Goal: Transaction & Acquisition: Purchase product/service

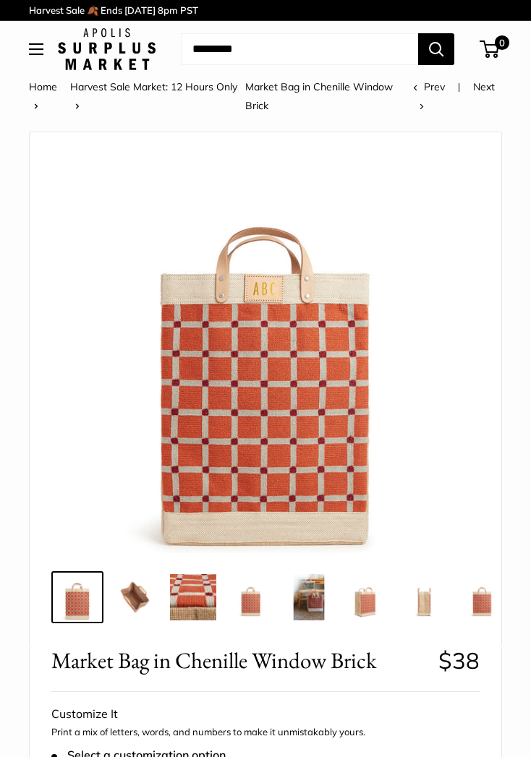
click at [193, 91] on link "Harvest Sale Market: 12 Hours Only" at bounding box center [153, 86] width 167 height 13
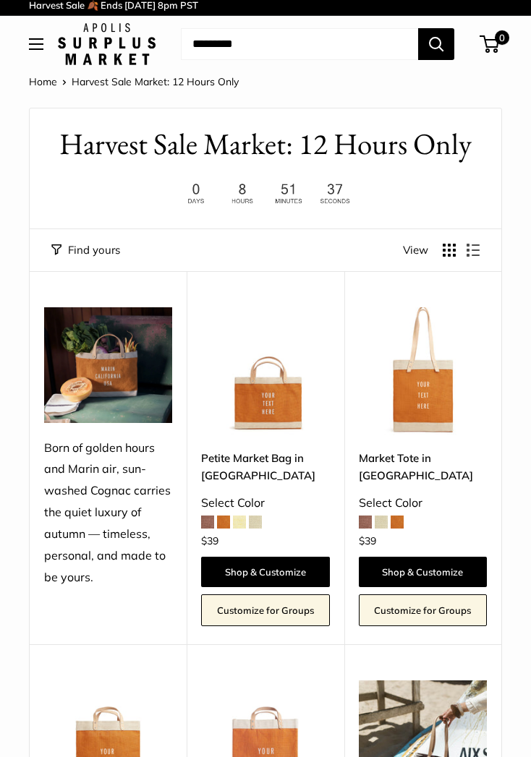
scroll to position [4, 0]
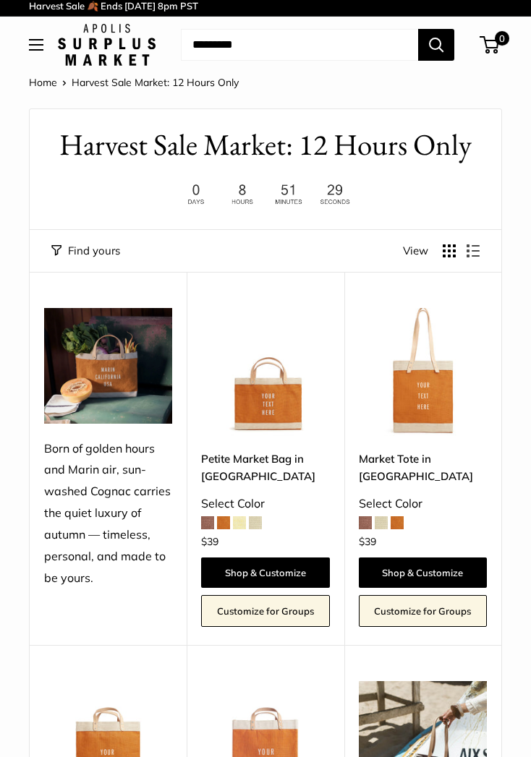
click at [474, 251] on button "Display products as list" at bounding box center [473, 250] width 13 height 13
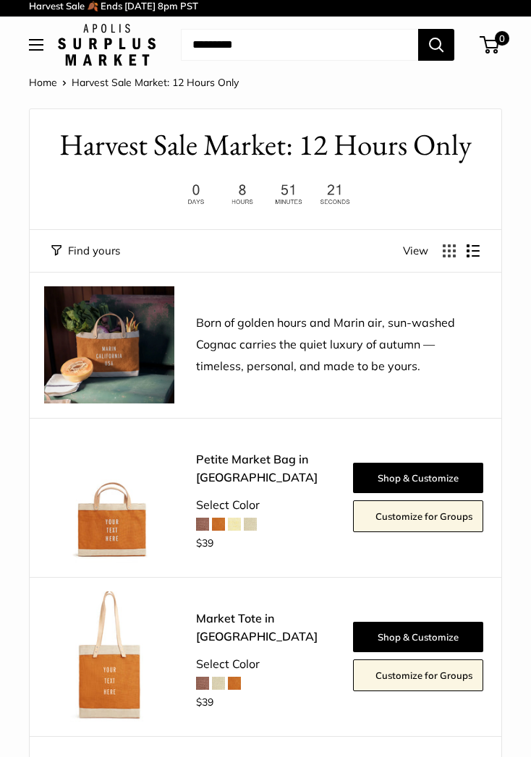
click at [417, 250] on span "View" at bounding box center [415, 251] width 25 height 20
click at [451, 251] on button "Display products as grid" at bounding box center [449, 250] width 13 height 13
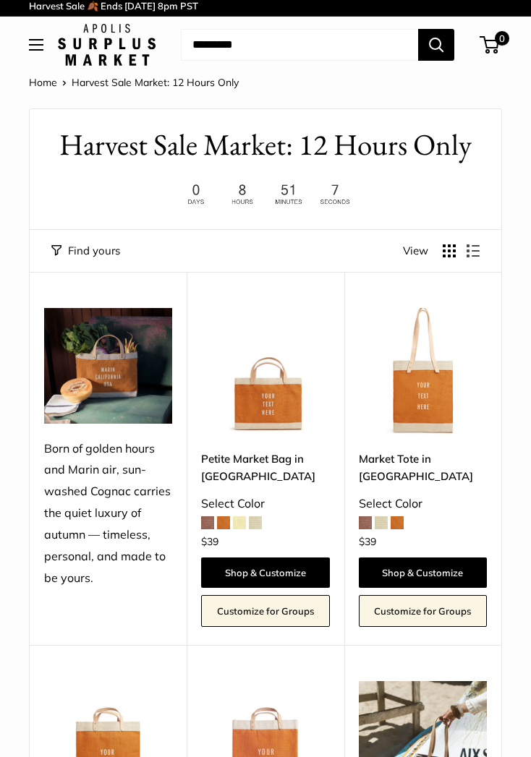
click at [480, 255] on button "Display products as list" at bounding box center [473, 250] width 13 height 13
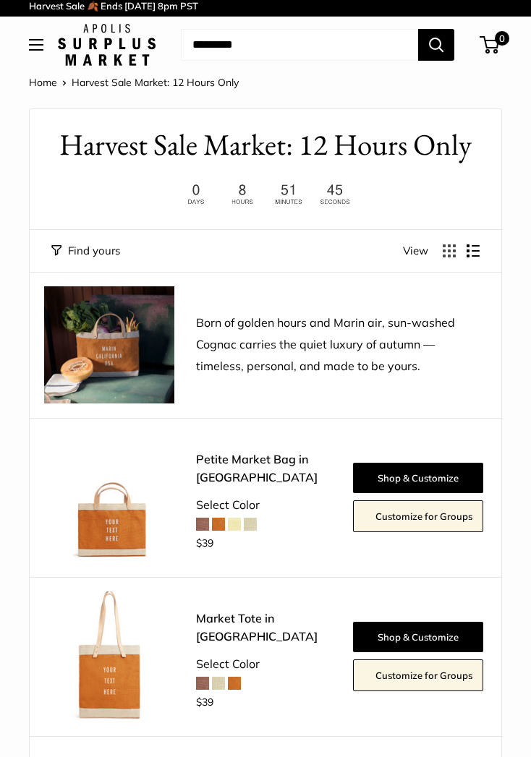
click at [446, 255] on button "Display products as grid" at bounding box center [449, 250] width 13 height 13
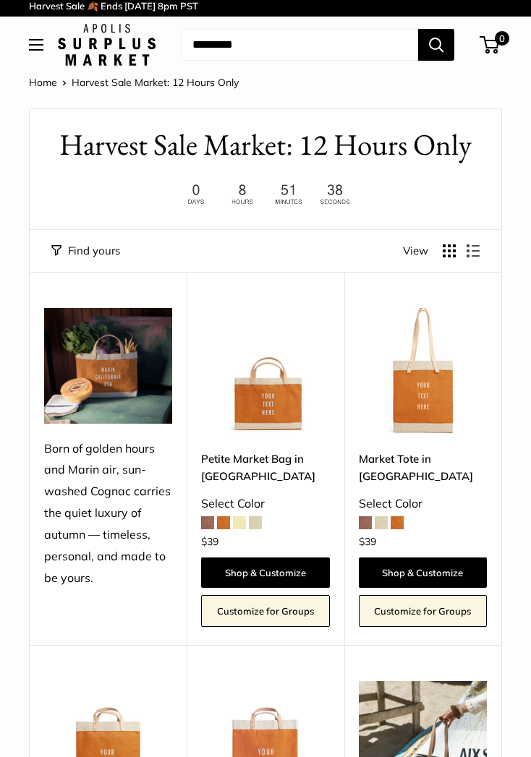
click at [90, 256] on button "Find yours" at bounding box center [85, 251] width 69 height 20
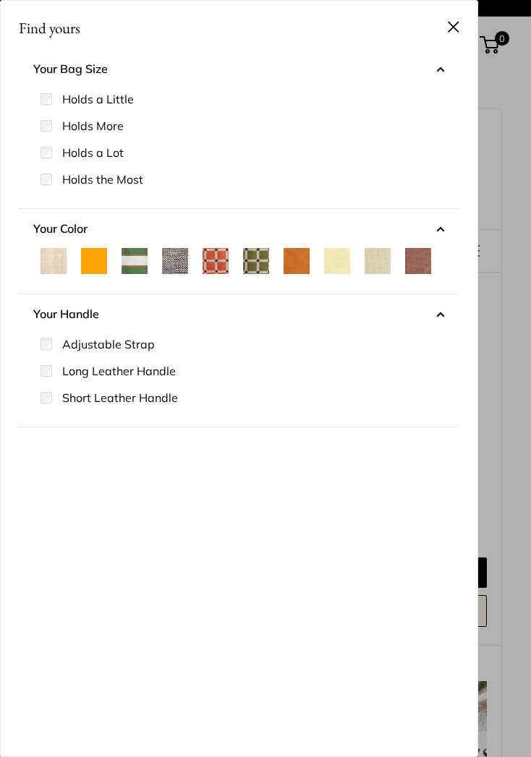
click at [229, 174] on li "Holds the Most" at bounding box center [243, 179] width 404 height 27
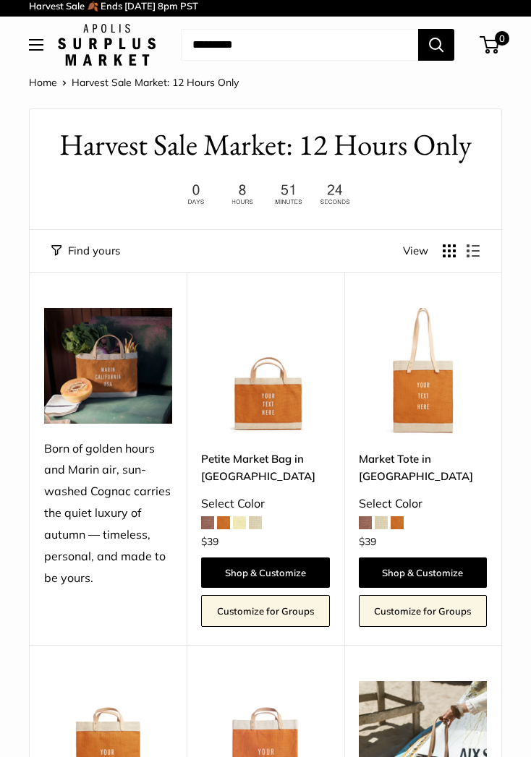
click at [106, 252] on button "Find yours" at bounding box center [85, 251] width 69 height 20
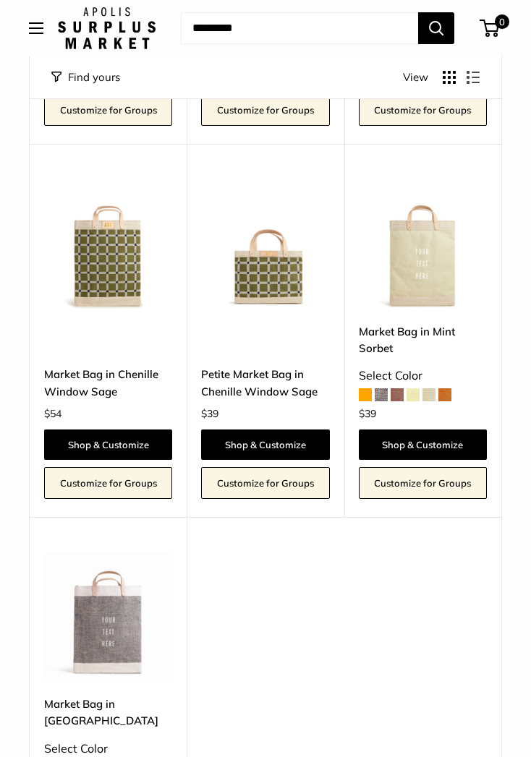
scroll to position [948, 0]
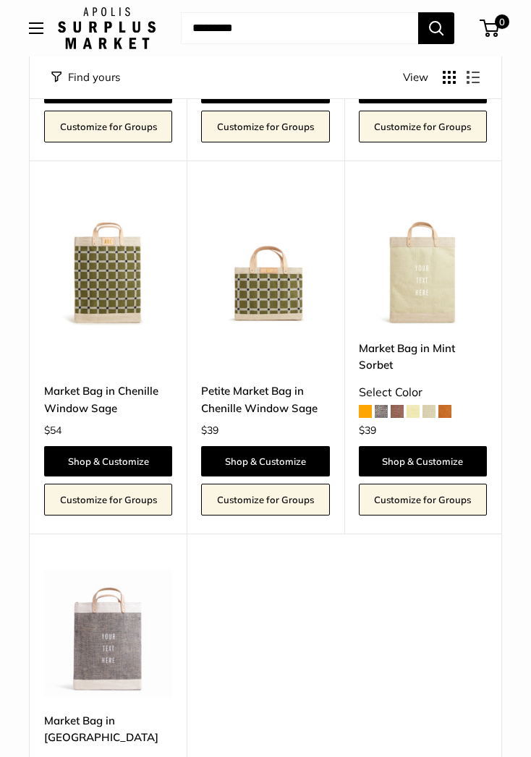
click at [435, 271] on img at bounding box center [423, 261] width 128 height 128
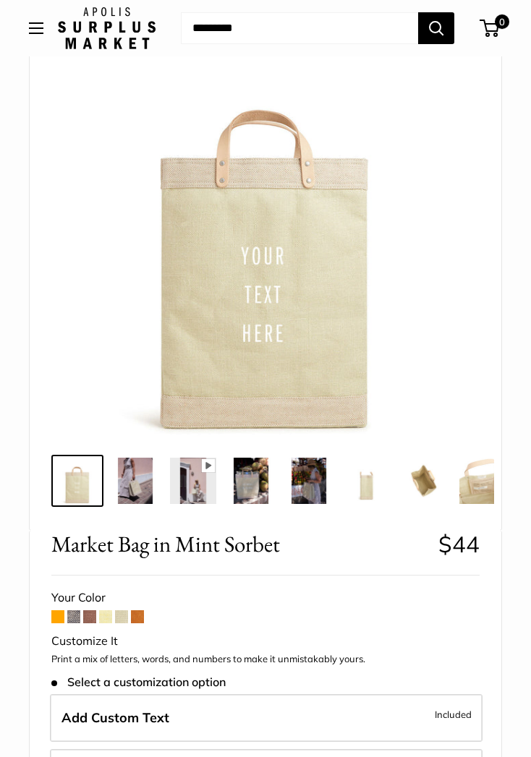
scroll to position [101, 0]
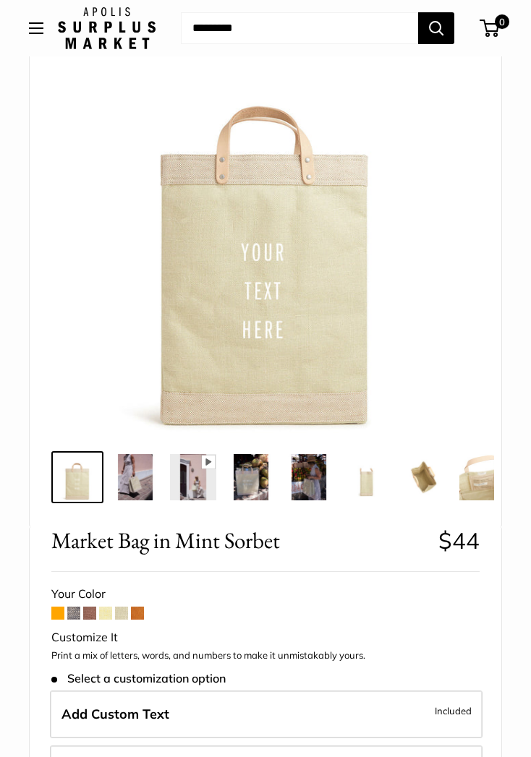
click at [142, 490] on img at bounding box center [135, 477] width 46 height 46
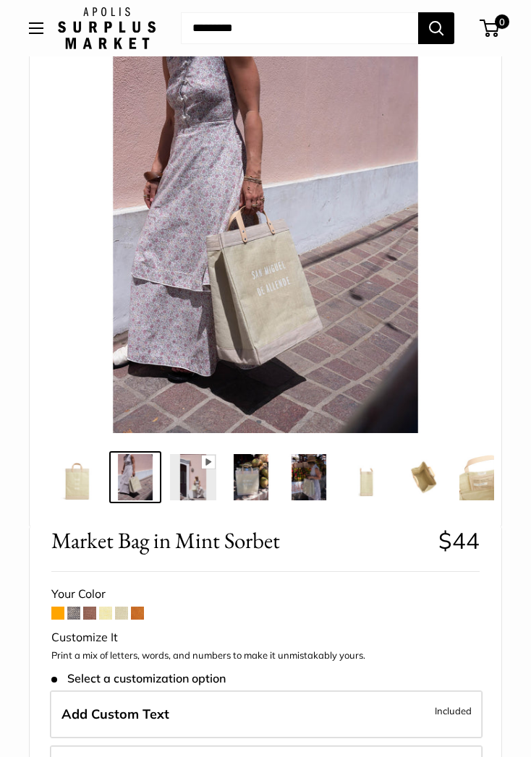
click at [192, 488] on img at bounding box center [193, 477] width 46 height 46
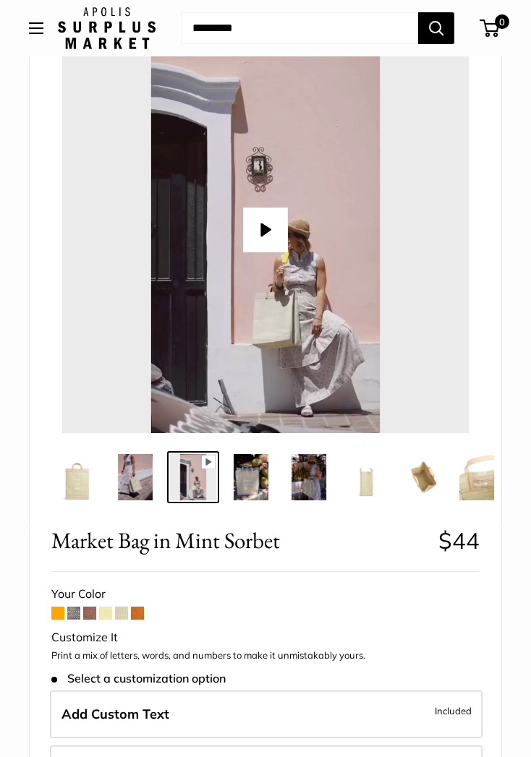
click at [247, 475] on img at bounding box center [251, 477] width 46 height 46
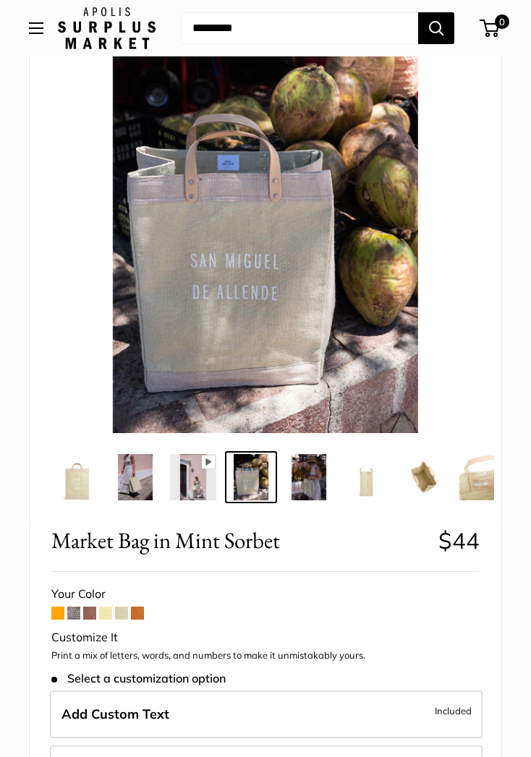
click at [318, 476] on img at bounding box center [309, 477] width 46 height 46
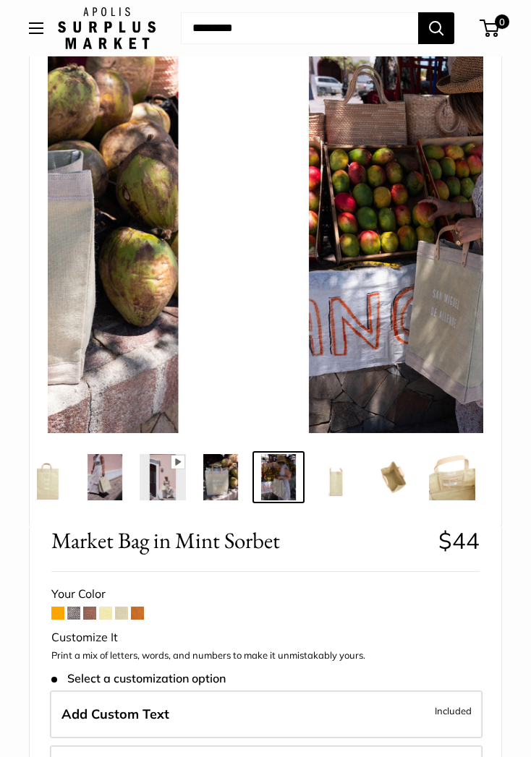
scroll to position [0, 31]
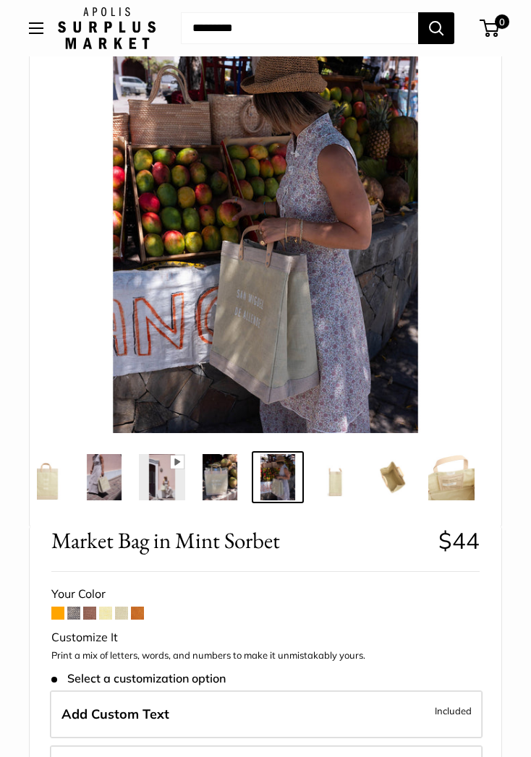
click at [329, 482] on img at bounding box center [335, 477] width 46 height 46
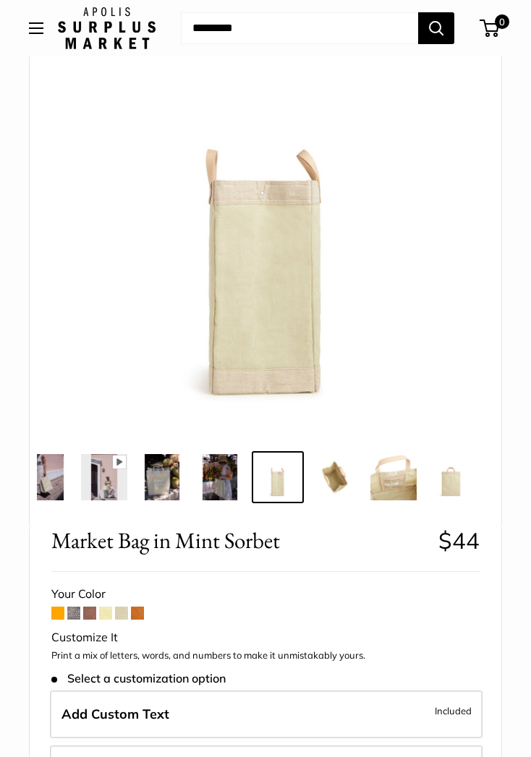
click at [336, 477] on img at bounding box center [335, 477] width 46 height 46
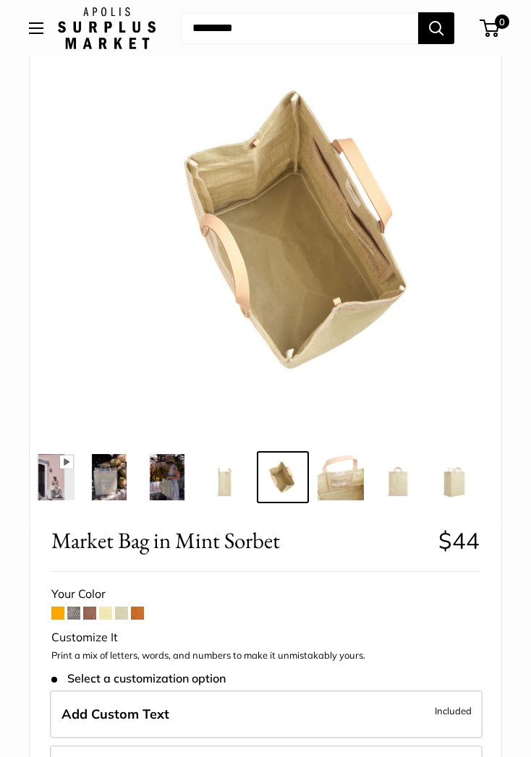
scroll to position [0, 147]
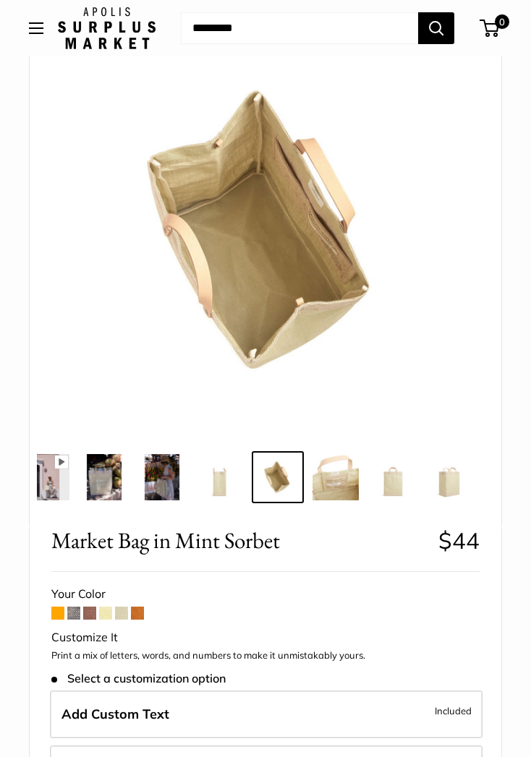
click at [358, 474] on img at bounding box center [335, 477] width 46 height 46
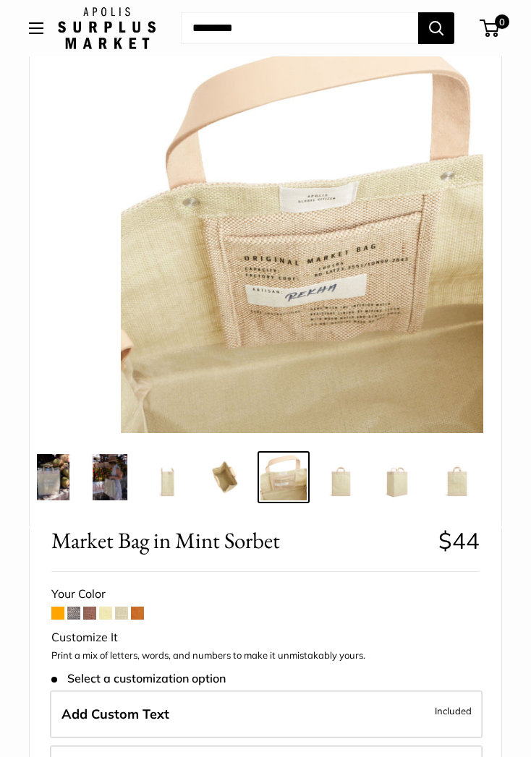
scroll to position [0, 205]
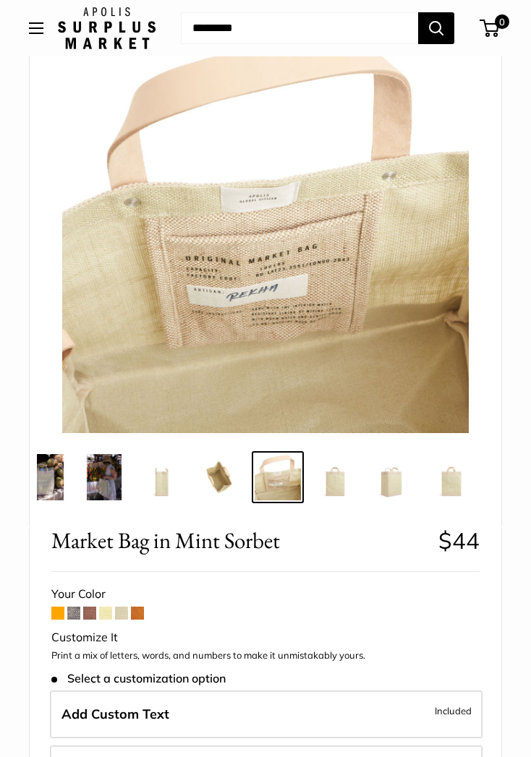
click at [219, 474] on img at bounding box center [220, 477] width 46 height 46
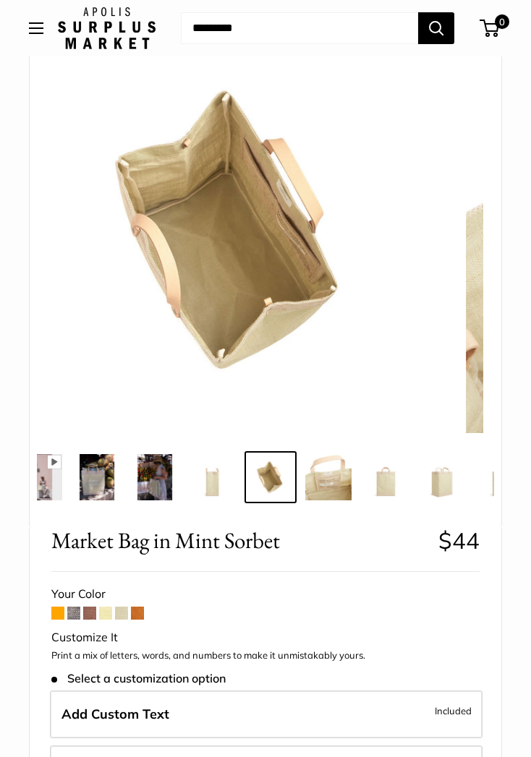
scroll to position [0, 147]
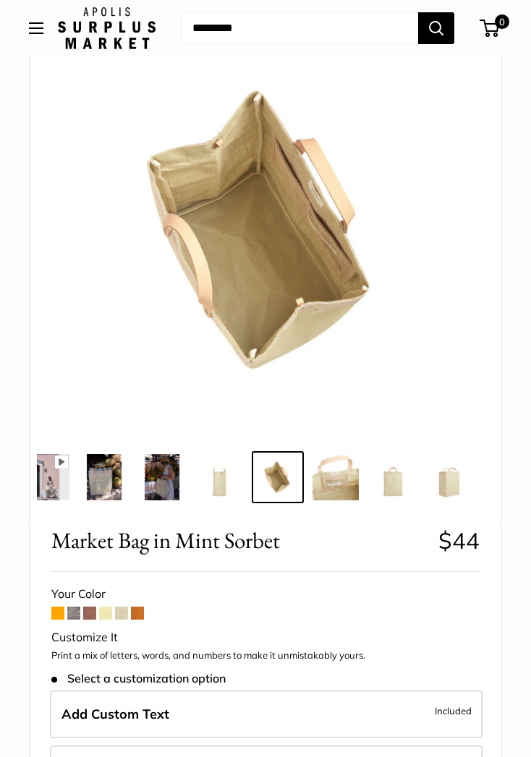
click at [64, 618] on span at bounding box center [57, 613] width 13 height 13
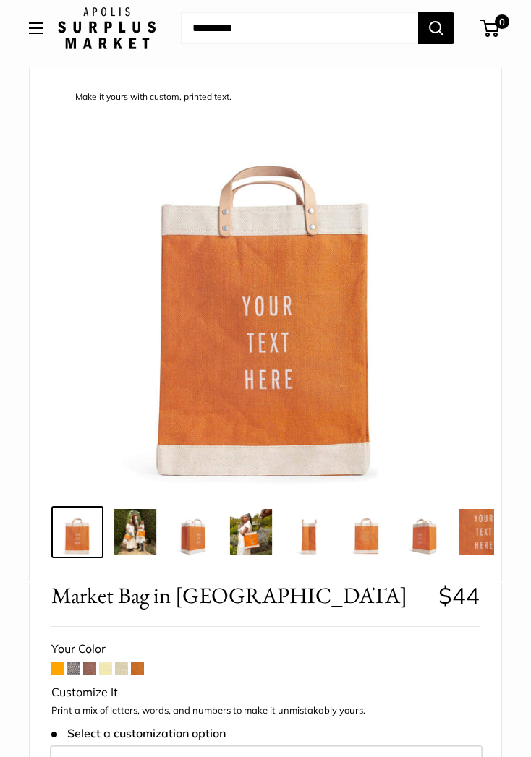
scroll to position [46, 0]
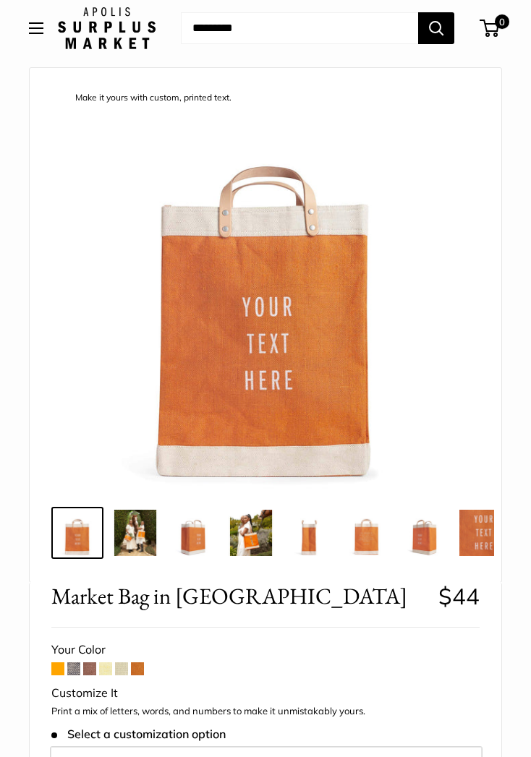
click at [70, 673] on span at bounding box center [73, 669] width 13 height 13
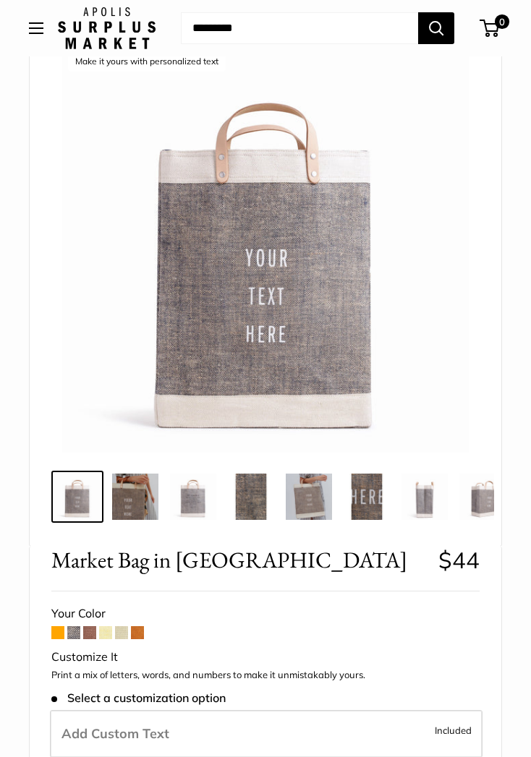
scroll to position [80, 0]
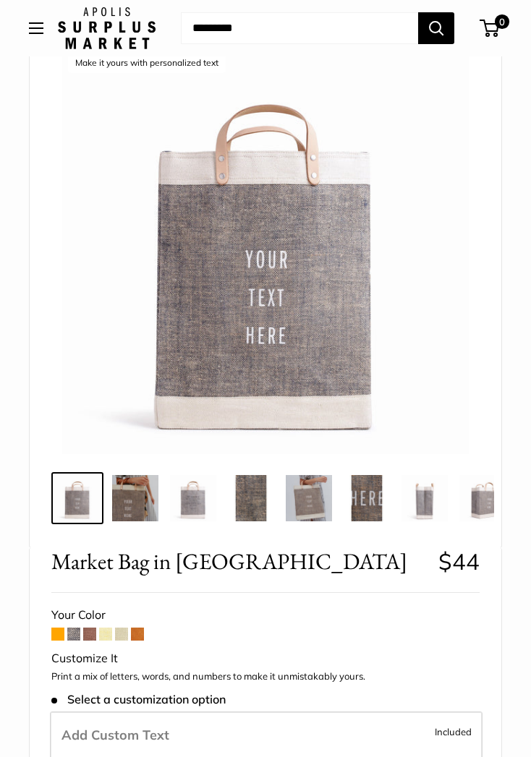
click at [136, 514] on img at bounding box center [135, 498] width 46 height 46
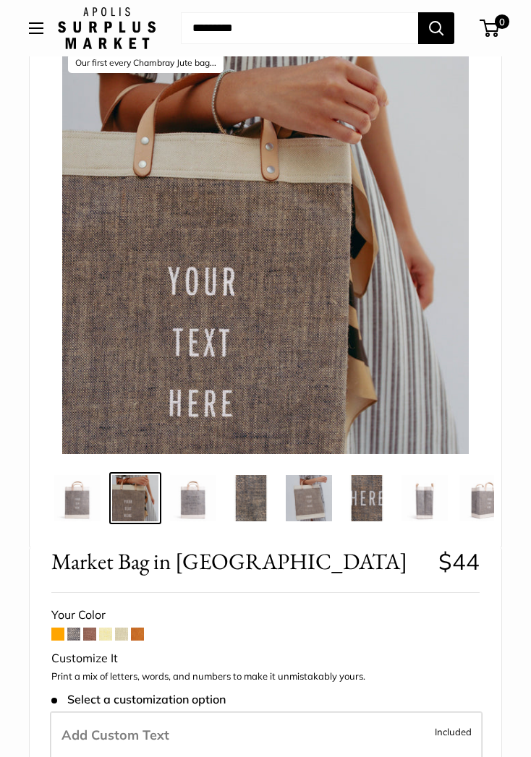
click at [208, 501] on img at bounding box center [193, 498] width 46 height 46
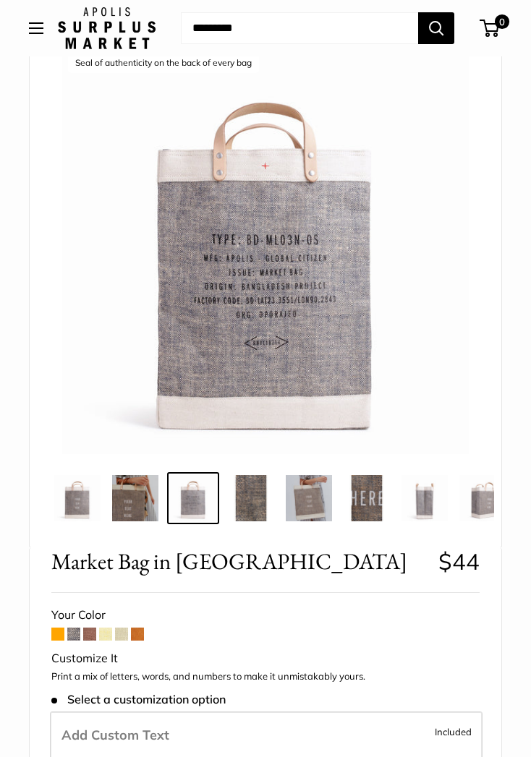
click at [273, 500] on img at bounding box center [251, 498] width 46 height 46
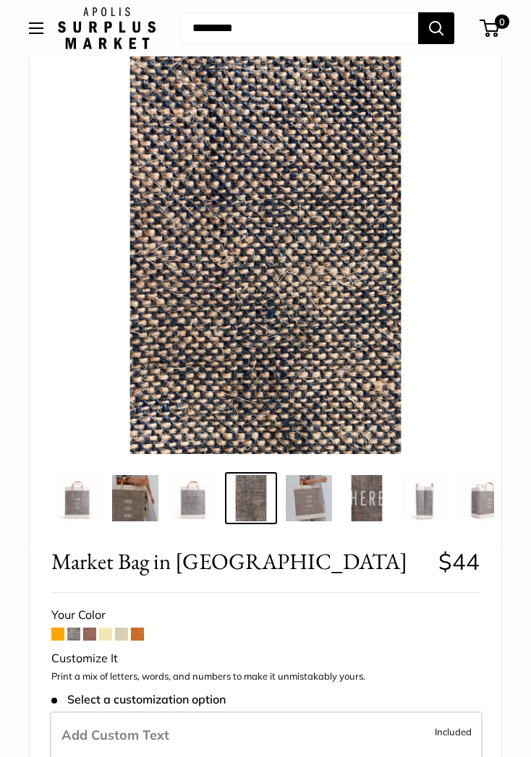
click at [304, 504] on img at bounding box center [309, 498] width 46 height 46
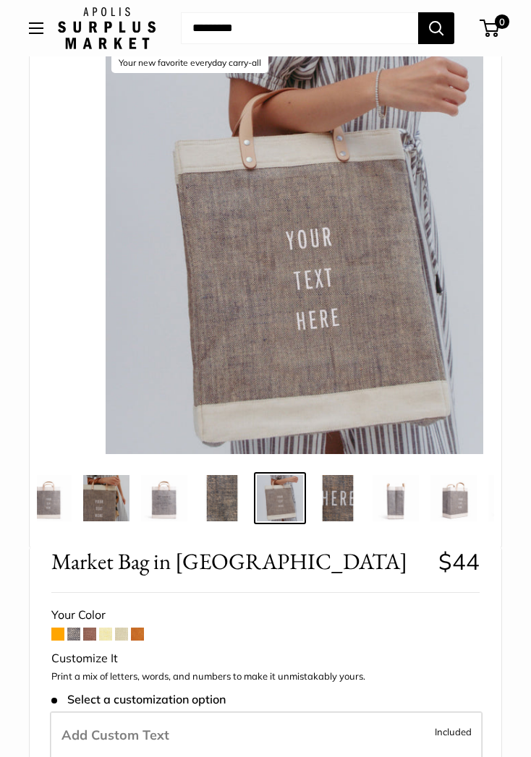
scroll to position [0, 31]
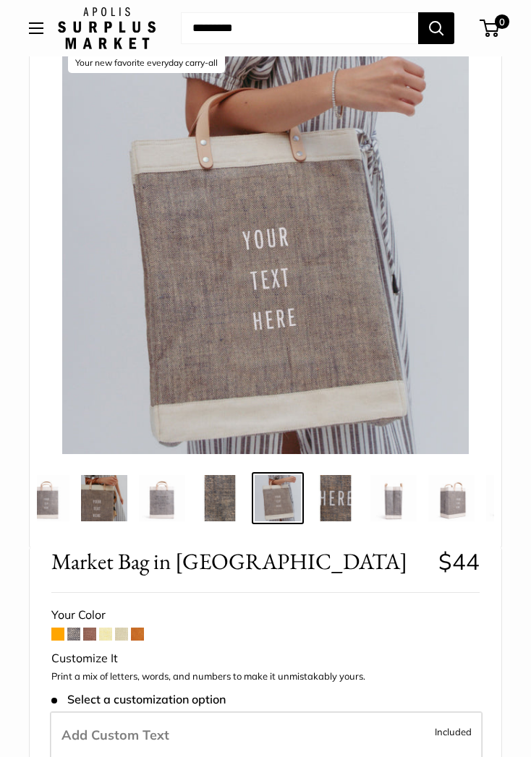
click at [95, 635] on span at bounding box center [89, 634] width 13 height 13
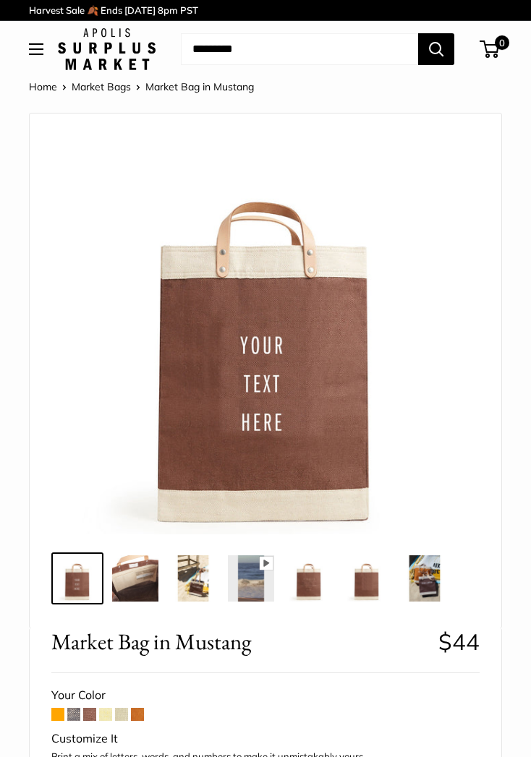
scroll to position [45, 0]
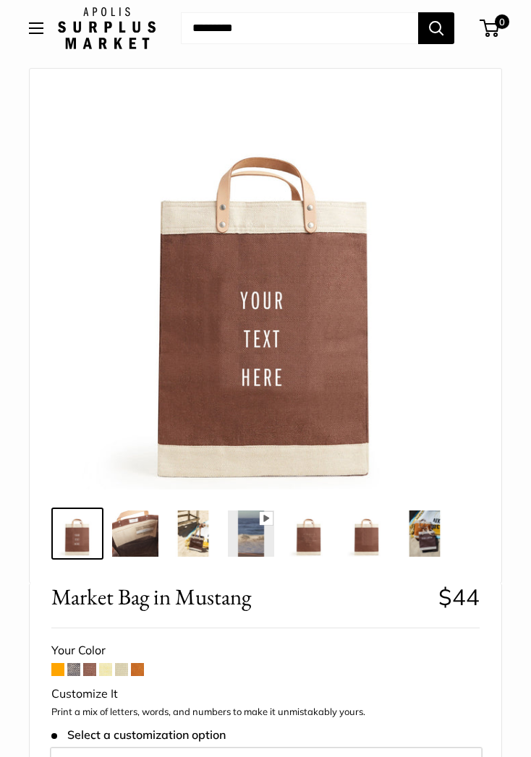
click at [110, 670] on span at bounding box center [105, 669] width 13 height 13
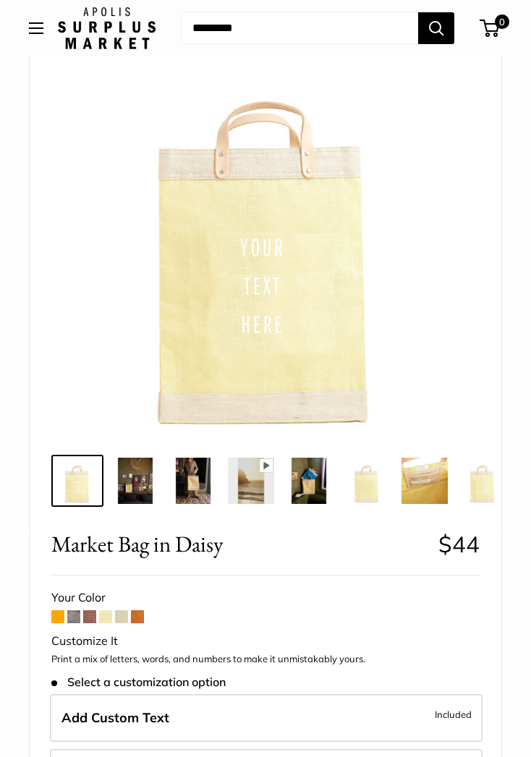
scroll to position [97, 0]
click at [125, 620] on span at bounding box center [121, 617] width 13 height 13
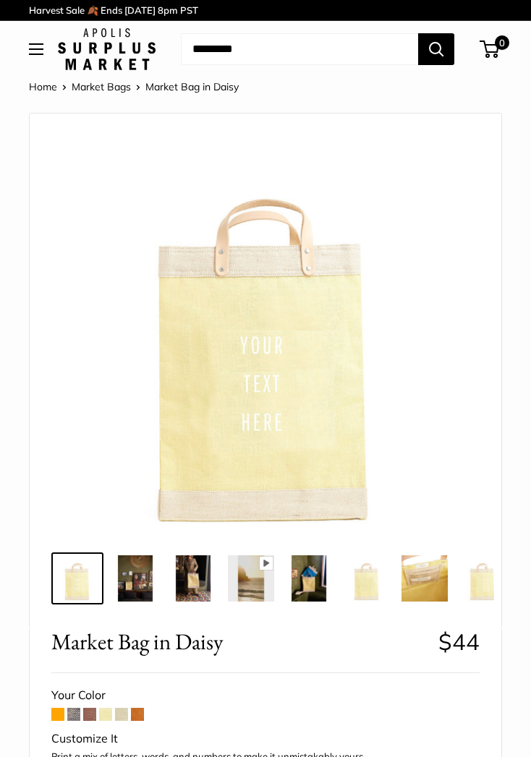
scroll to position [119, 0]
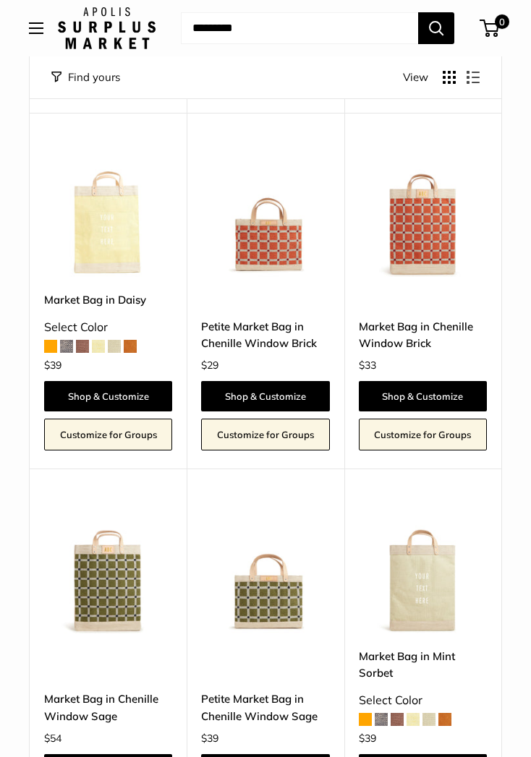
scroll to position [636, 0]
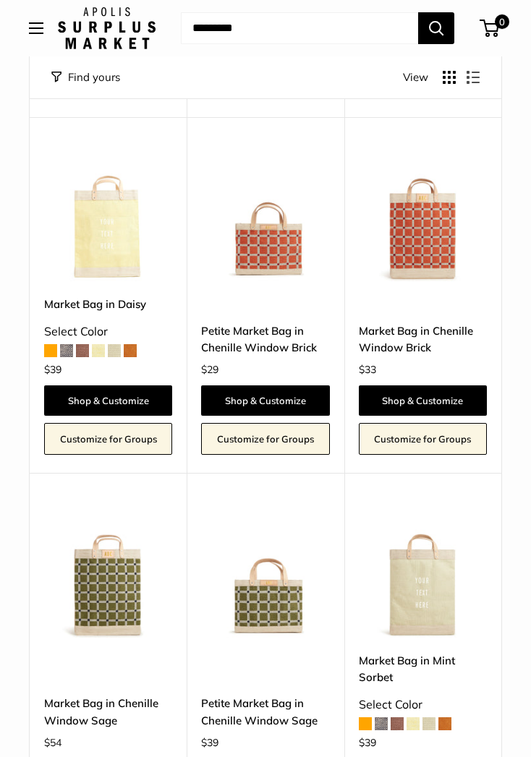
click at [454, 386] on link "Shop & Customize" at bounding box center [423, 401] width 128 height 30
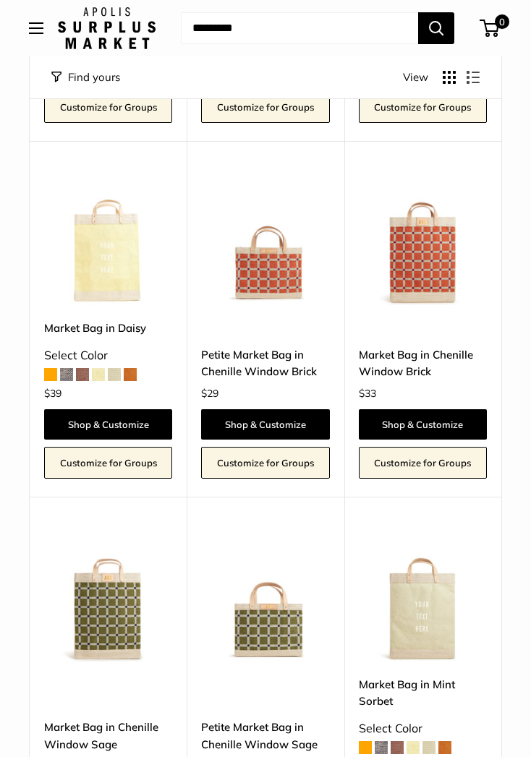
scroll to position [610, 0]
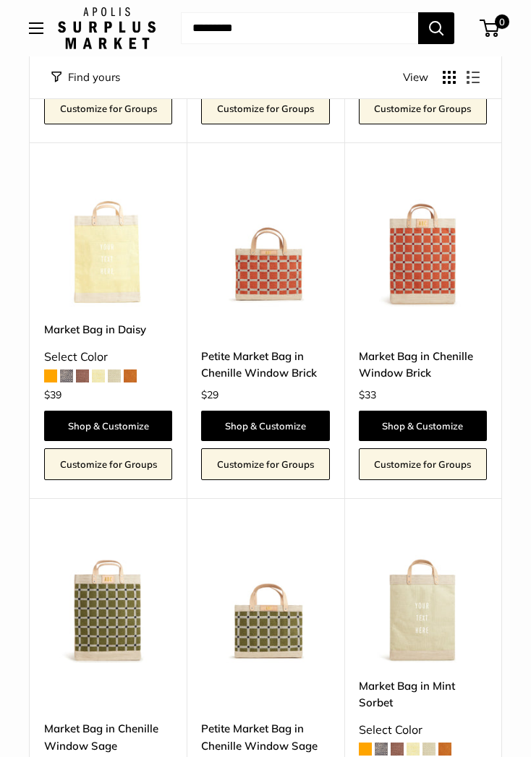
click at [457, 411] on link "Shop & Customize" at bounding box center [423, 426] width 128 height 30
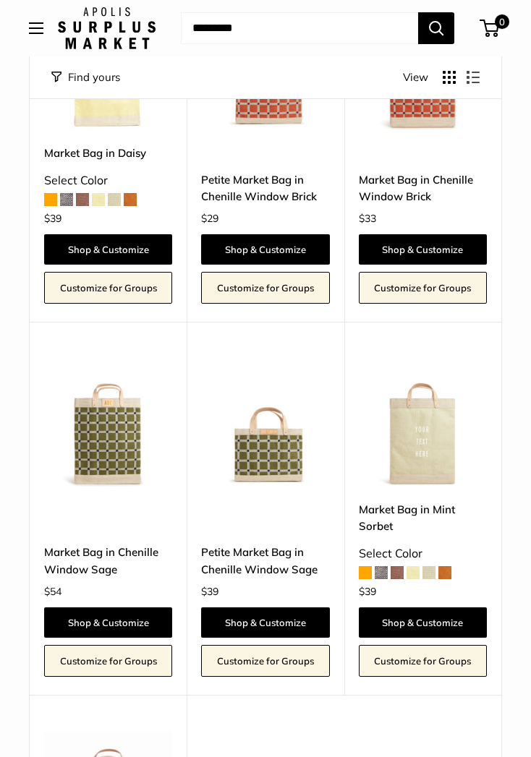
scroll to position [628, 0]
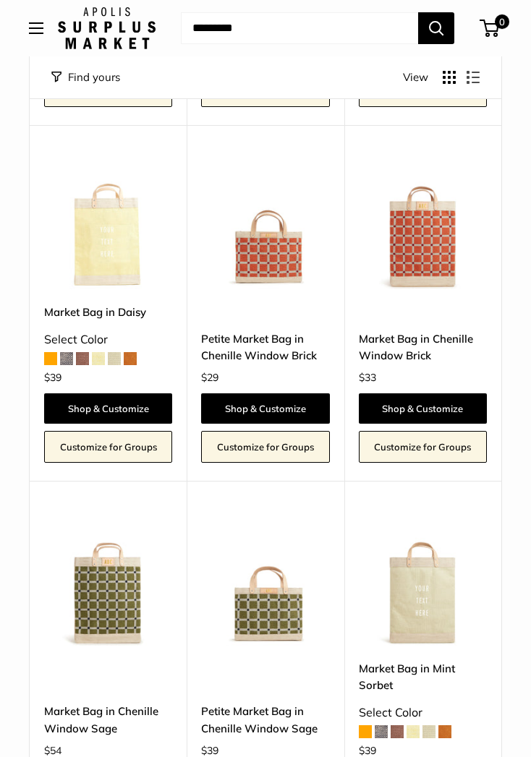
click at [281, 237] on img at bounding box center [265, 225] width 128 height 128
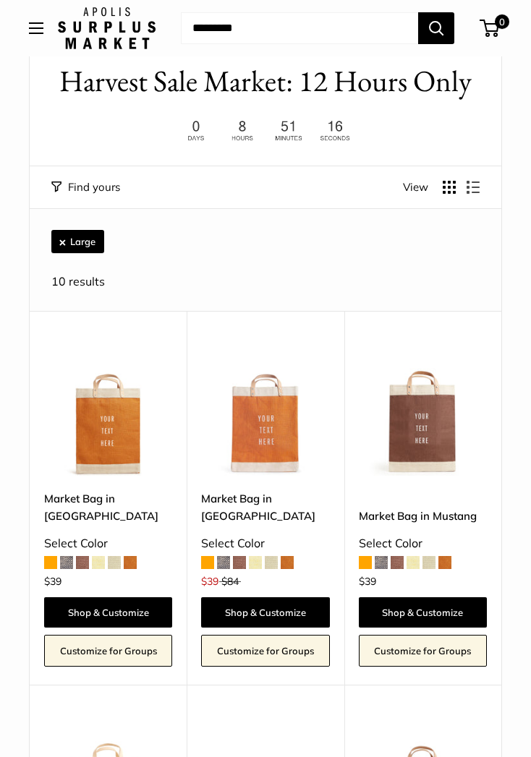
scroll to position [0, 0]
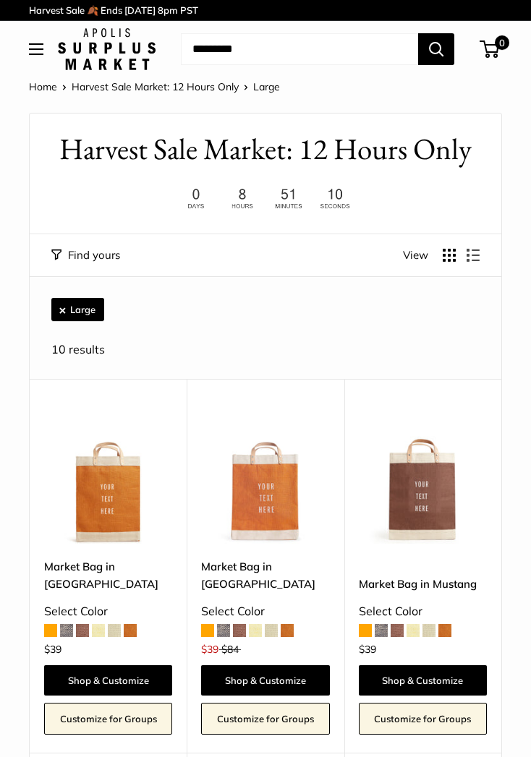
click at [66, 305] on button "Large" at bounding box center [77, 309] width 53 height 23
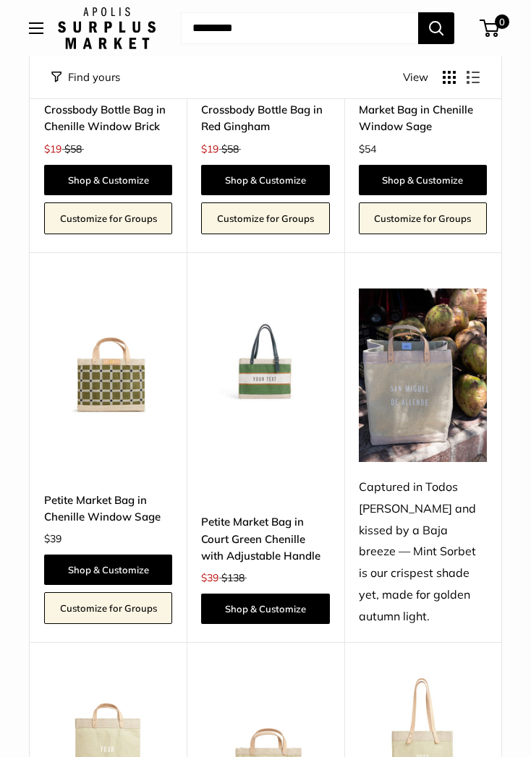
scroll to position [2202, 0]
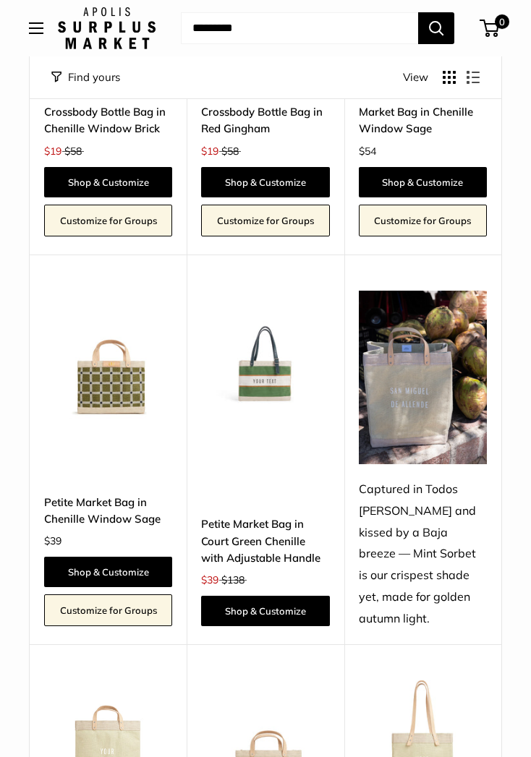
click at [290, 519] on link "Petite Market Bag in Court Green Chenille with Adjustable Handle" at bounding box center [265, 541] width 128 height 51
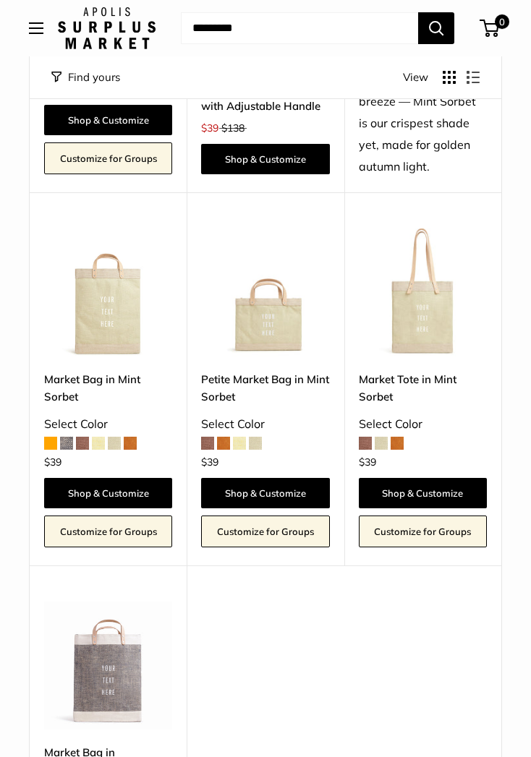
scroll to position [2652, 0]
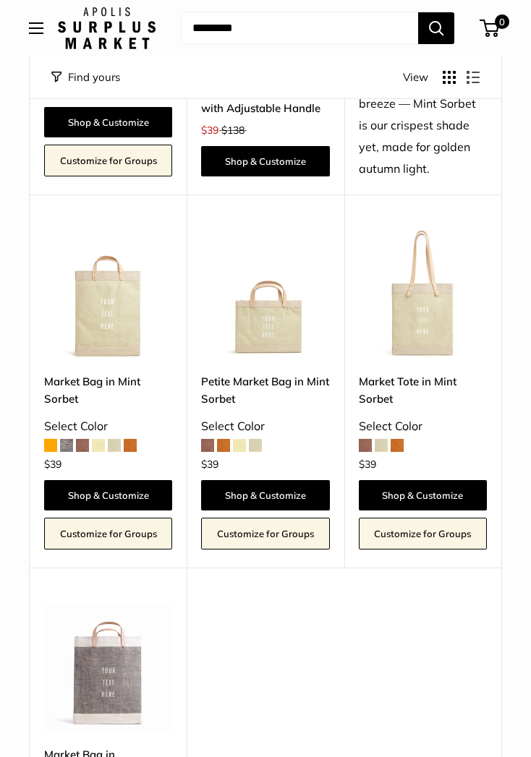
click at [435, 277] on img at bounding box center [423, 295] width 128 height 128
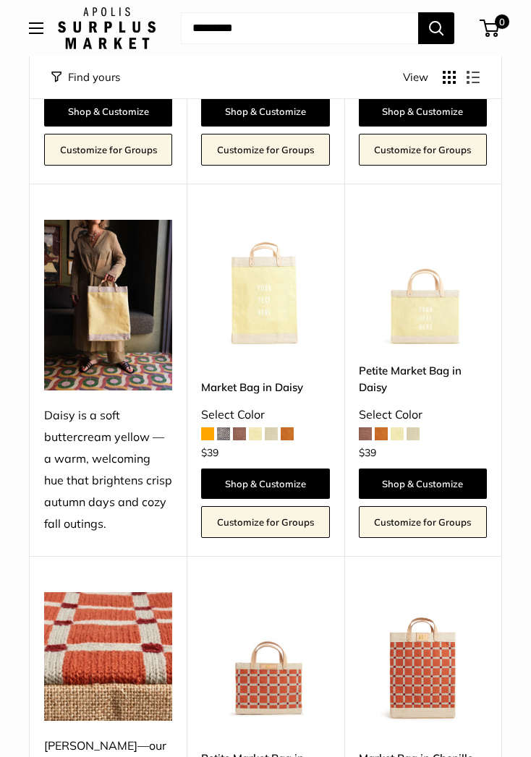
scroll to position [1219, 0]
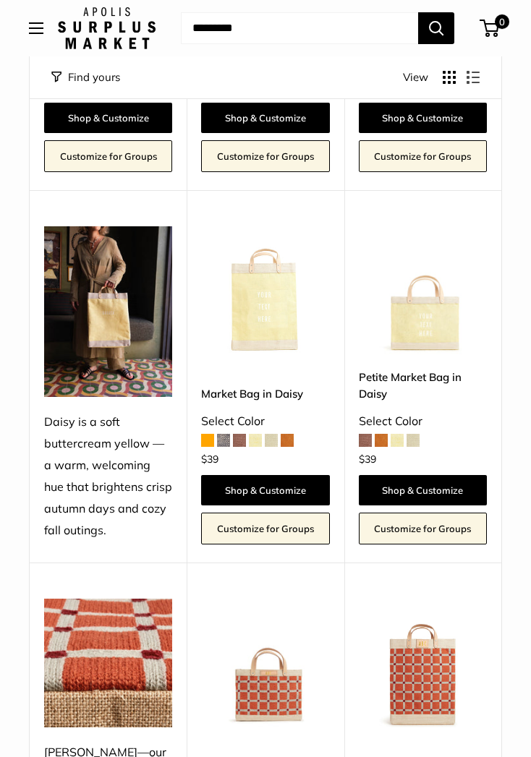
click at [95, 346] on img at bounding box center [108, 311] width 128 height 171
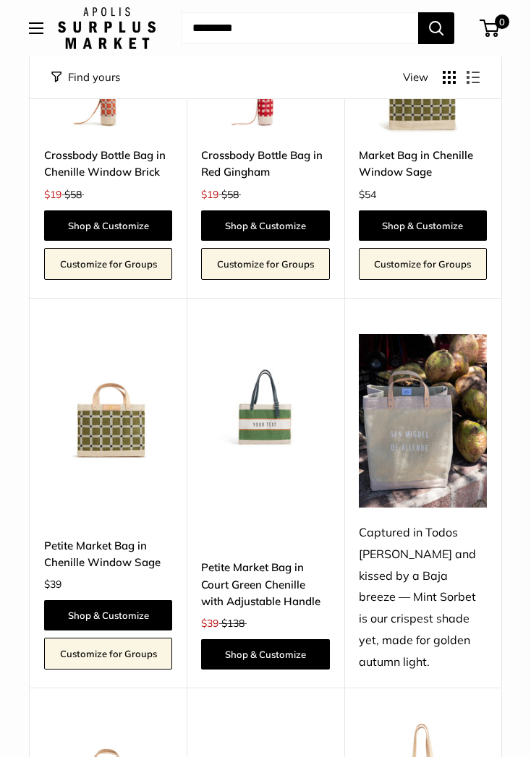
scroll to position [2286, 0]
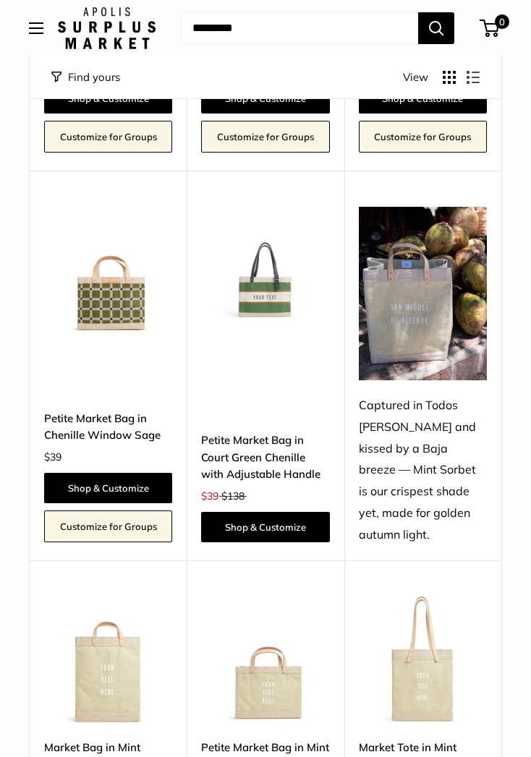
click at [440, 323] on img at bounding box center [423, 294] width 128 height 174
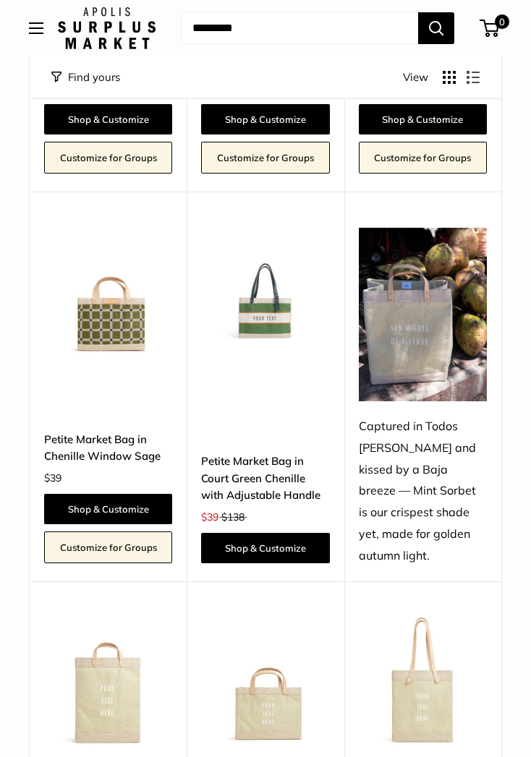
scroll to position [2437, 0]
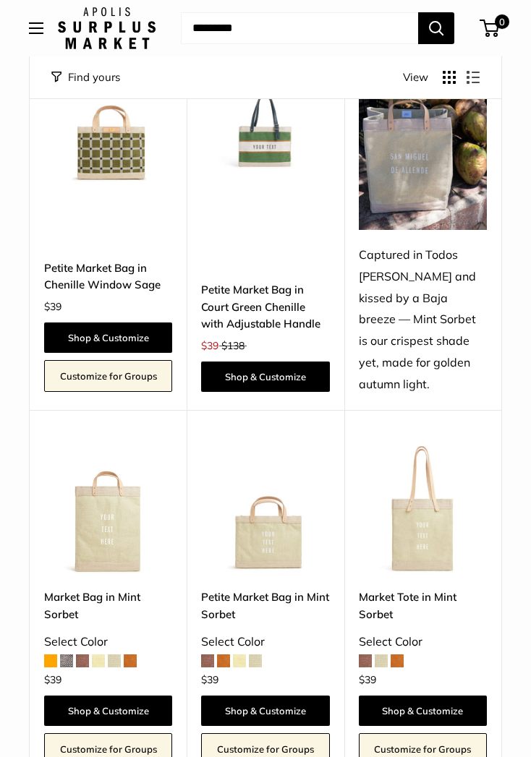
click at [129, 696] on link "Shop & Customize" at bounding box center [108, 711] width 128 height 30
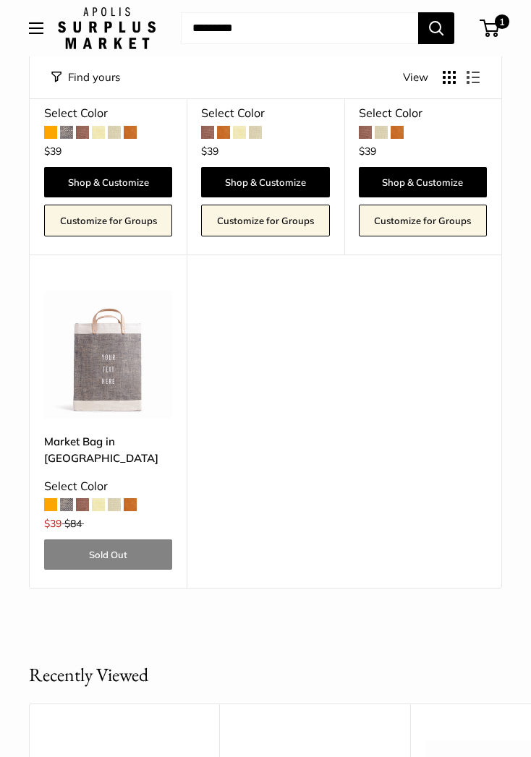
scroll to position [2944, 0]
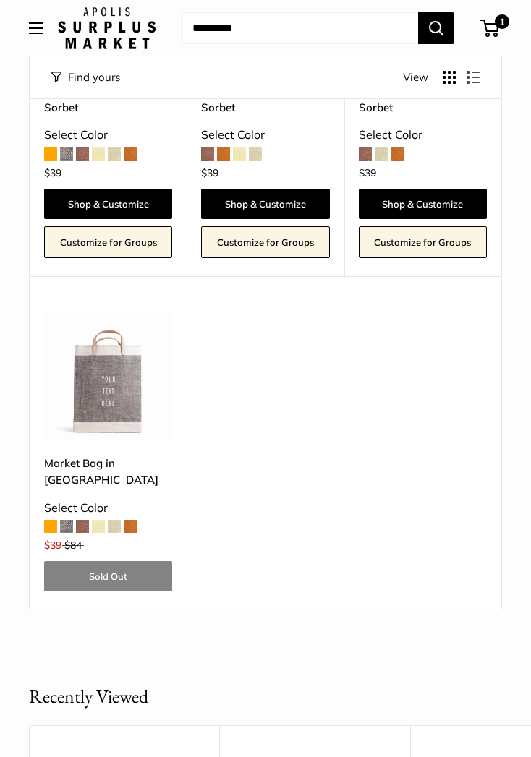
click at [122, 357] on img at bounding box center [108, 376] width 128 height 128
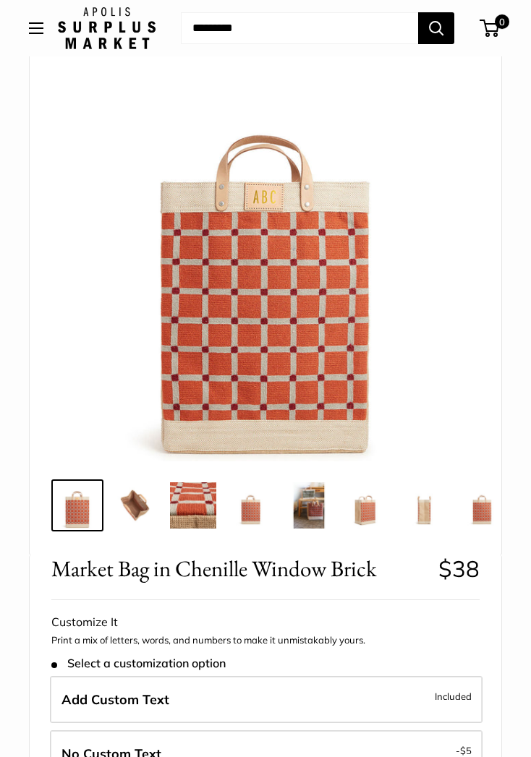
scroll to position [293, 0]
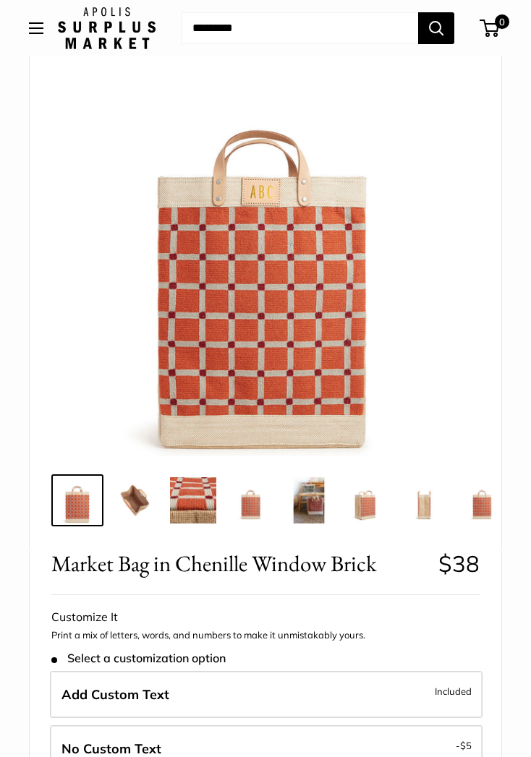
scroll to position [188, 0]
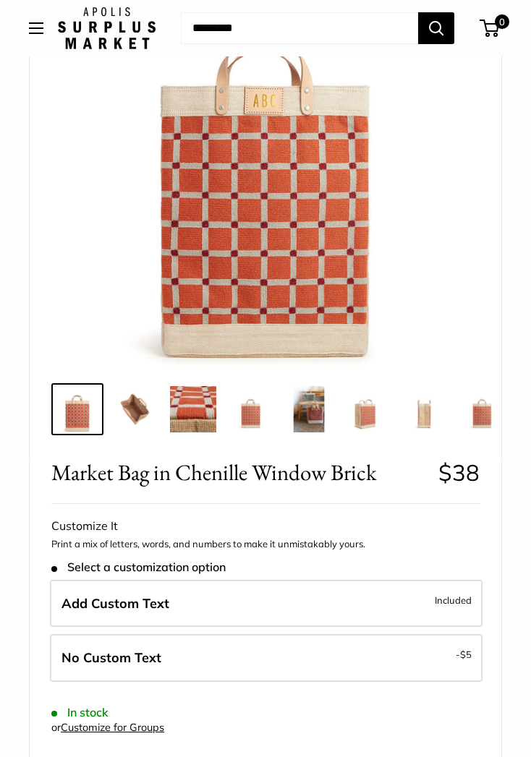
click at [411, 656] on label "No Custom Text - $5" at bounding box center [266, 658] width 433 height 48
click at [126, 409] on img at bounding box center [135, 409] width 46 height 46
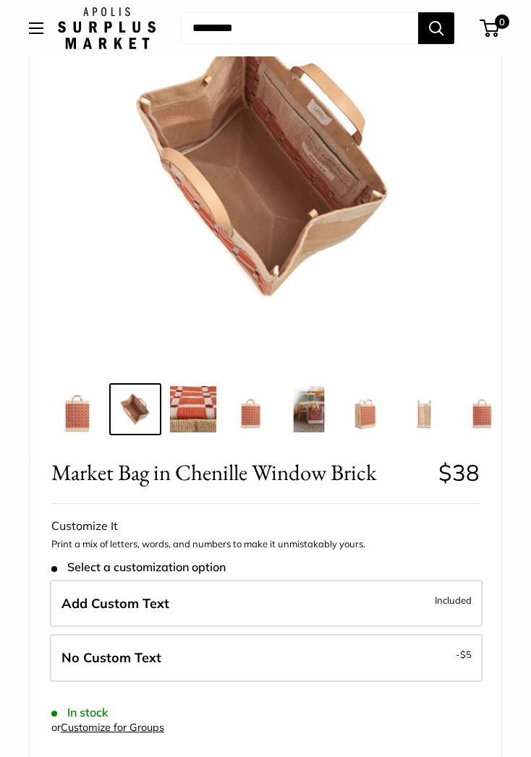
click at [205, 413] on img at bounding box center [193, 409] width 46 height 46
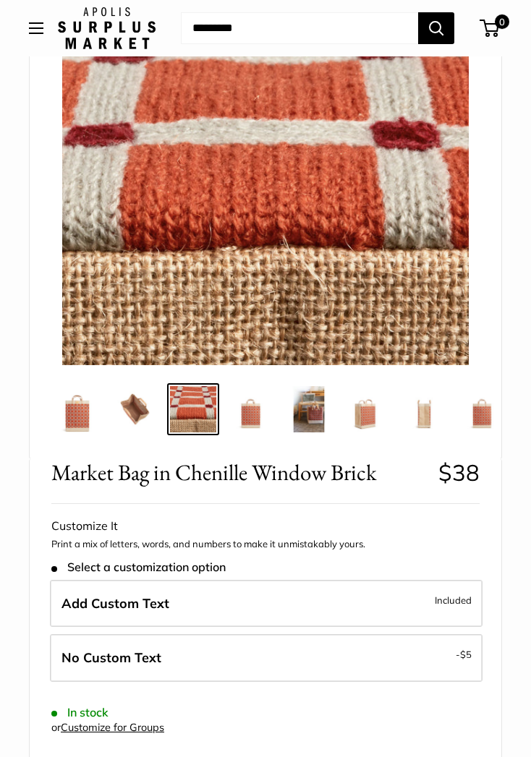
click at [242, 415] on img at bounding box center [251, 409] width 46 height 46
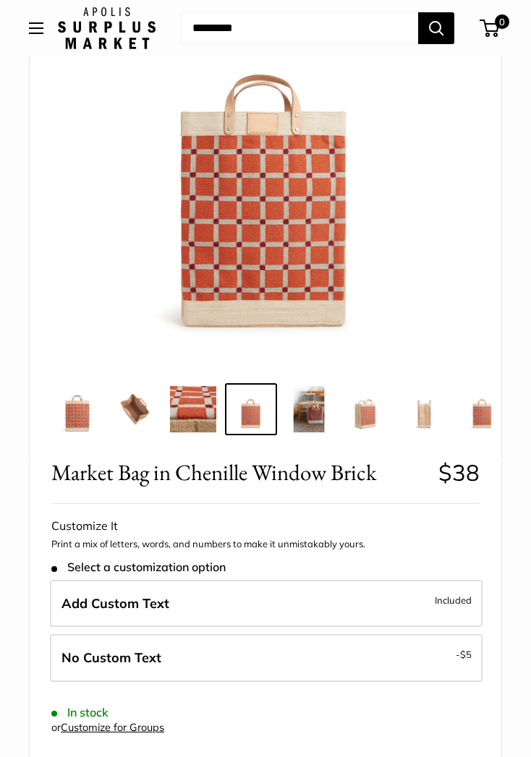
click at [328, 414] on img at bounding box center [309, 409] width 46 height 46
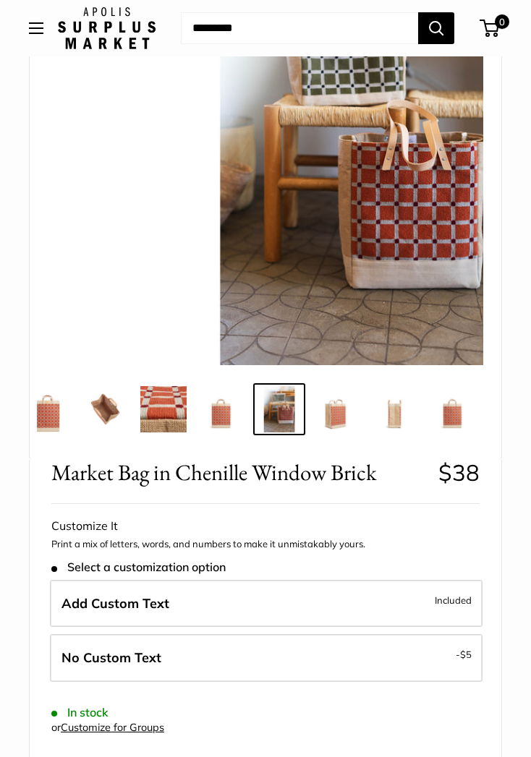
scroll to position [0, 31]
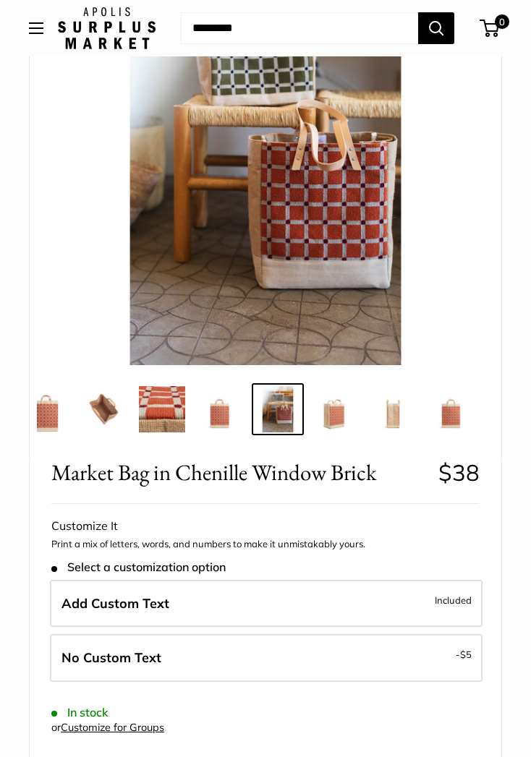
click at [338, 423] on img at bounding box center [335, 409] width 46 height 46
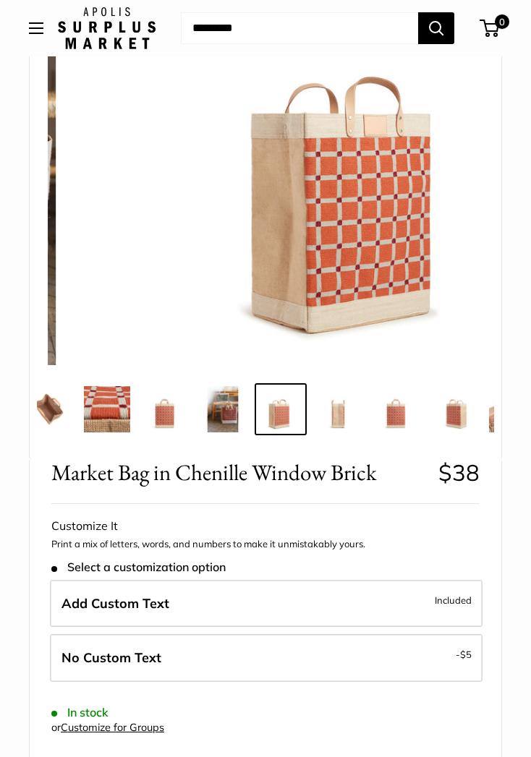
scroll to position [0, 89]
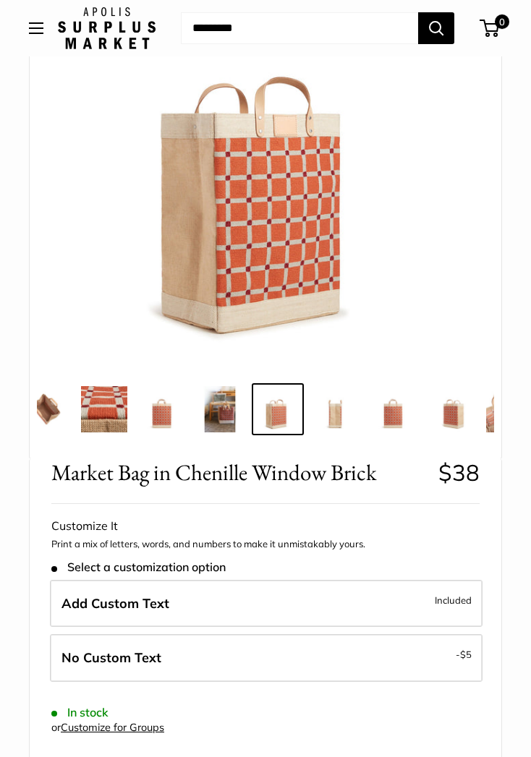
click at [341, 417] on img at bounding box center [335, 409] width 46 height 46
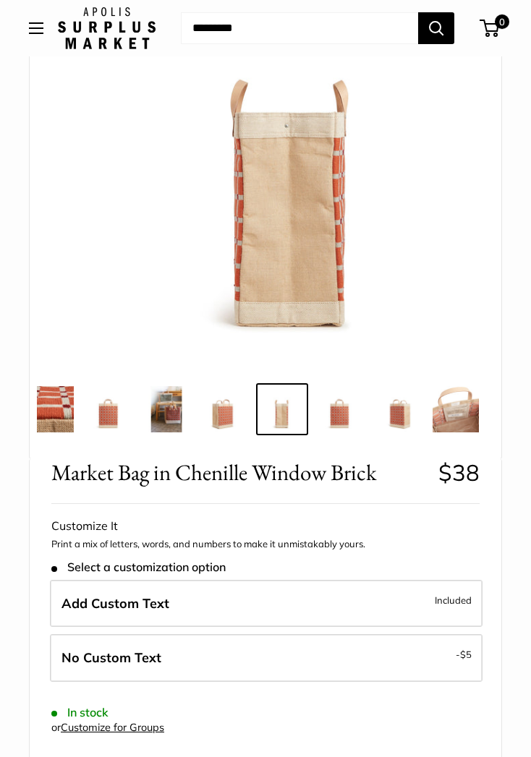
scroll to position [0, 145]
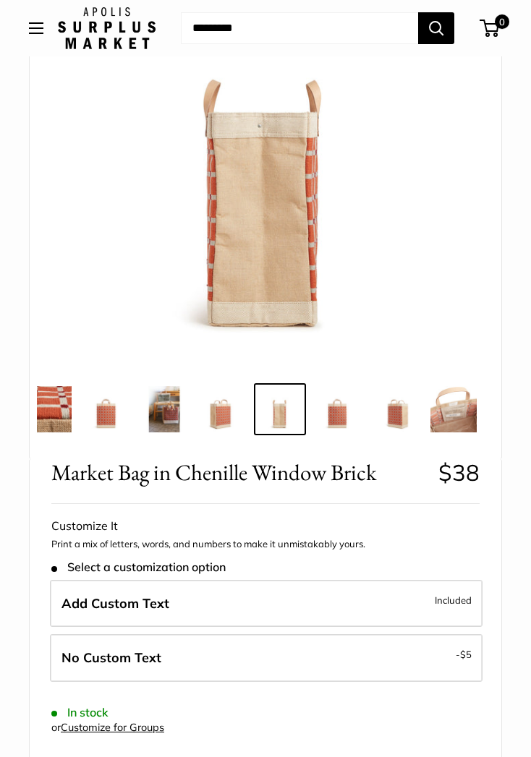
click at [353, 418] on img at bounding box center [338, 409] width 46 height 46
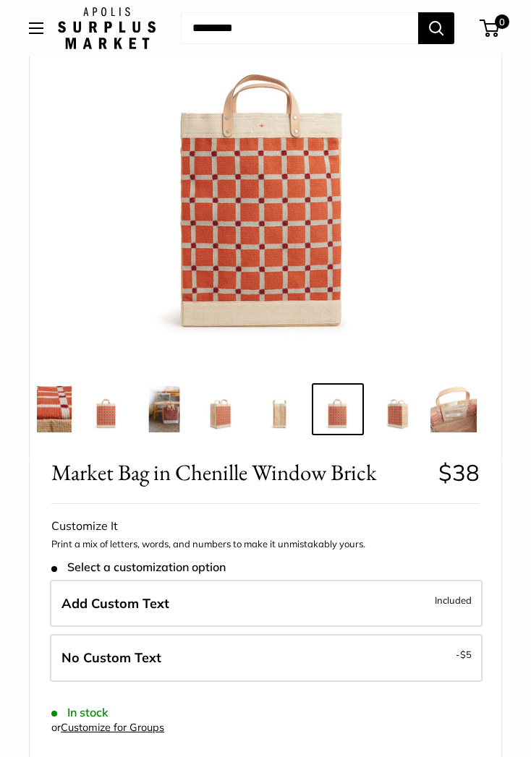
click at [392, 420] on img at bounding box center [395, 409] width 46 height 46
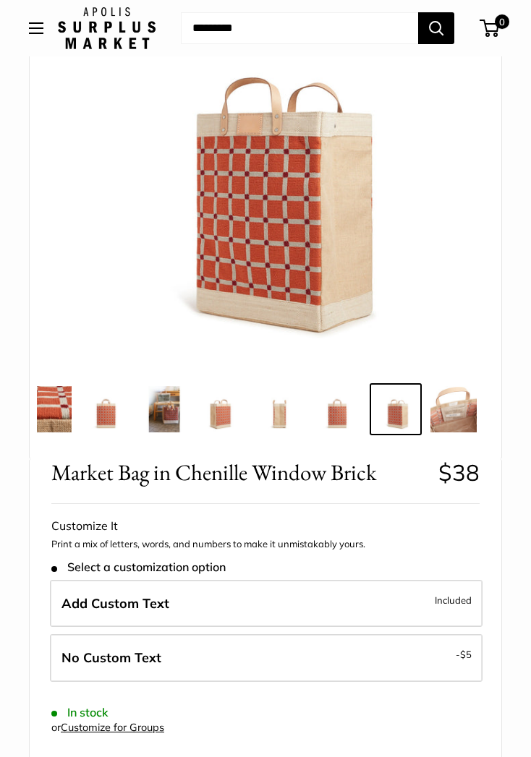
click at [445, 416] on img at bounding box center [453, 409] width 46 height 46
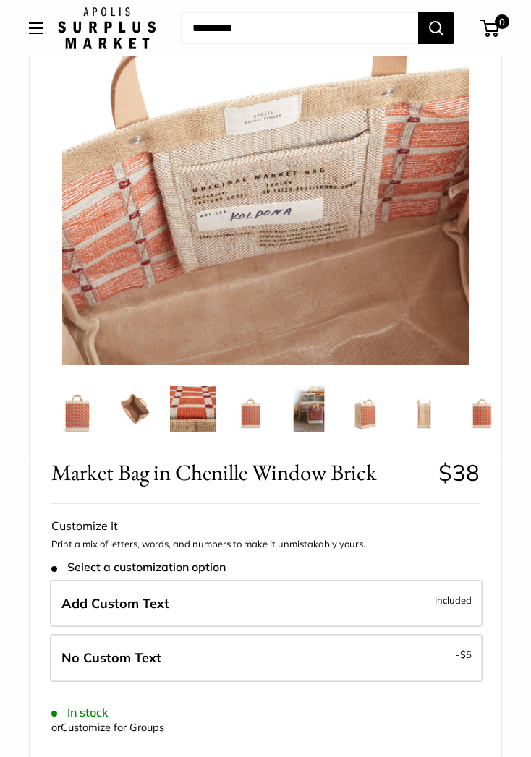
scroll to position [0, 0]
click at [81, 414] on img at bounding box center [77, 409] width 46 height 46
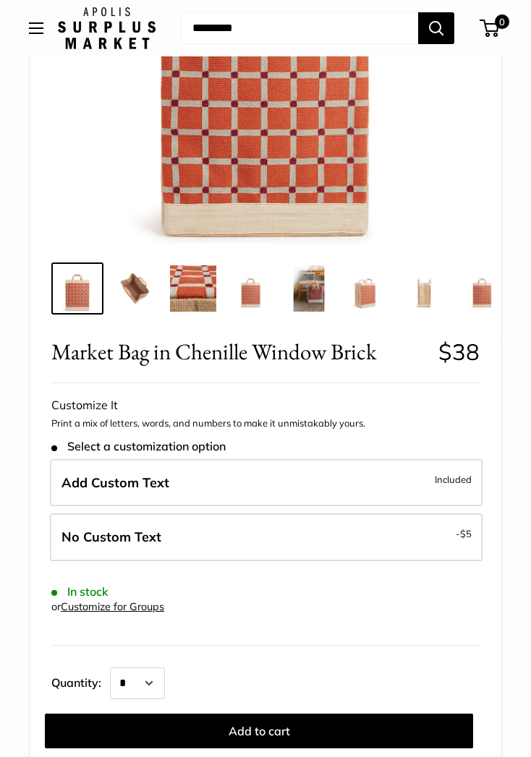
scroll to position [363, 0]
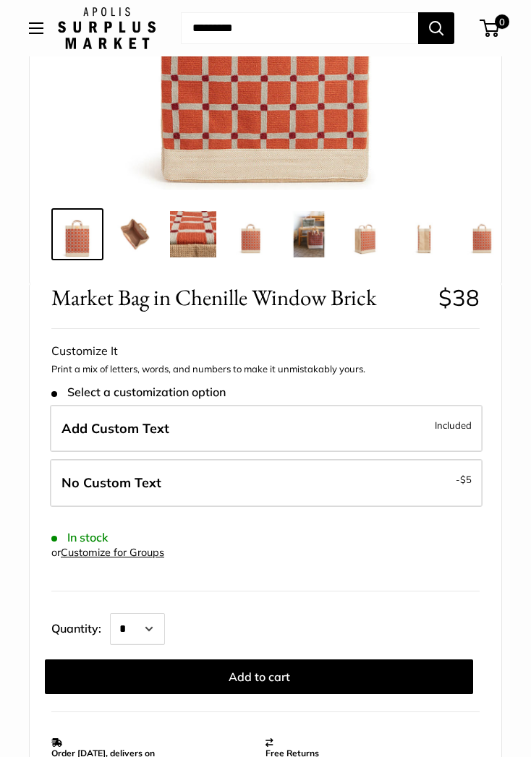
click at [438, 476] on label "No Custom Text - $5" at bounding box center [266, 483] width 433 height 48
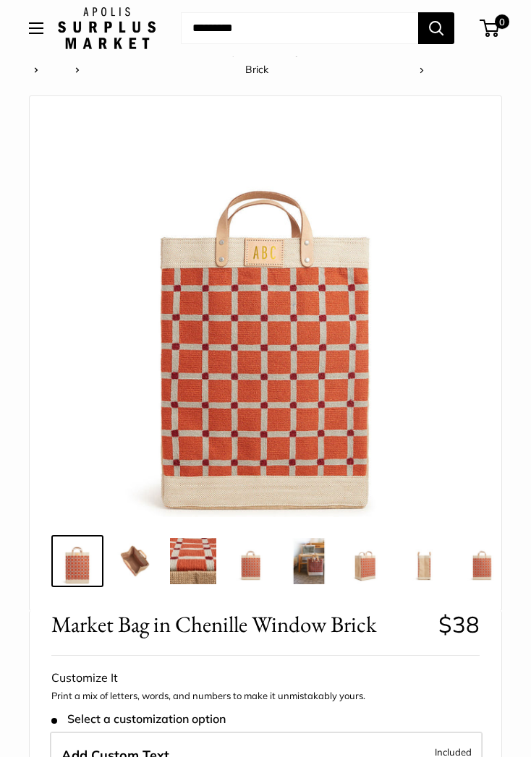
scroll to position [0, 0]
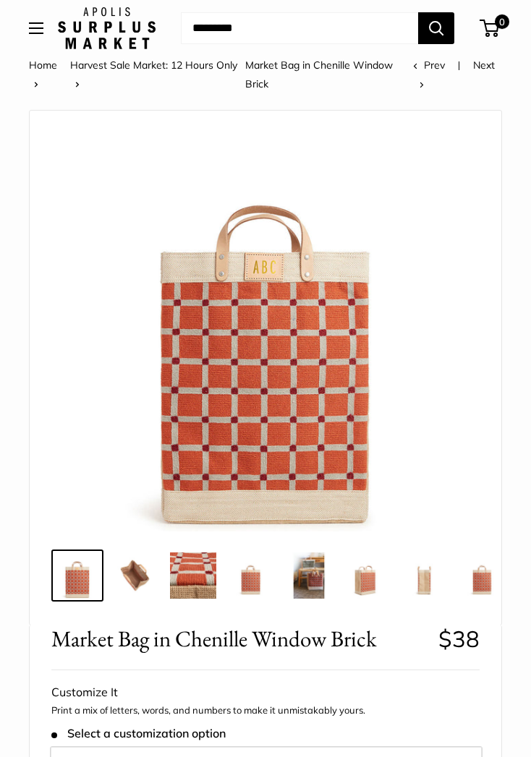
click at [284, 272] on img at bounding box center [265, 328] width 406 height 406
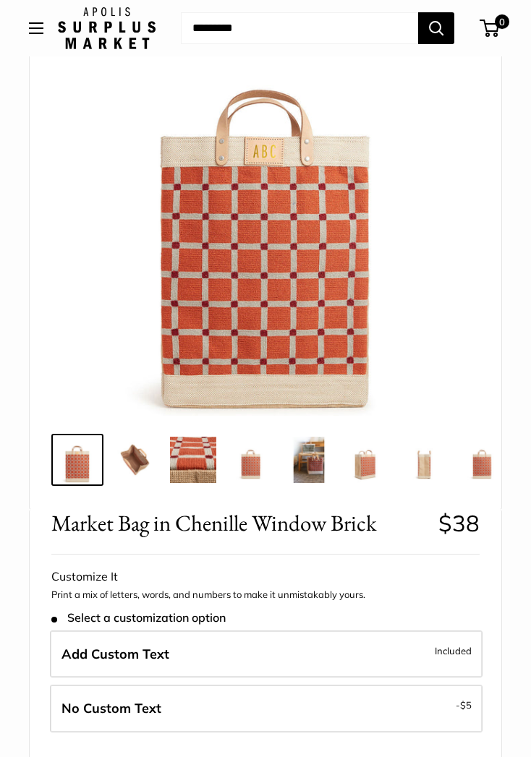
scroll to position [134, 0]
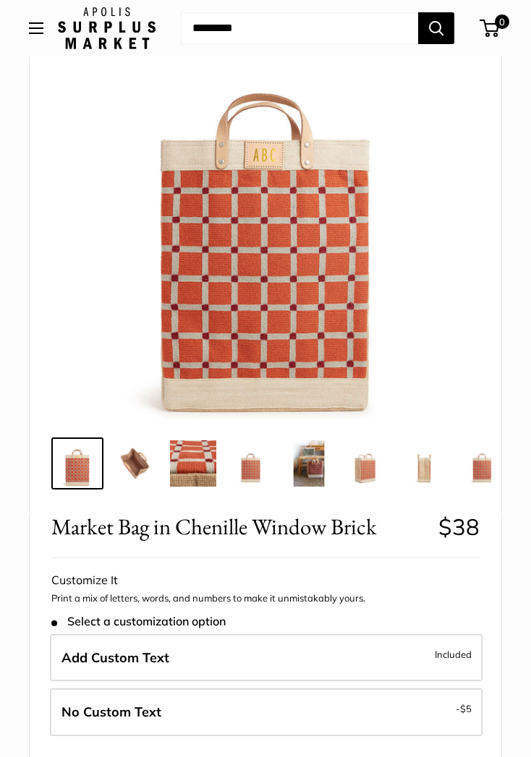
click at [149, 456] on img at bounding box center [135, 463] width 46 height 46
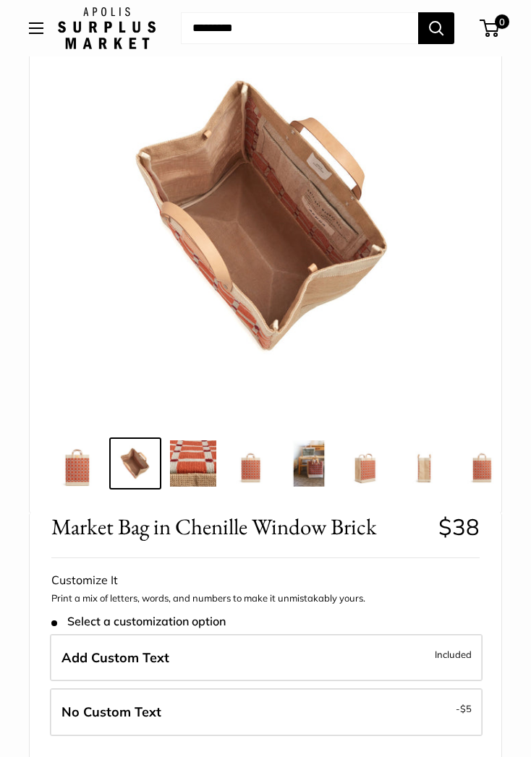
click at [205, 472] on img at bounding box center [193, 463] width 46 height 46
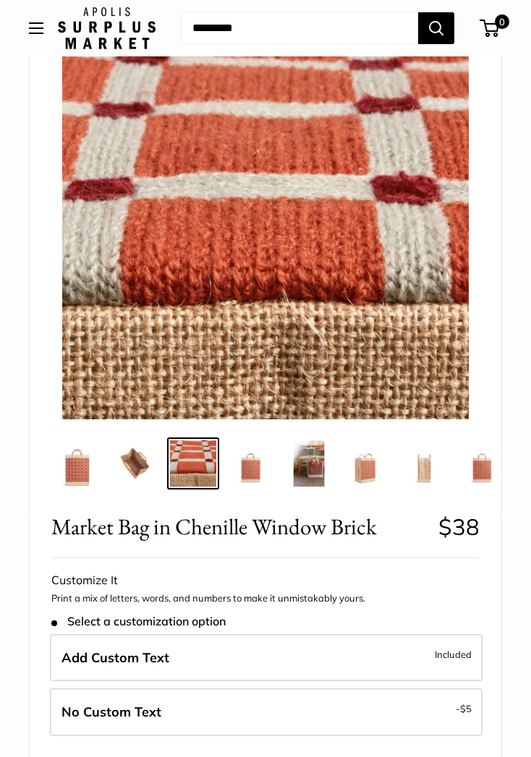
click at [88, 465] on img at bounding box center [77, 463] width 46 height 46
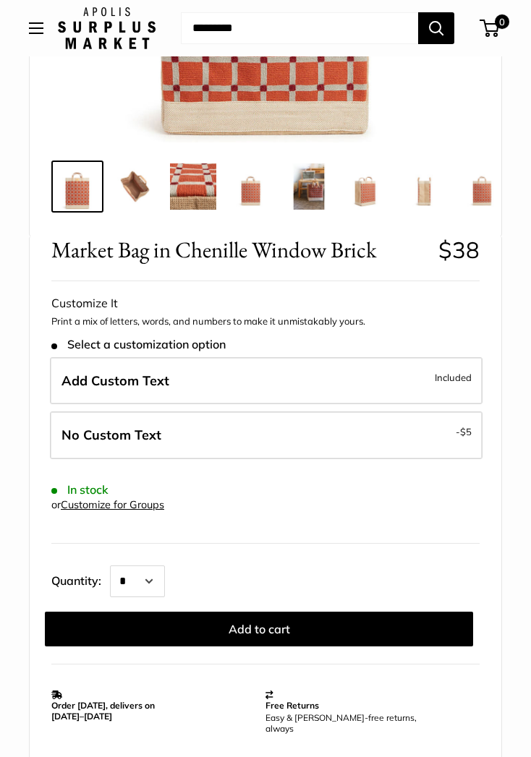
scroll to position [398, 0]
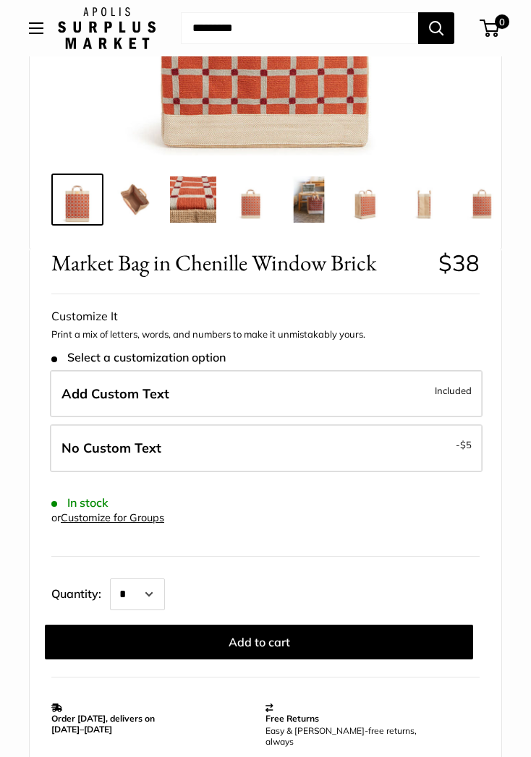
click at [435, 439] on label "No Custom Text - $5" at bounding box center [266, 449] width 433 height 48
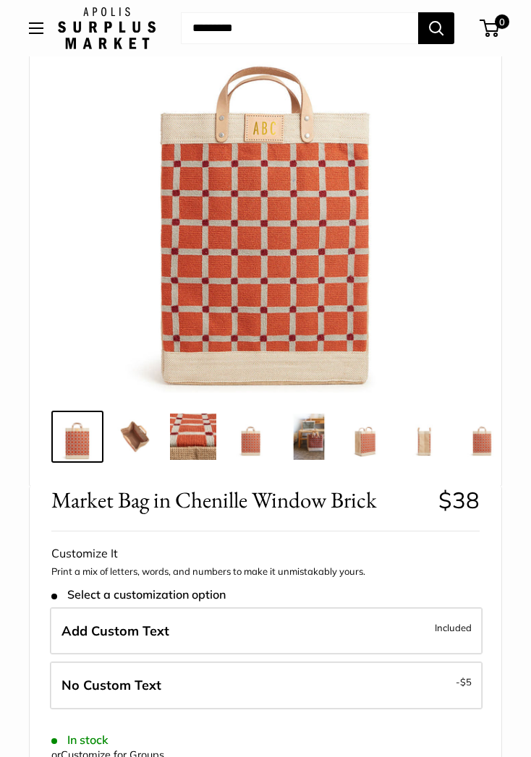
scroll to position [160, 0]
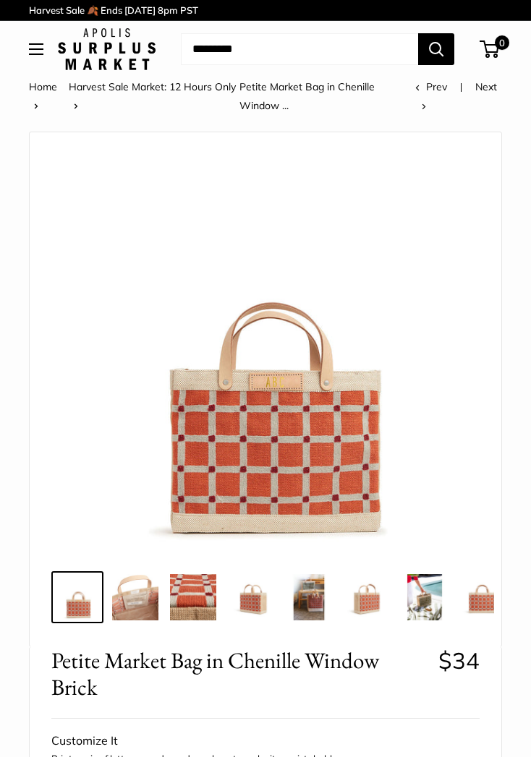
click at [140, 602] on img at bounding box center [135, 597] width 46 height 46
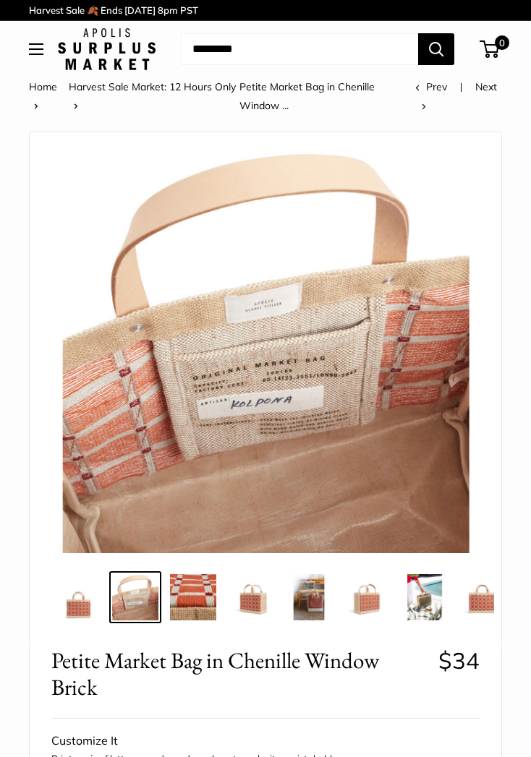
click at [260, 605] on img at bounding box center [251, 597] width 46 height 46
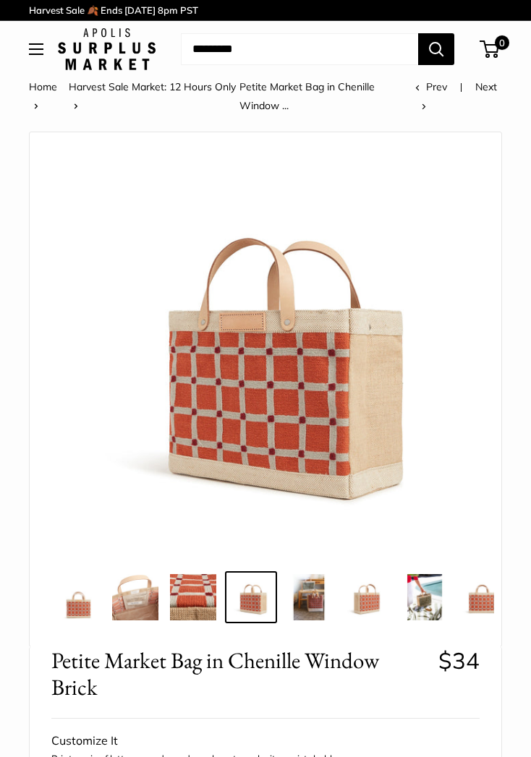
click at [318, 617] on img at bounding box center [309, 597] width 46 height 46
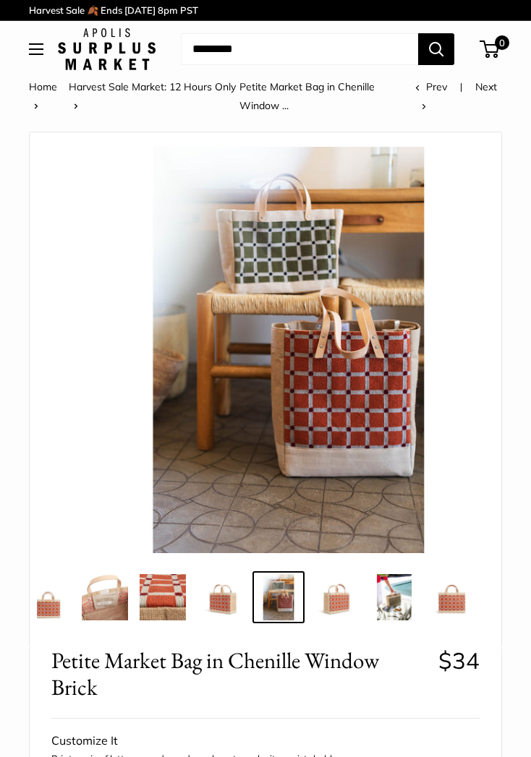
scroll to position [0, 31]
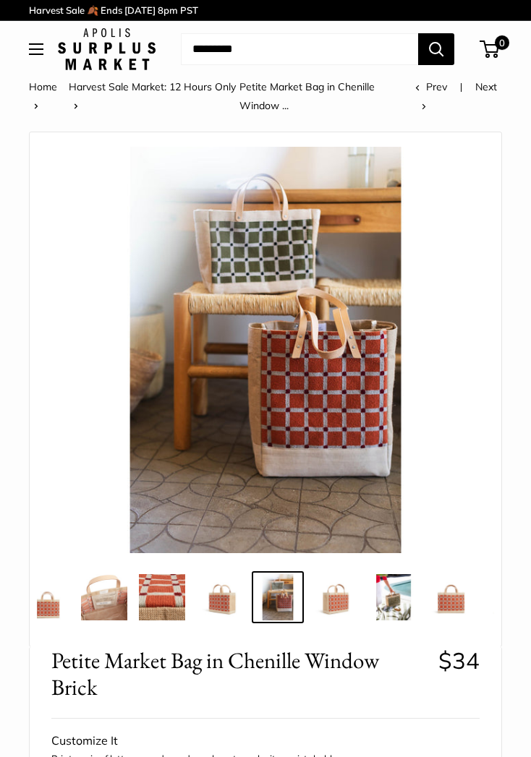
click at [338, 608] on img at bounding box center [335, 597] width 46 height 46
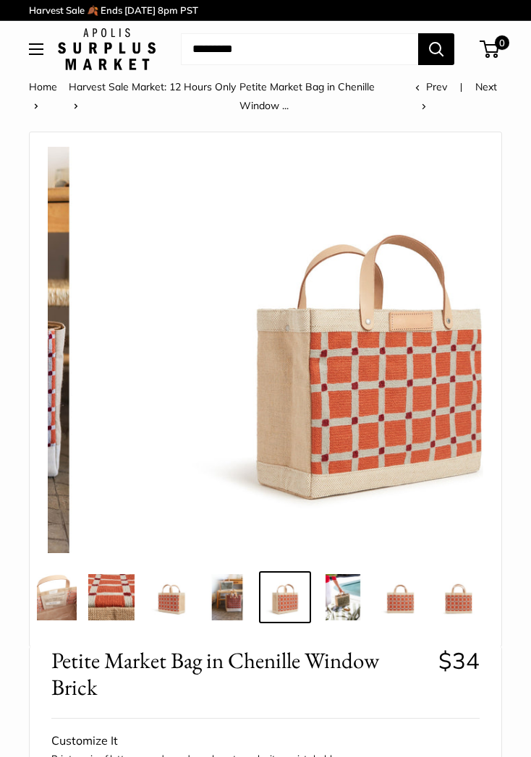
scroll to position [0, 87]
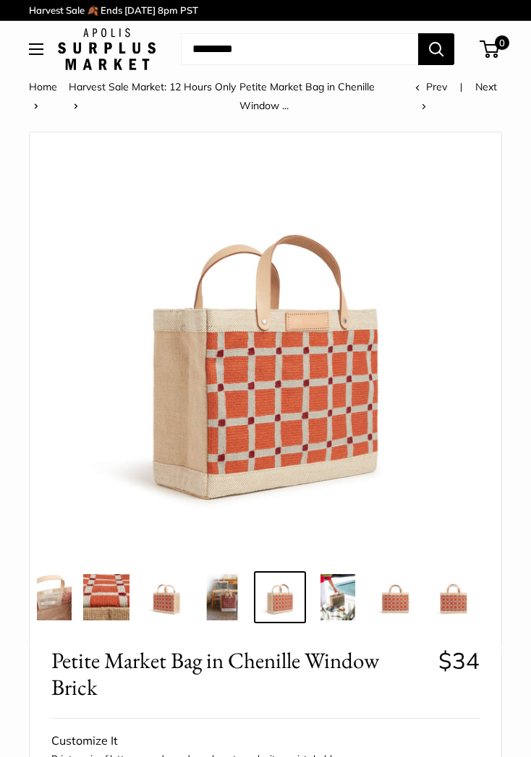
click at [344, 607] on img at bounding box center [338, 597] width 46 height 46
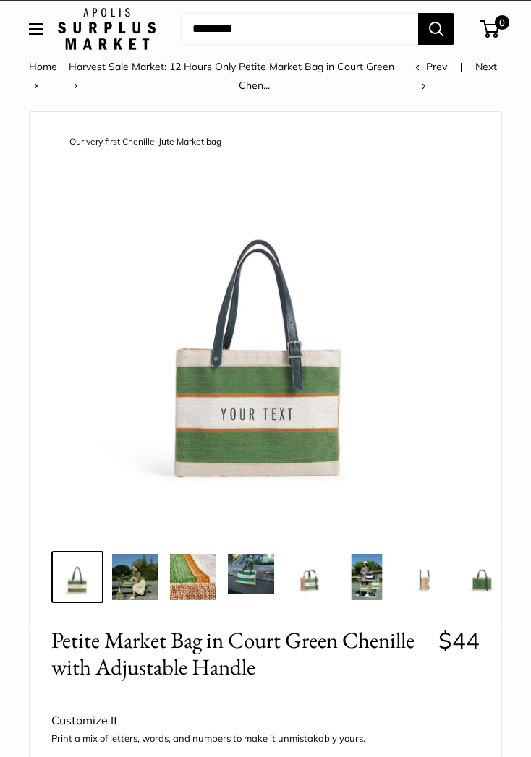
scroll to position [20, 0]
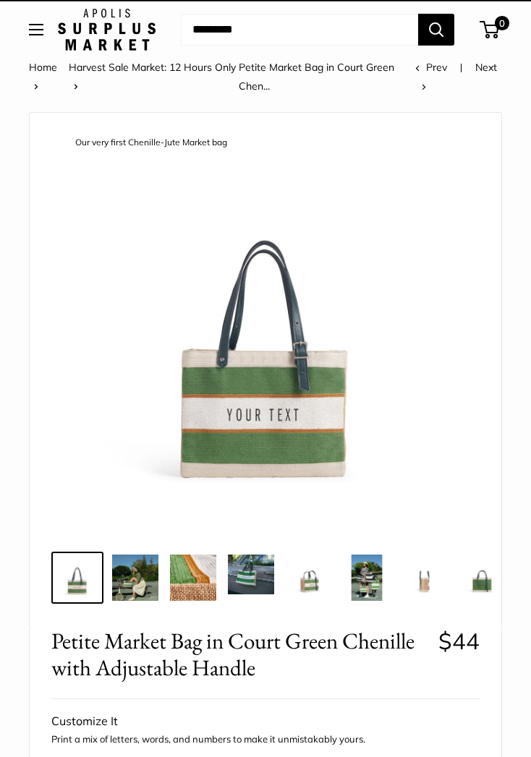
click at [140, 595] on img at bounding box center [135, 578] width 46 height 46
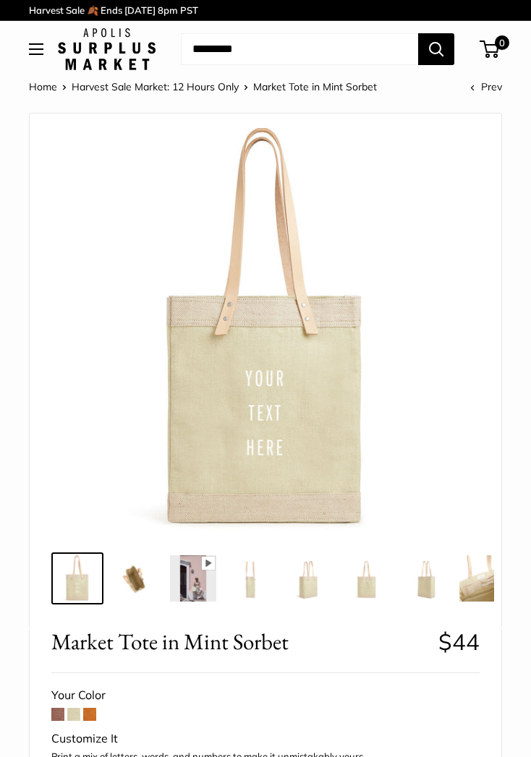
click at [138, 593] on img at bounding box center [135, 578] width 46 height 46
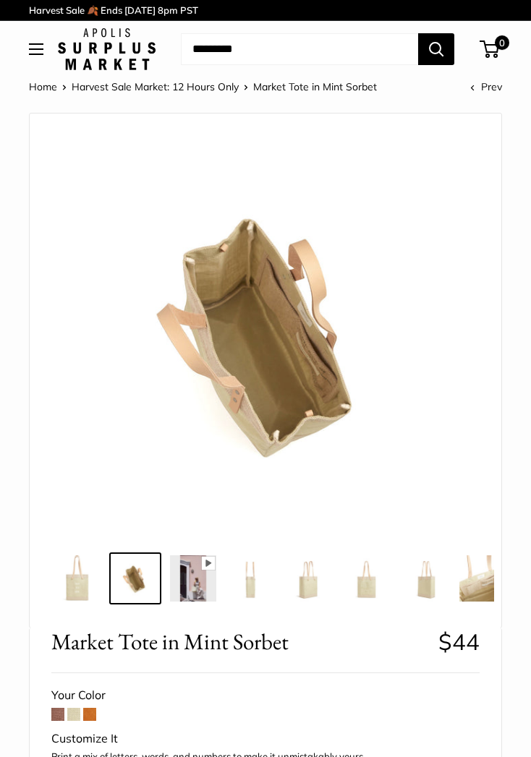
click at [191, 593] on img at bounding box center [193, 578] width 46 height 46
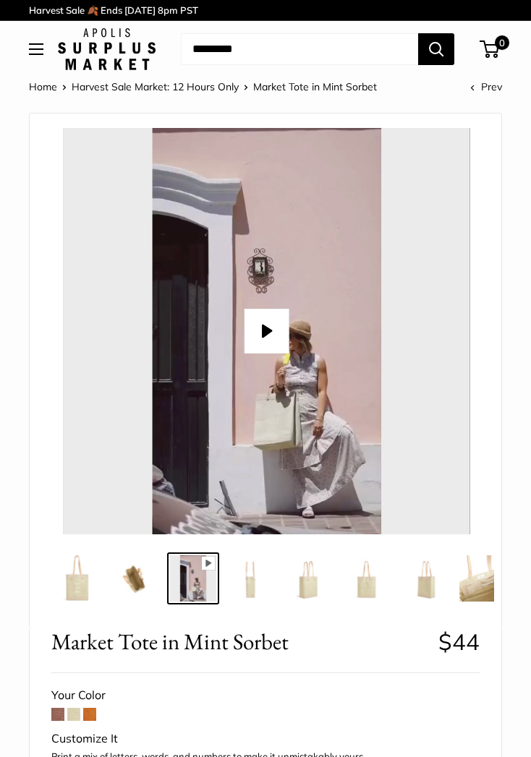
click at [260, 595] on img at bounding box center [251, 578] width 46 height 46
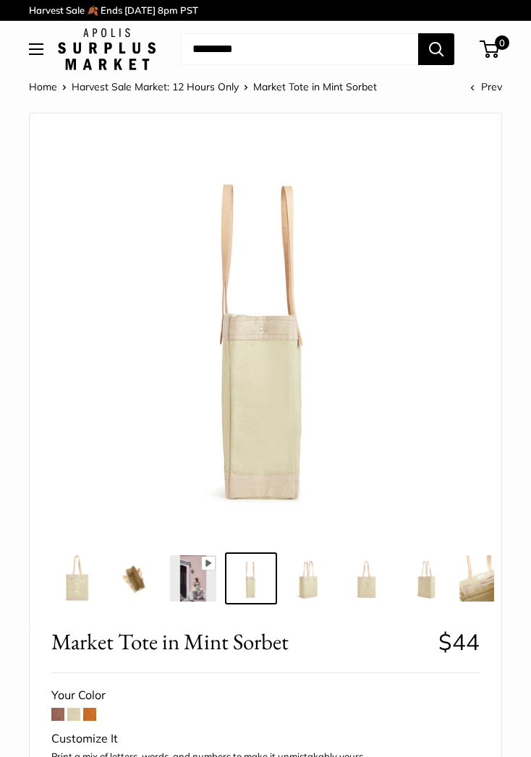
click at [311, 593] on img at bounding box center [309, 578] width 46 height 46
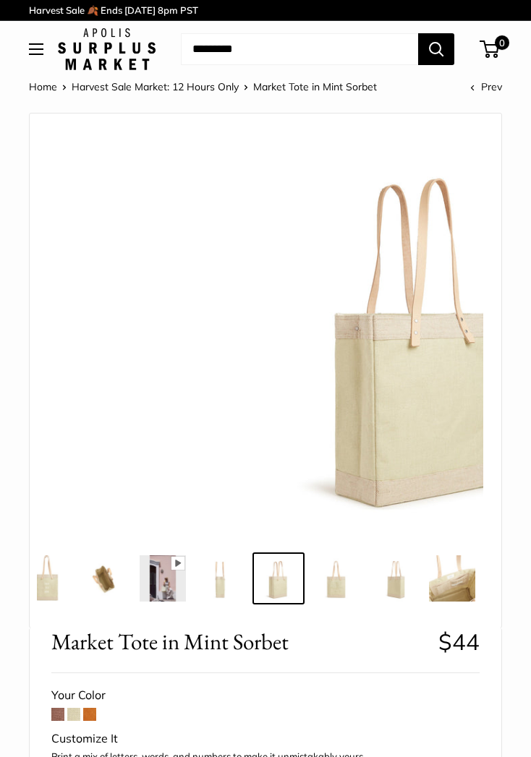
scroll to position [0, 31]
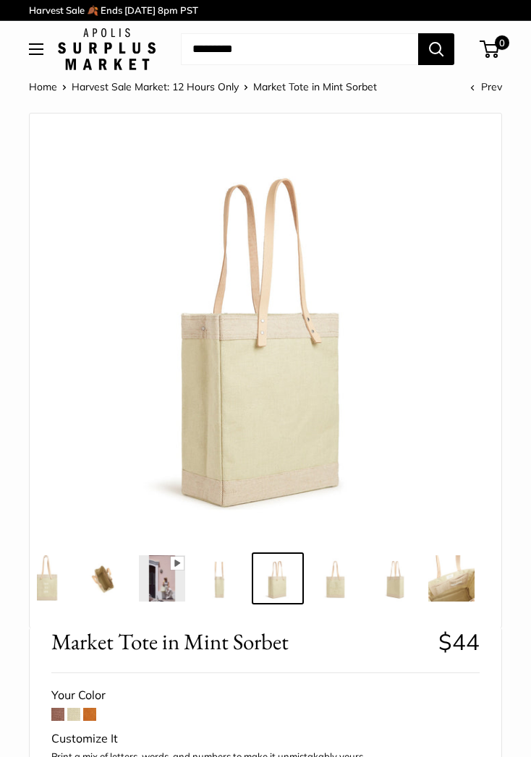
click at [323, 599] on img at bounding box center [335, 578] width 46 height 46
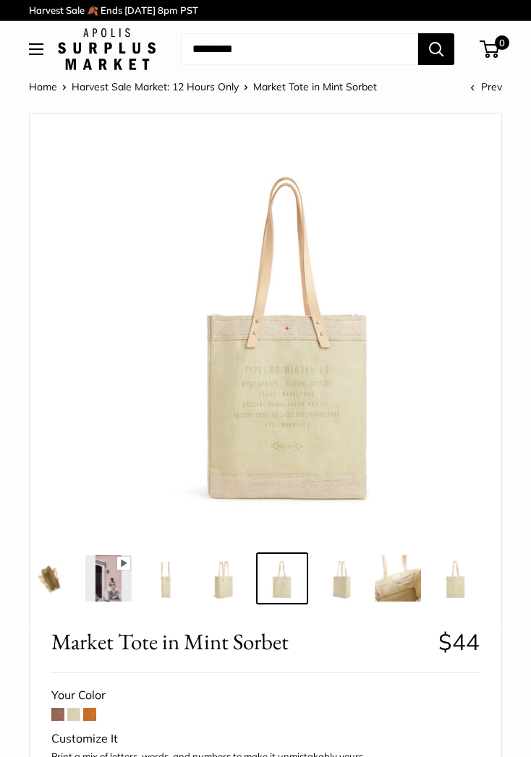
scroll to position [0, 87]
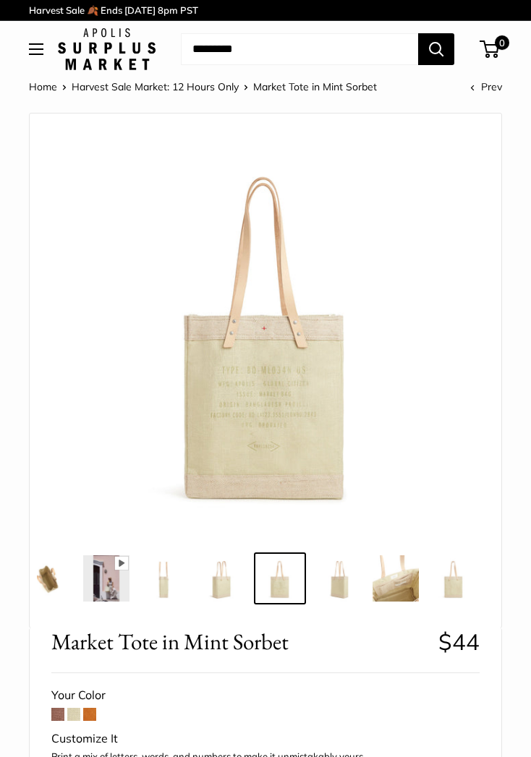
click at [333, 596] on img at bounding box center [338, 578] width 46 height 46
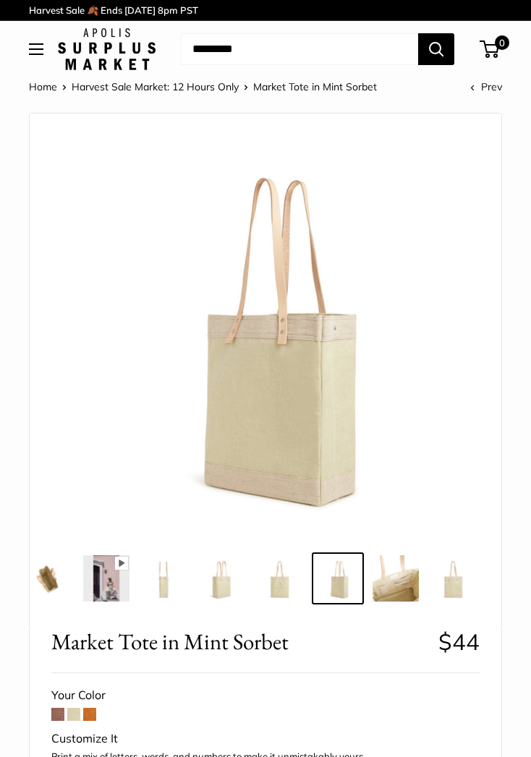
click at [397, 584] on img at bounding box center [395, 578] width 46 height 46
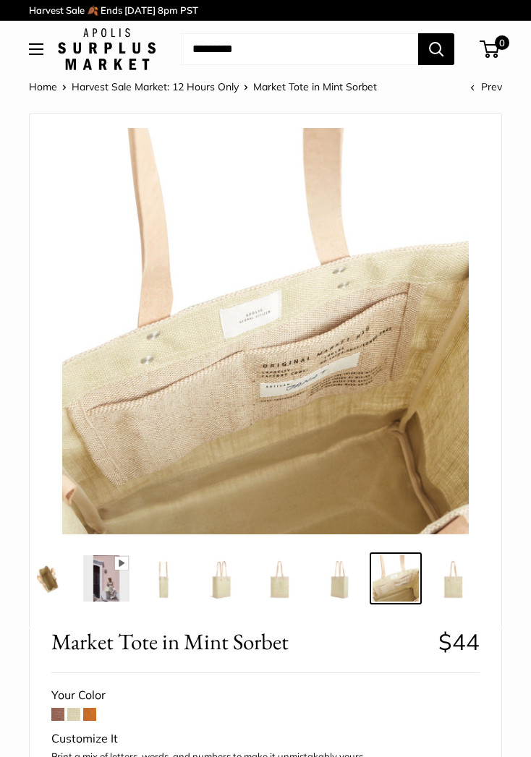
click at [452, 578] on img at bounding box center [453, 578] width 46 height 46
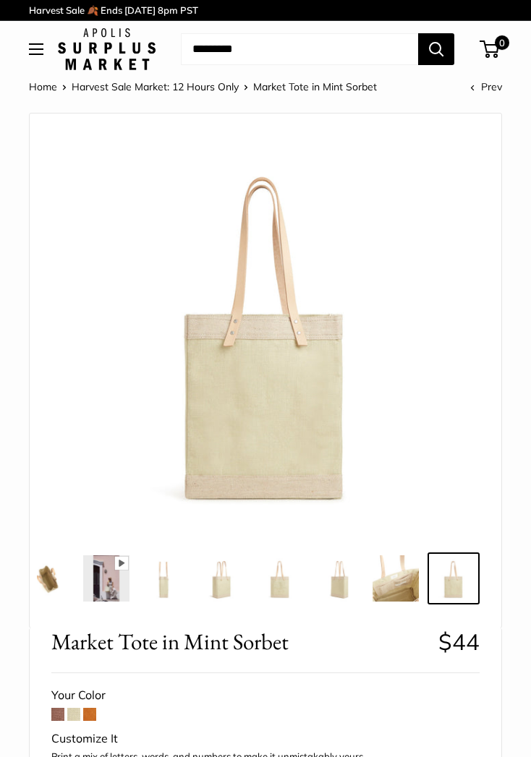
click at [117, 593] on img at bounding box center [106, 578] width 46 height 46
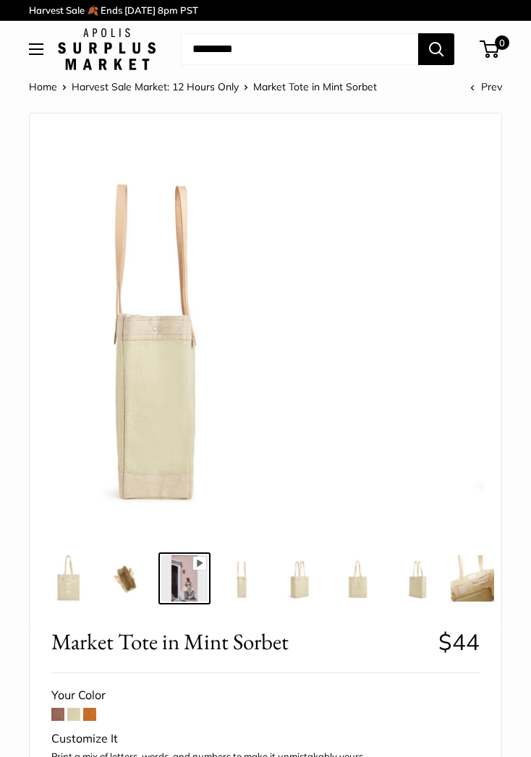
scroll to position [0, 0]
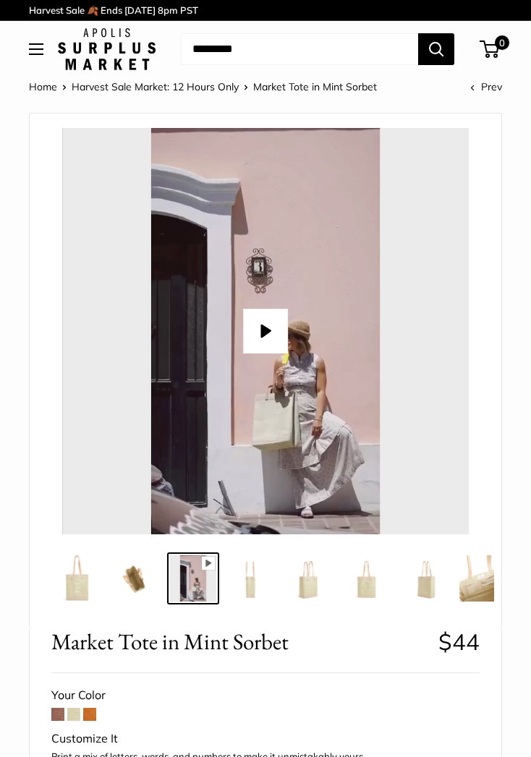
click at [274, 334] on button "Play" at bounding box center [265, 331] width 45 height 45
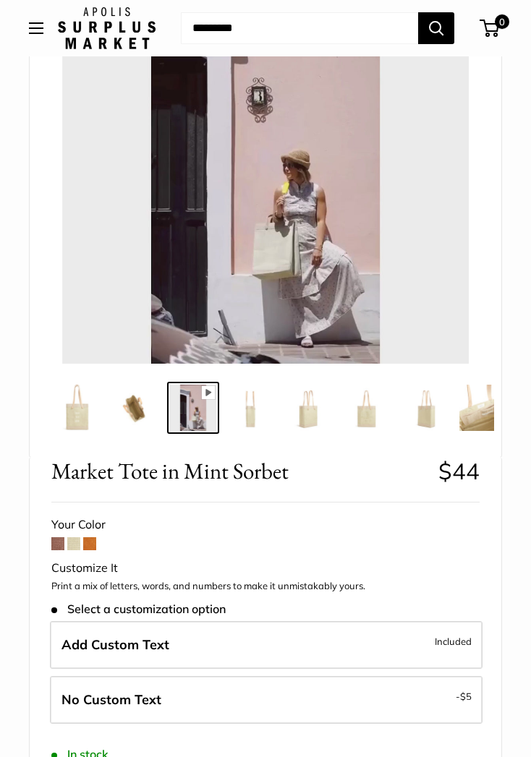
scroll to position [173, 0]
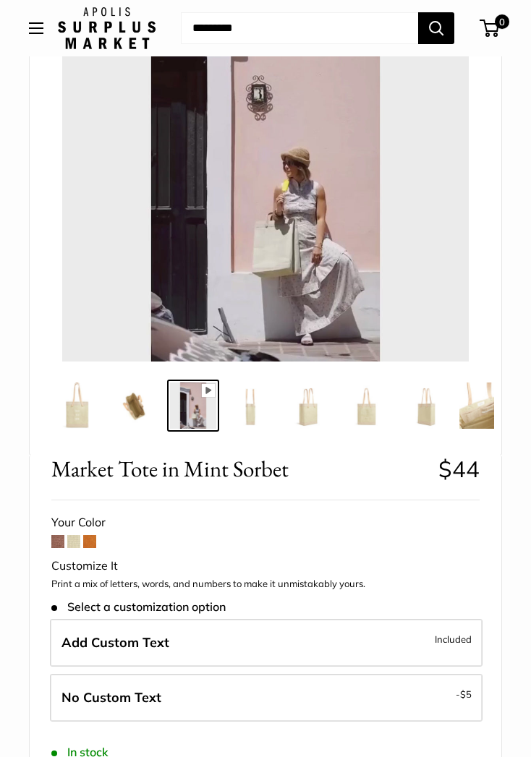
type input "*"
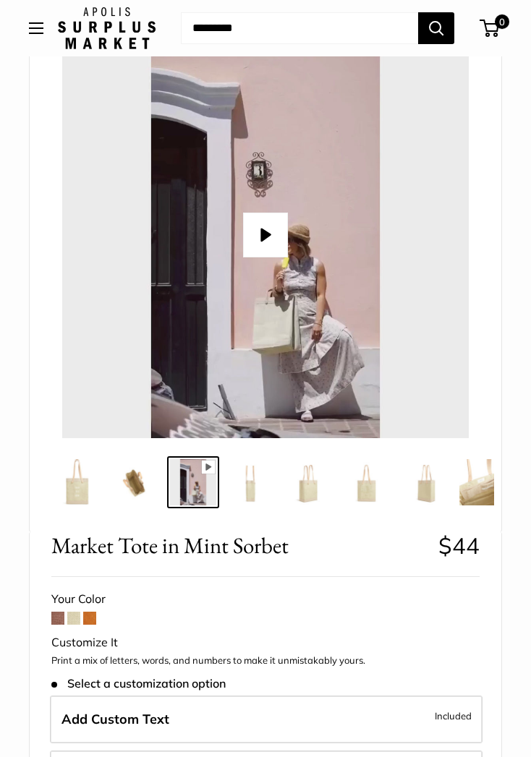
scroll to position [93, 0]
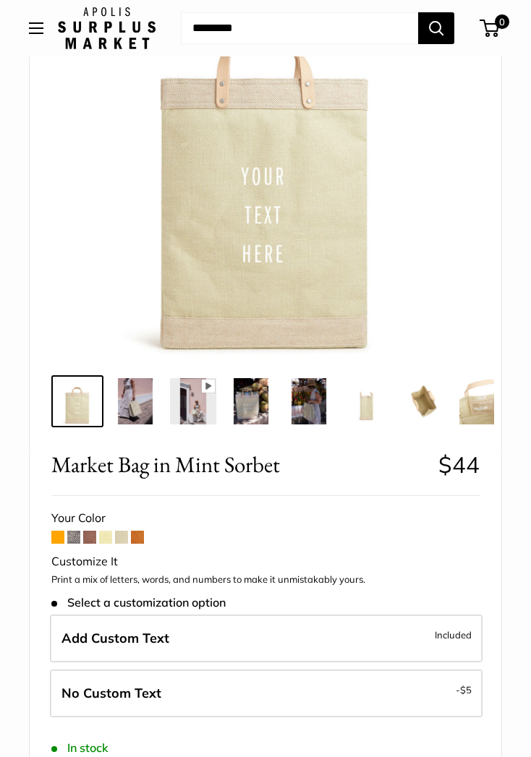
scroll to position [234, 0]
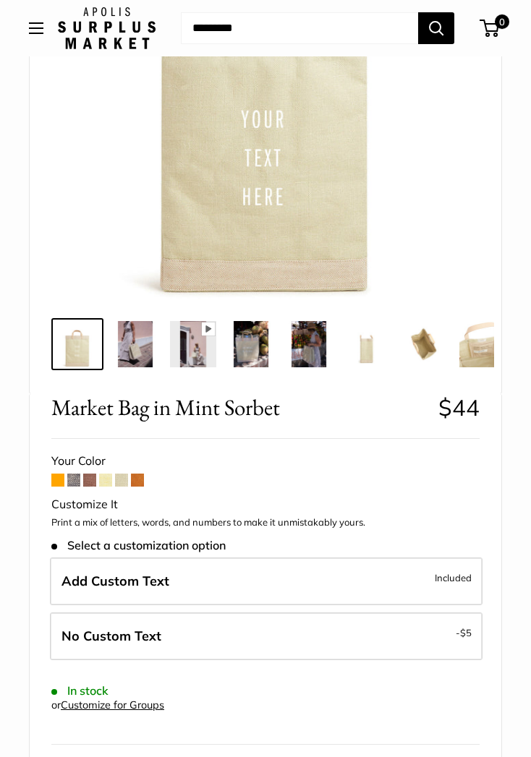
click at [425, 642] on label "No Custom Text - $5" at bounding box center [266, 637] width 433 height 48
click at [119, 483] on span at bounding box center [121, 480] width 13 height 13
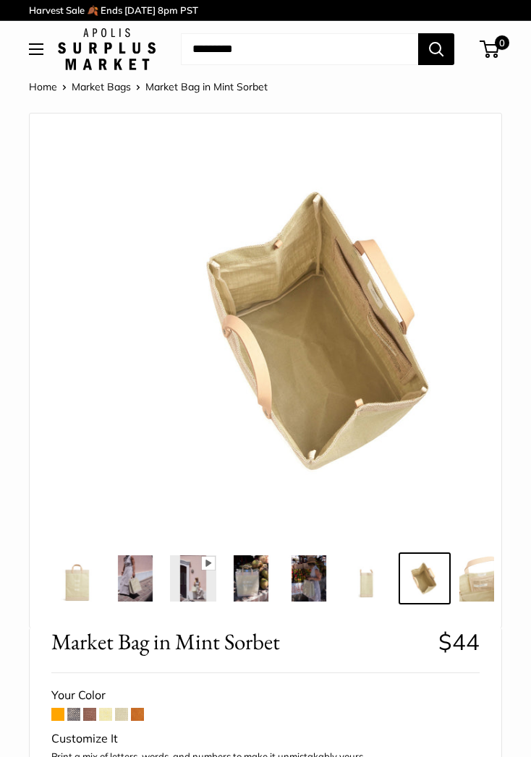
scroll to position [0, 147]
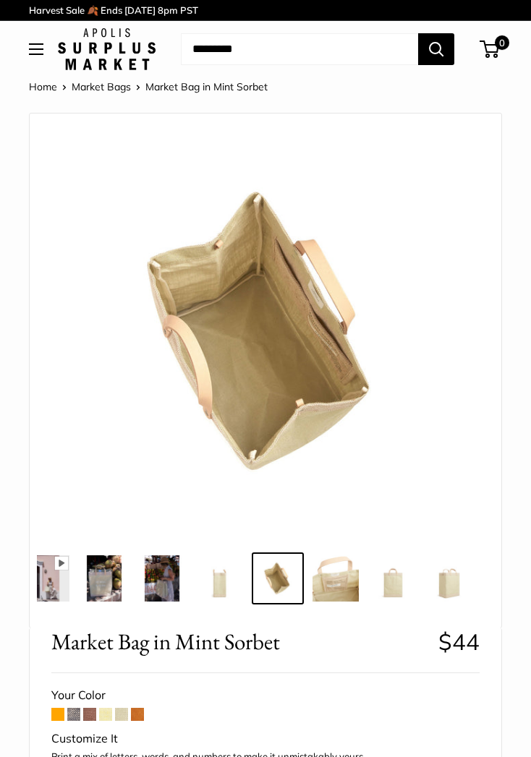
click at [183, 589] on img at bounding box center [162, 578] width 46 height 46
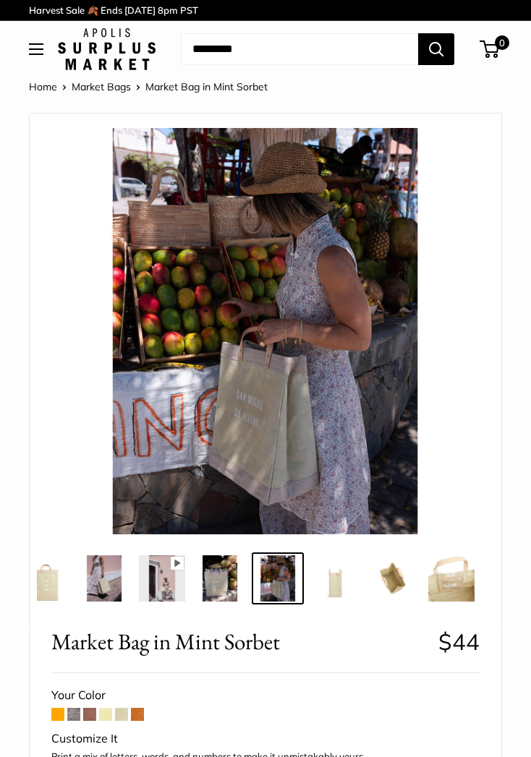
click at [330, 587] on img at bounding box center [335, 578] width 46 height 46
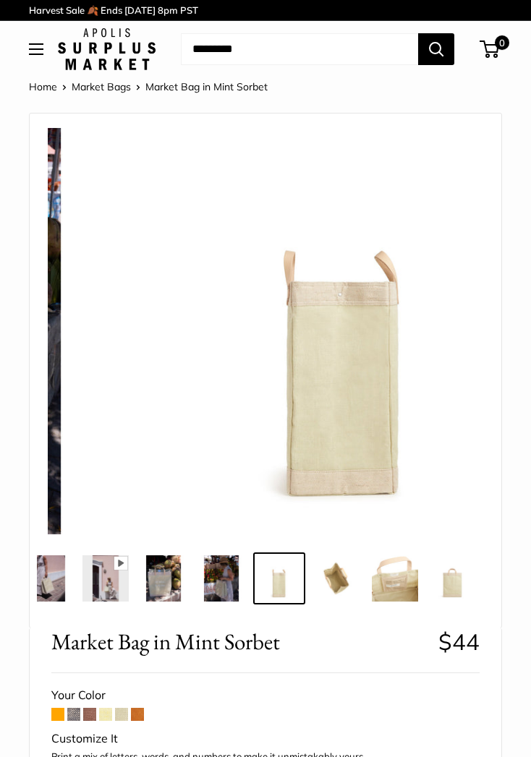
scroll to position [0, 89]
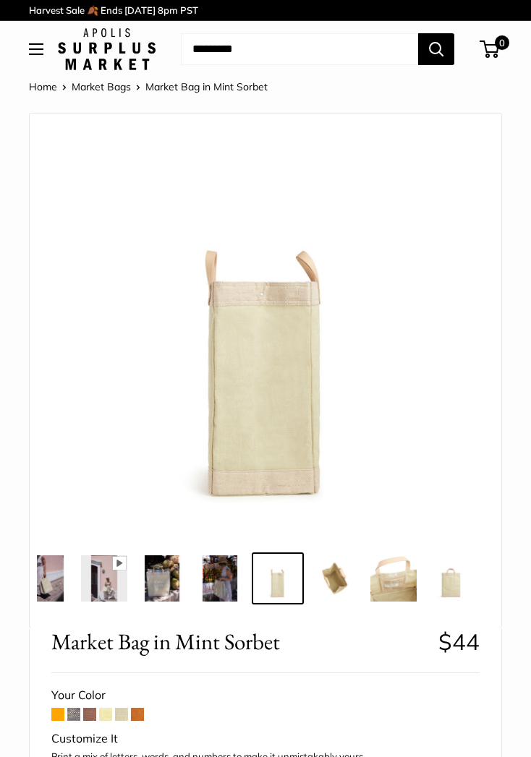
click at [401, 581] on img at bounding box center [393, 578] width 46 height 46
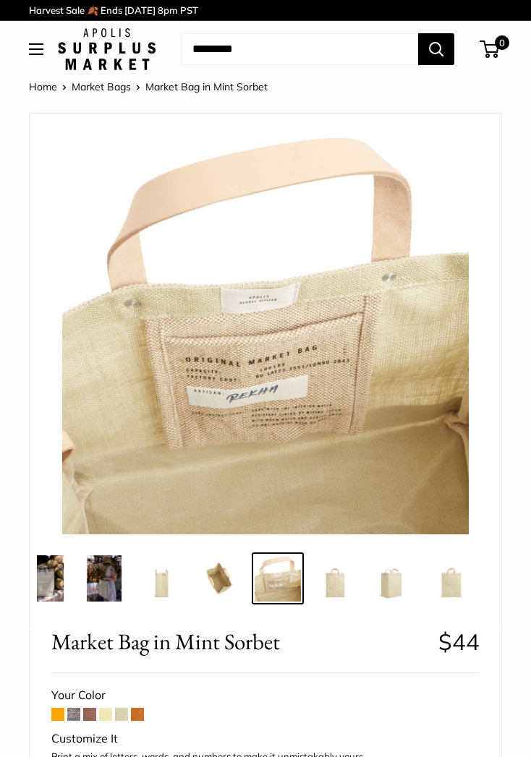
click at [339, 591] on img at bounding box center [335, 578] width 46 height 46
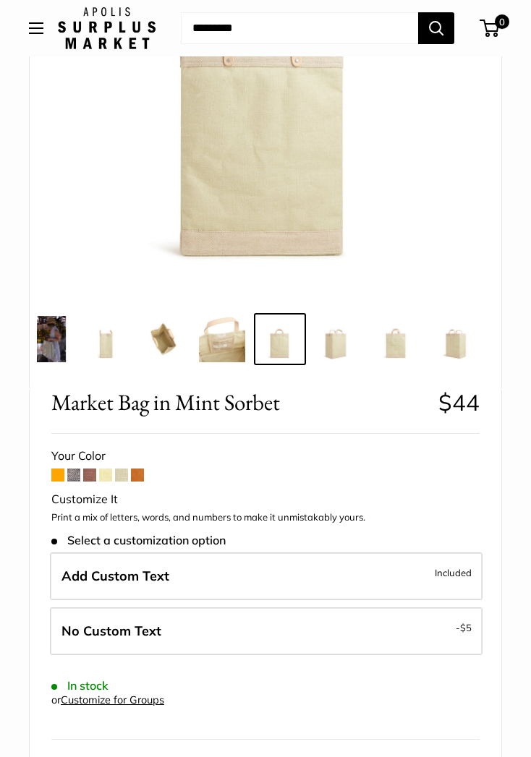
scroll to position [276, 0]
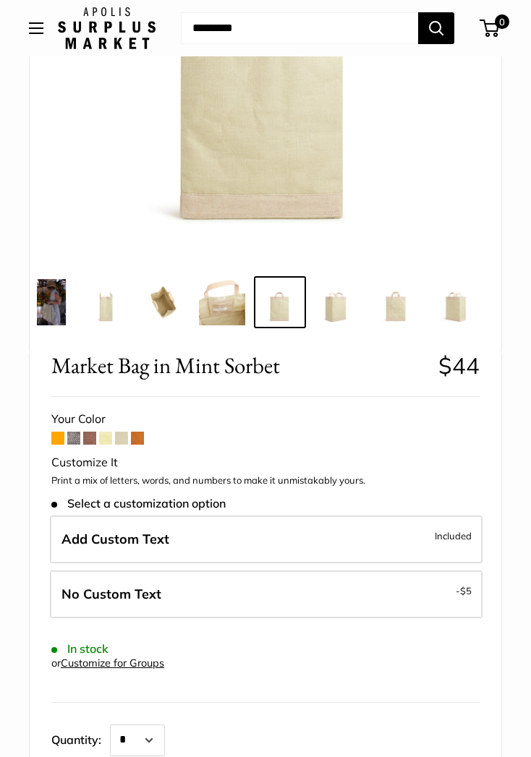
click at [125, 441] on span at bounding box center [121, 438] width 13 height 13
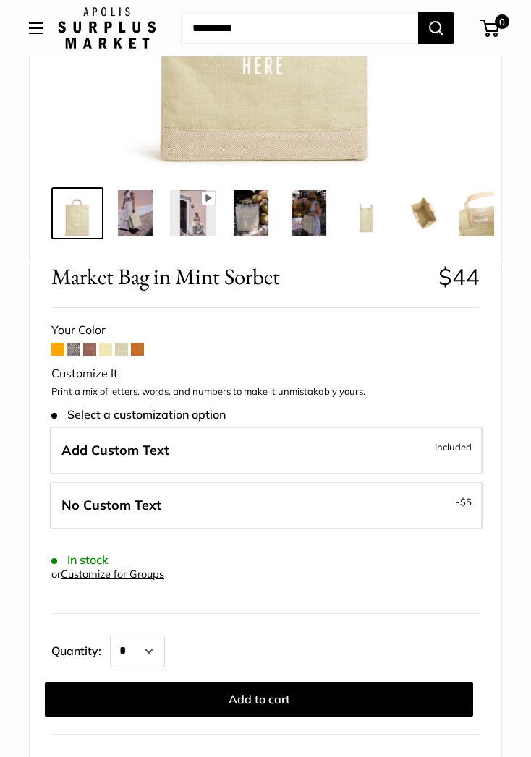
scroll to position [411, 0]
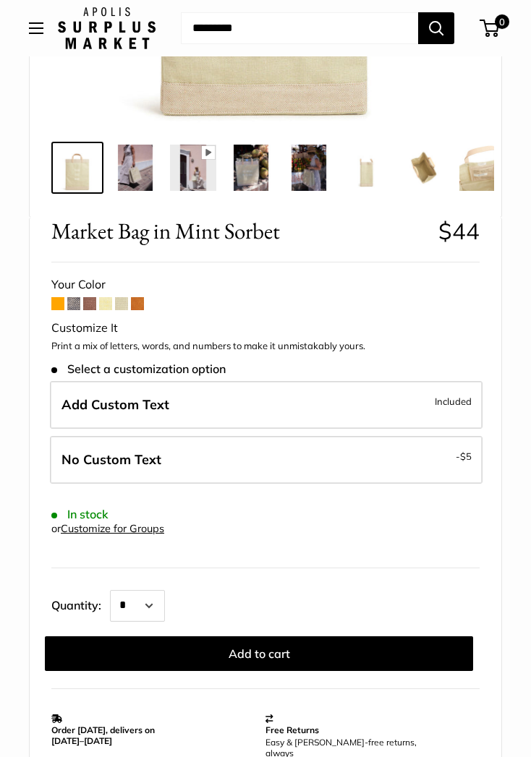
click at [418, 458] on label "No Custom Text - $5" at bounding box center [266, 460] width 433 height 48
click at [289, 449] on label "No Custom Text - $5" at bounding box center [266, 460] width 433 height 48
click at [416, 403] on label "Add Custom Text Included" at bounding box center [266, 405] width 433 height 48
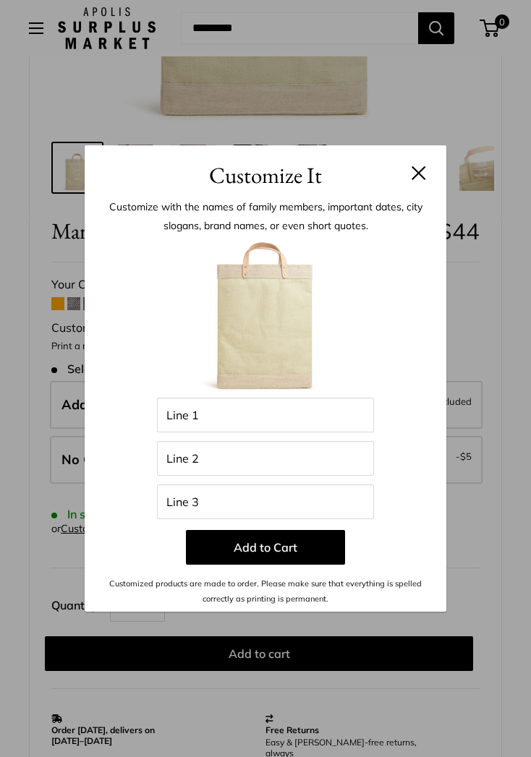
click at [425, 176] on button at bounding box center [419, 173] width 14 height 14
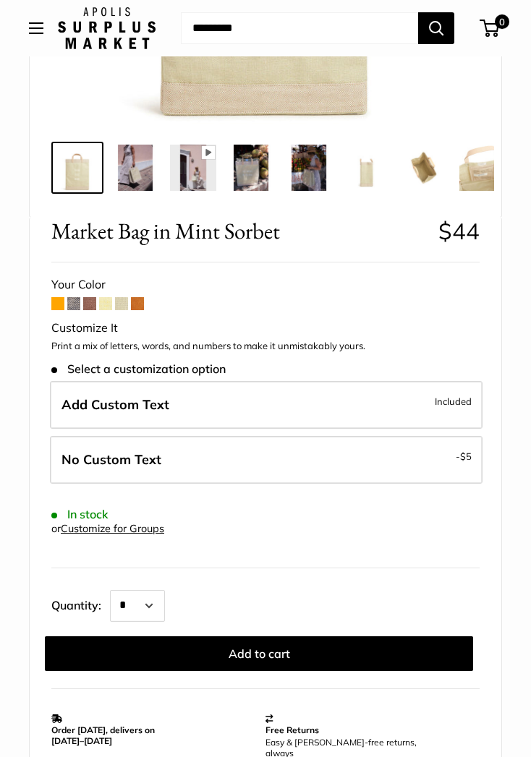
click at [336, 392] on label "Add Custom Text Included" at bounding box center [266, 405] width 433 height 48
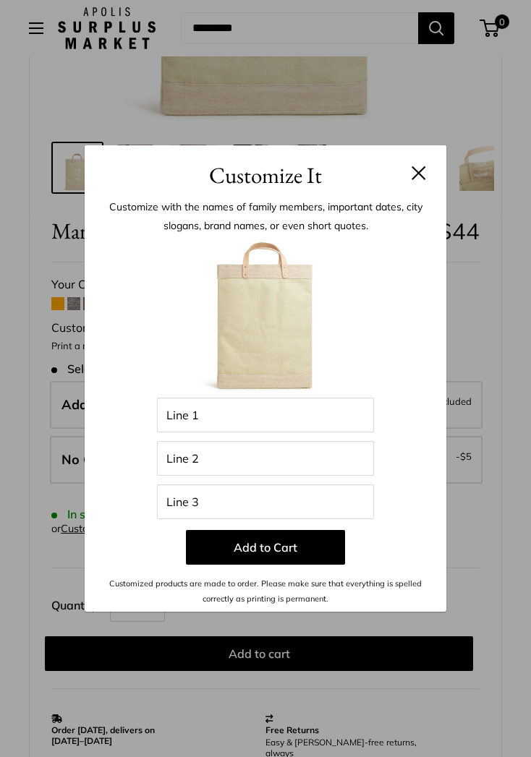
click at [419, 180] on button at bounding box center [419, 173] width 14 height 14
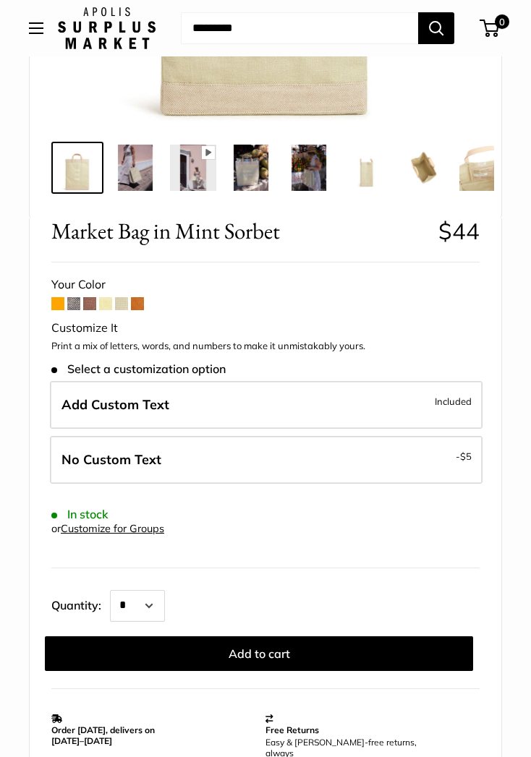
click at [365, 454] on label "No Custom Text - $5" at bounding box center [266, 460] width 433 height 48
click at [352, 647] on button "Add to cart" at bounding box center [259, 654] width 428 height 35
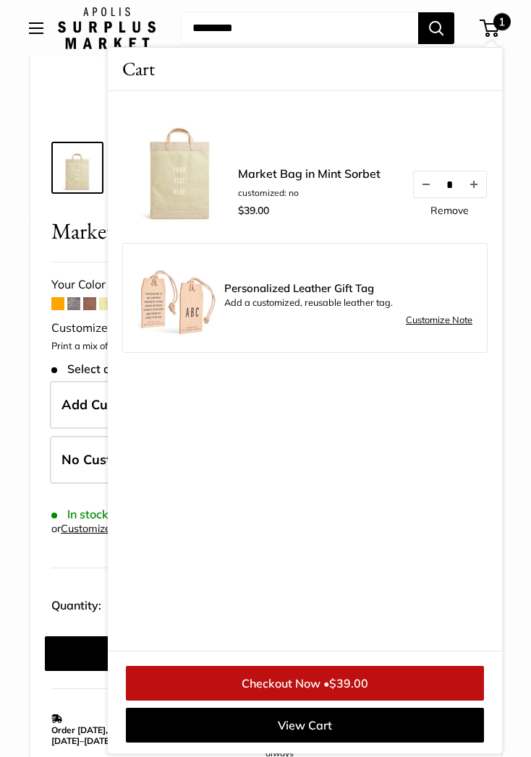
click at [73, 595] on label "Quantity:" at bounding box center [80, 604] width 59 height 36
click at [110, 595] on select "* * * * * * * * * *** *** *** *** *** *** *** *** *** *** *** *** *** *** *** *…" at bounding box center [137, 606] width 55 height 32
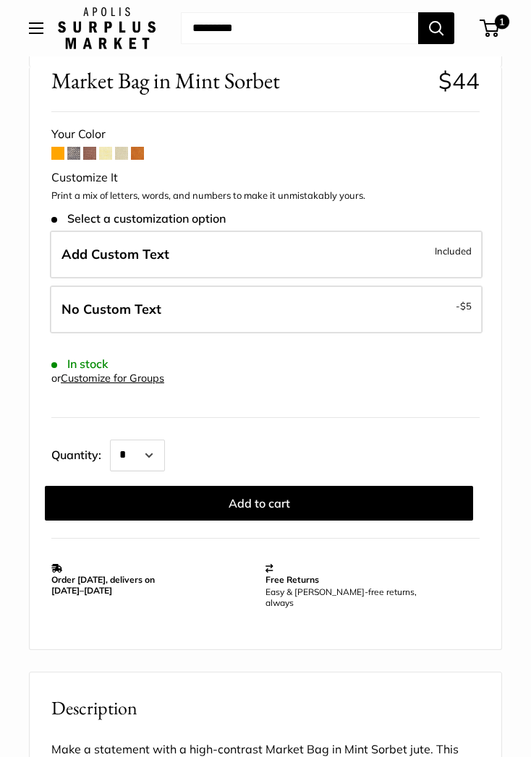
scroll to position [561, 0]
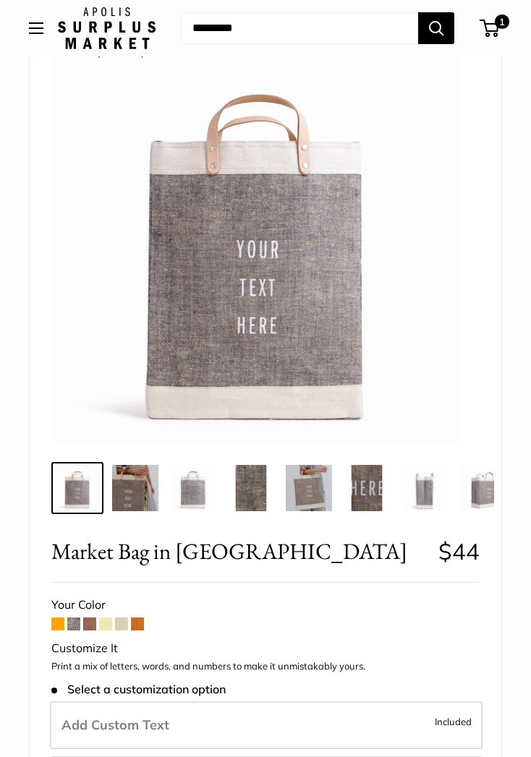
scroll to position [180, 0]
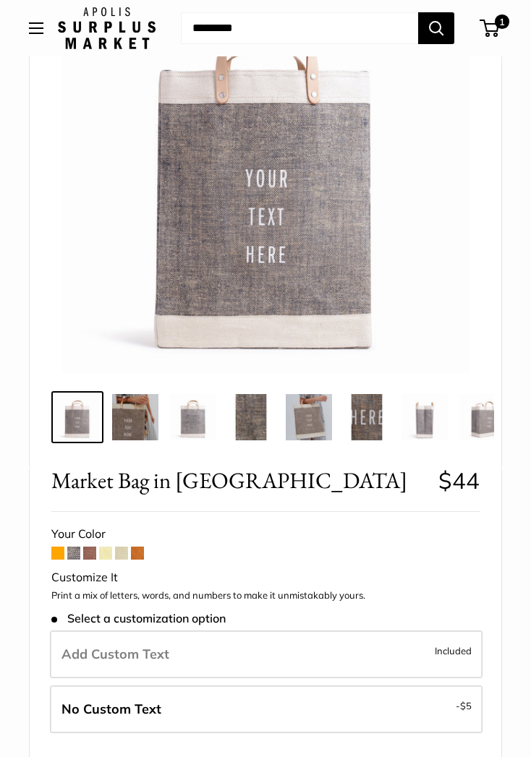
click at [59, 547] on span at bounding box center [57, 553] width 13 height 13
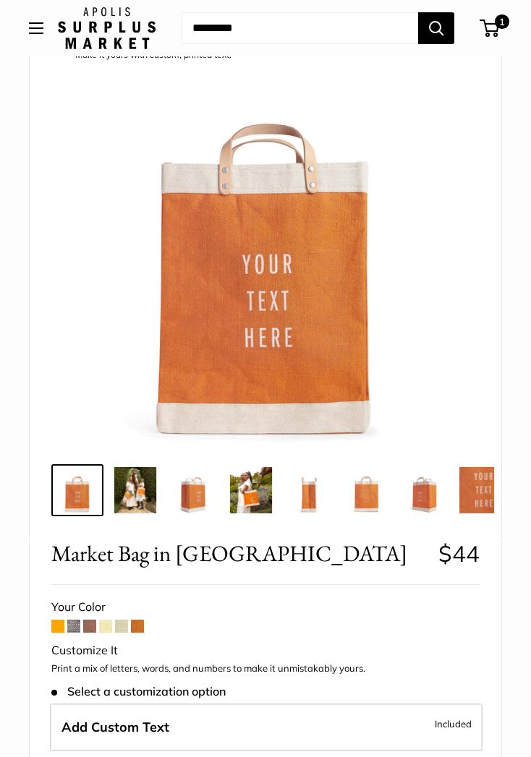
scroll to position [88, 0]
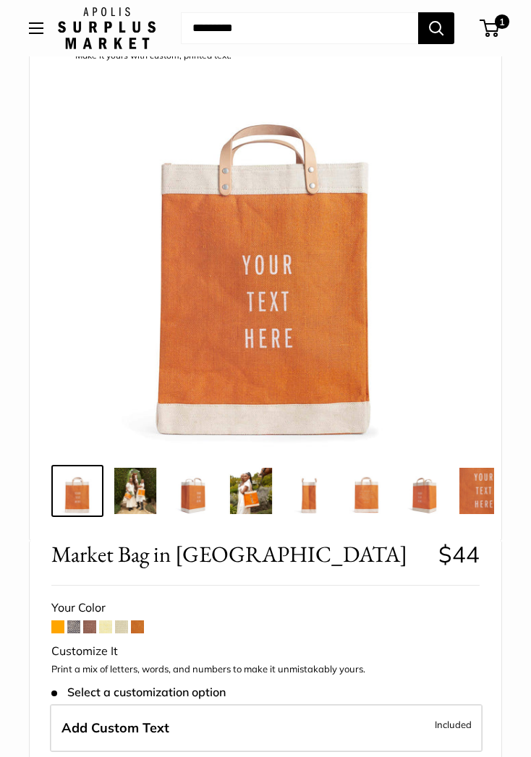
click at [101, 631] on span at bounding box center [105, 627] width 13 height 13
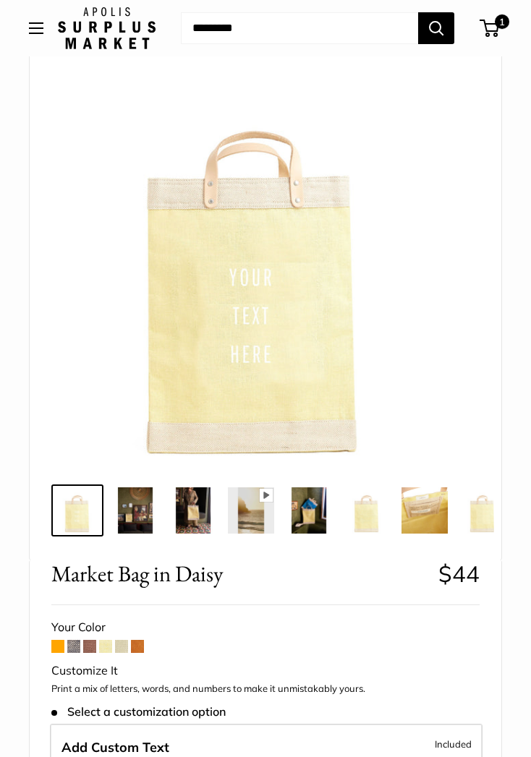
scroll to position [93, 0]
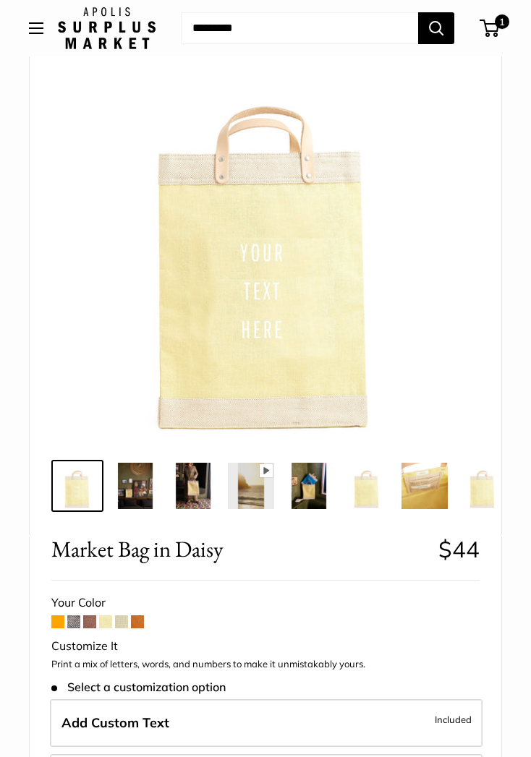
click at [138, 495] on img at bounding box center [135, 486] width 46 height 46
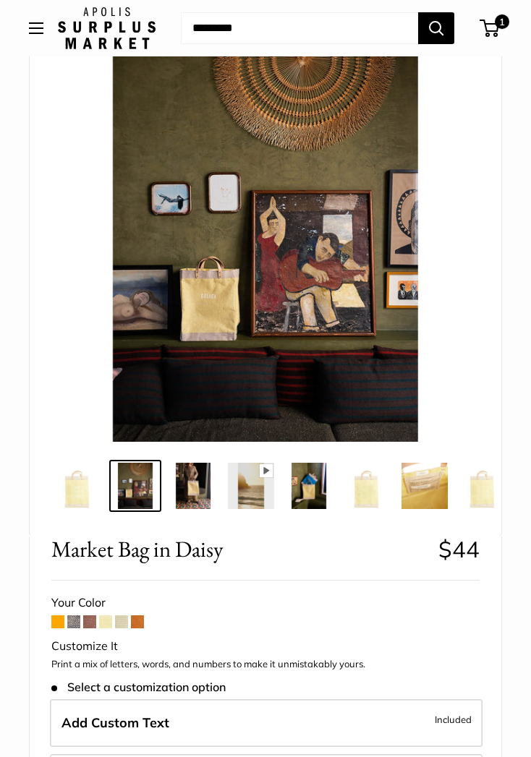
click at [195, 492] on img at bounding box center [193, 486] width 46 height 46
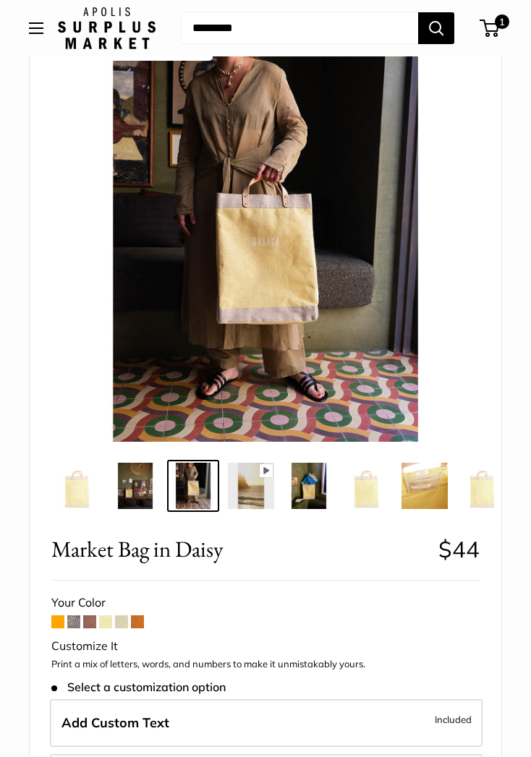
click at [251, 488] on img at bounding box center [251, 486] width 46 height 46
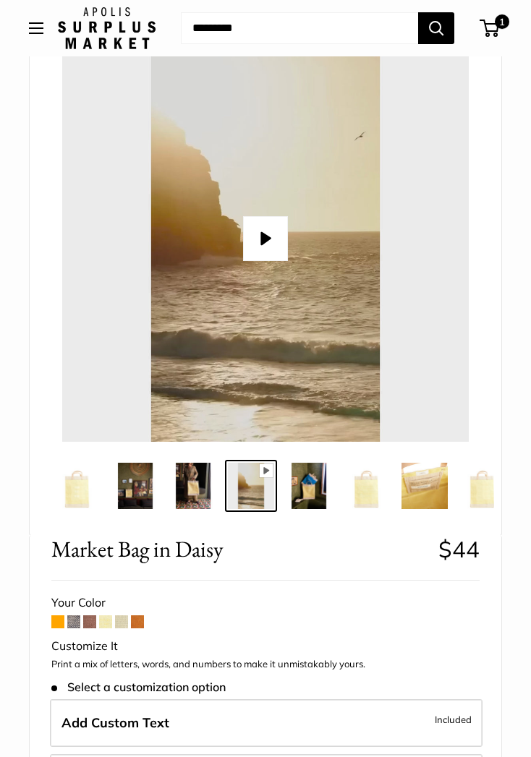
click at [269, 235] on button "Play" at bounding box center [265, 238] width 45 height 45
type input "*"
click at [357, 493] on img at bounding box center [367, 486] width 46 height 46
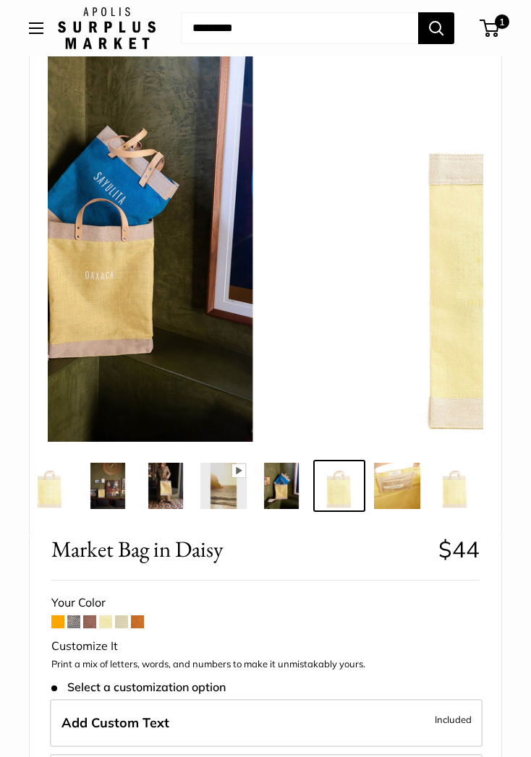
scroll to position [0, 29]
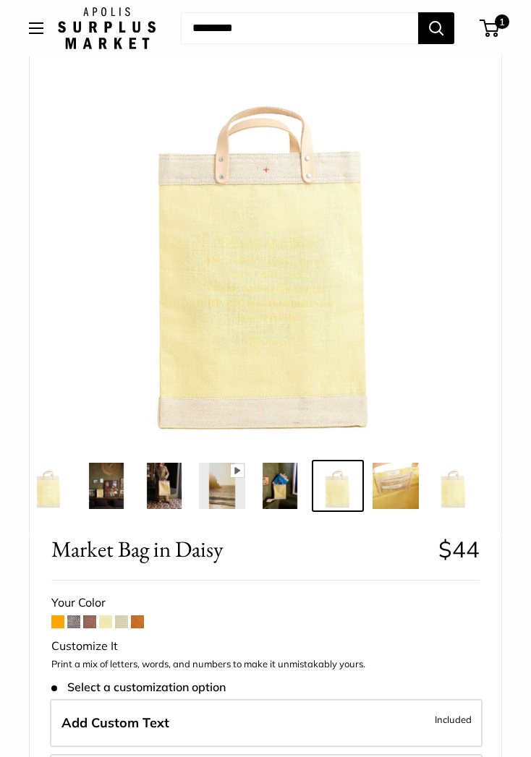
click at [257, 492] on img at bounding box center [280, 486] width 46 height 46
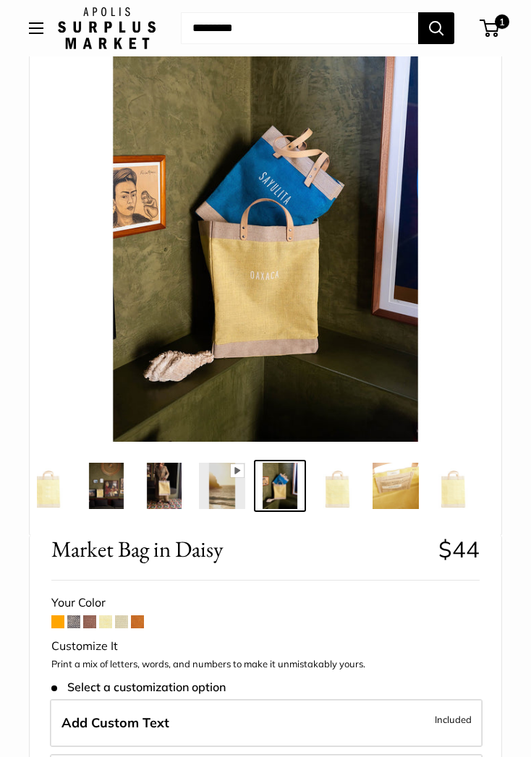
click at [85, 627] on span at bounding box center [89, 622] width 13 height 13
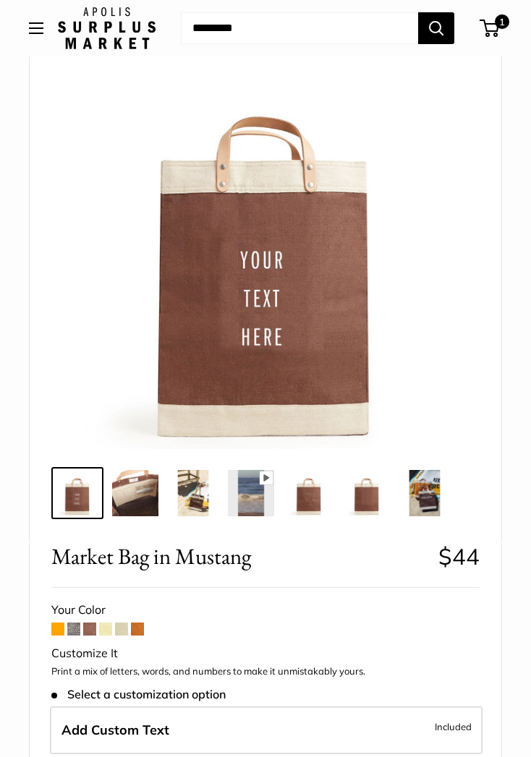
scroll to position [127, 0]
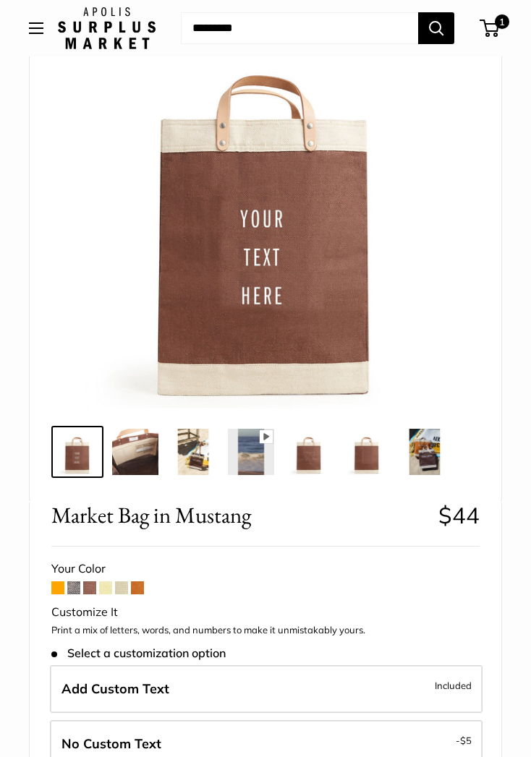
click at [140, 602] on div "Customize It" at bounding box center [265, 613] width 428 height 22
click at [140, 592] on span at bounding box center [137, 588] width 13 height 13
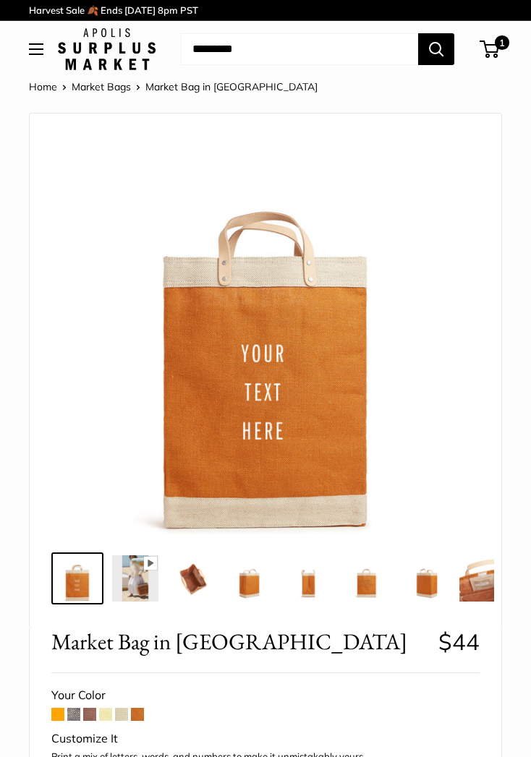
click at [182, 580] on img at bounding box center [193, 578] width 46 height 46
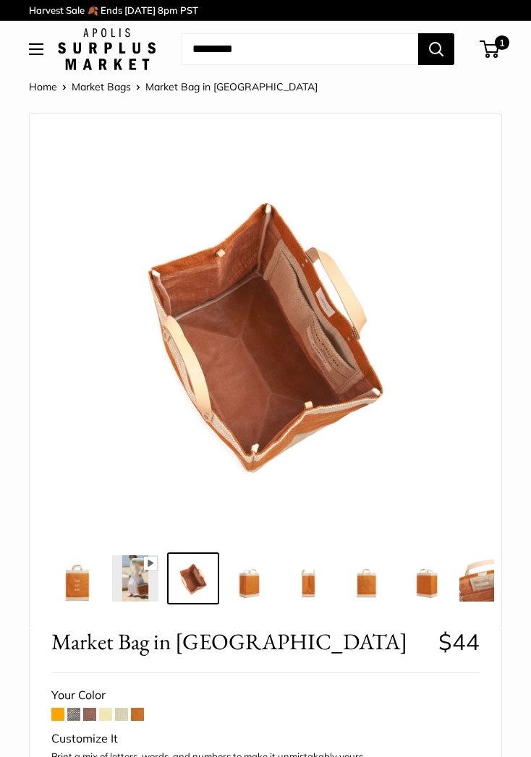
click at [241, 585] on img at bounding box center [251, 578] width 46 height 46
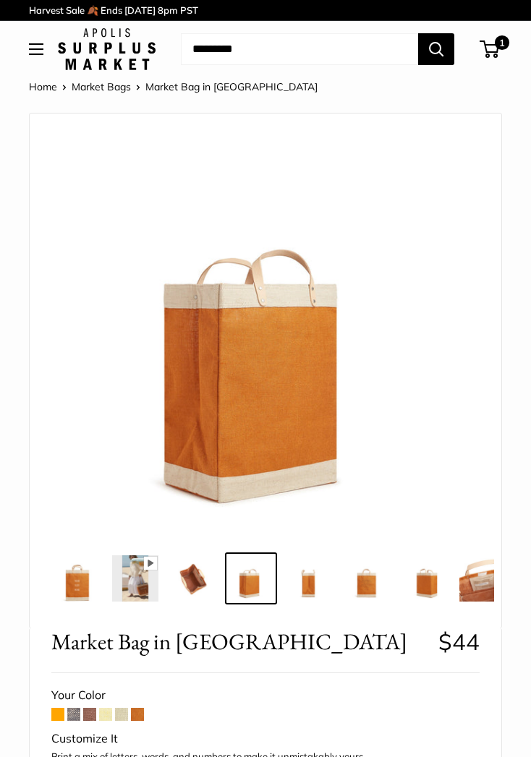
click at [320, 589] on img at bounding box center [309, 578] width 46 height 46
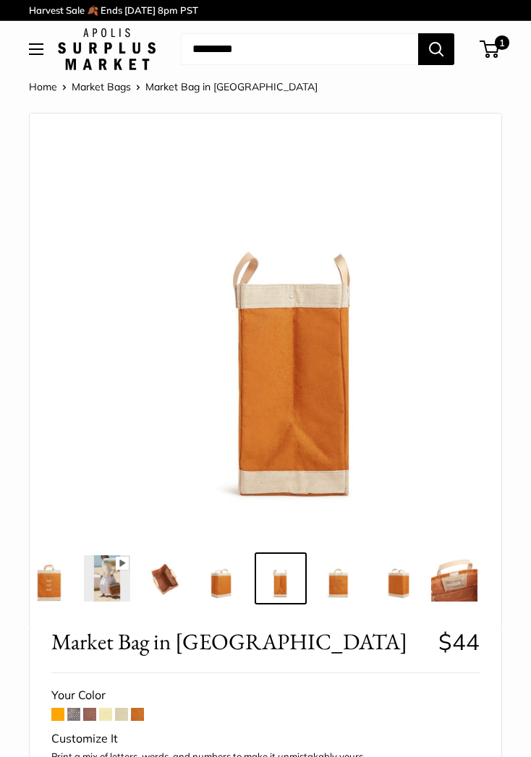
scroll to position [0, 31]
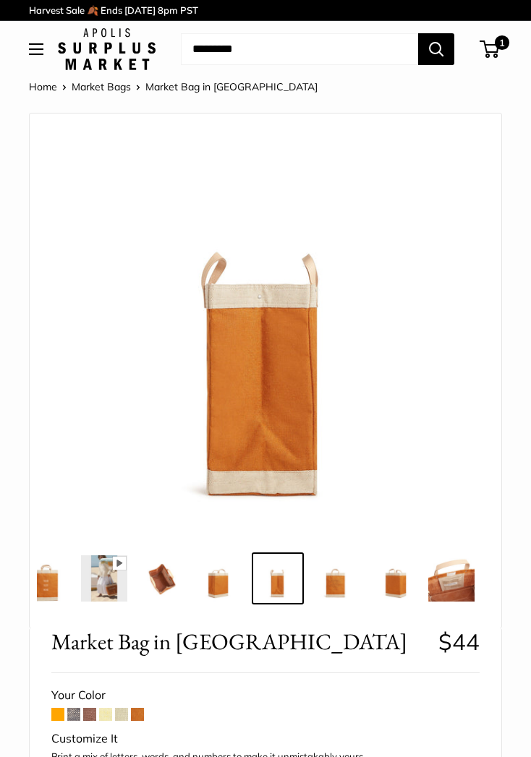
click at [95, 91] on link "Market Bags" at bounding box center [101, 86] width 59 height 13
click at [219, 91] on span "Market Bag in [GEOGRAPHIC_DATA]" at bounding box center [231, 86] width 172 height 13
click at [92, 85] on link "Market Bags" at bounding box center [101, 86] width 59 height 13
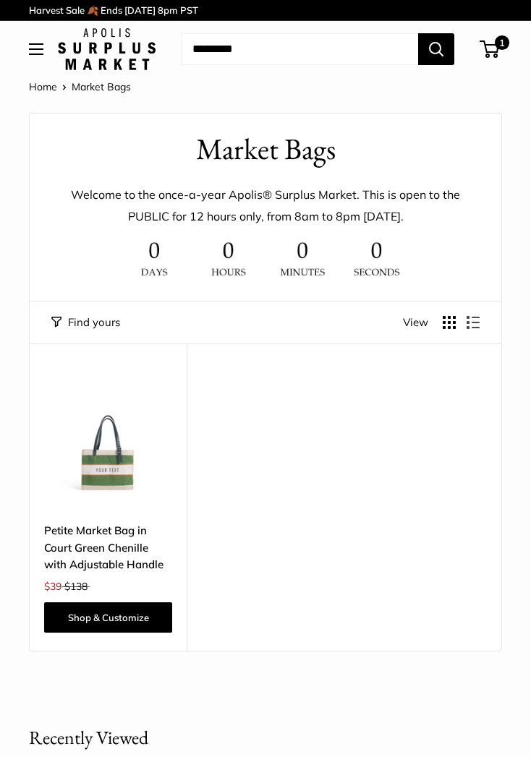
click at [103, 55] on img at bounding box center [107, 49] width 98 height 42
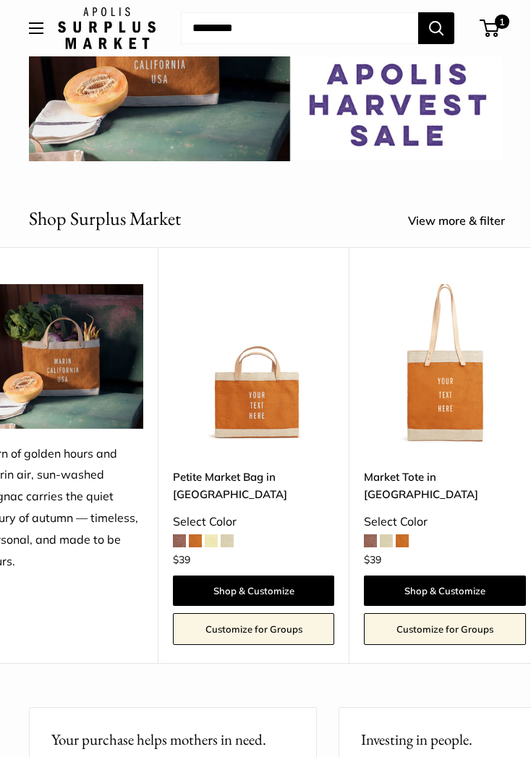
scroll to position [150, 0]
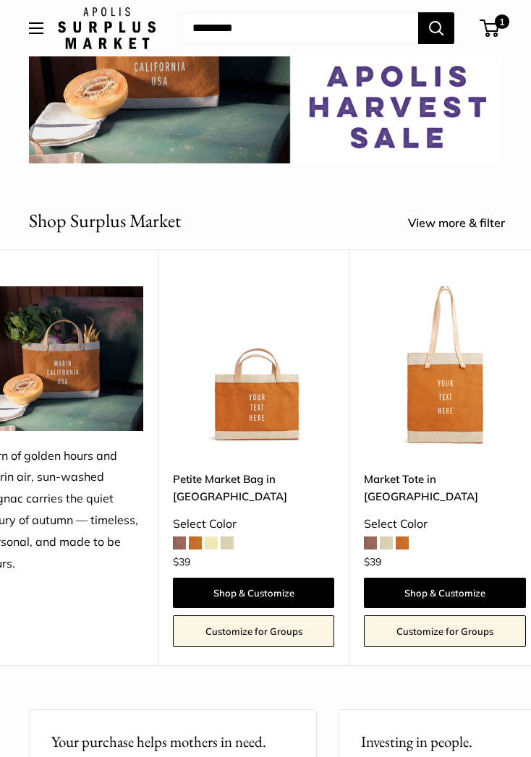
click at [471, 226] on link "View more & filter" at bounding box center [464, 224] width 113 height 22
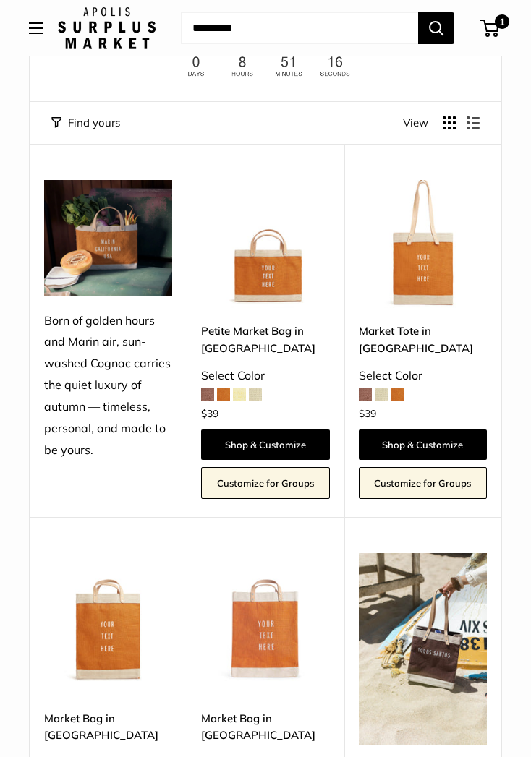
scroll to position [129, 0]
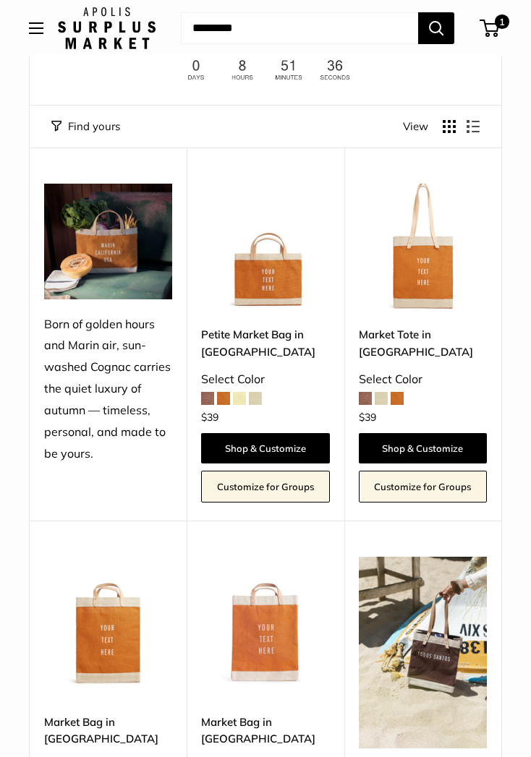
click at [448, 310] on img at bounding box center [423, 248] width 128 height 128
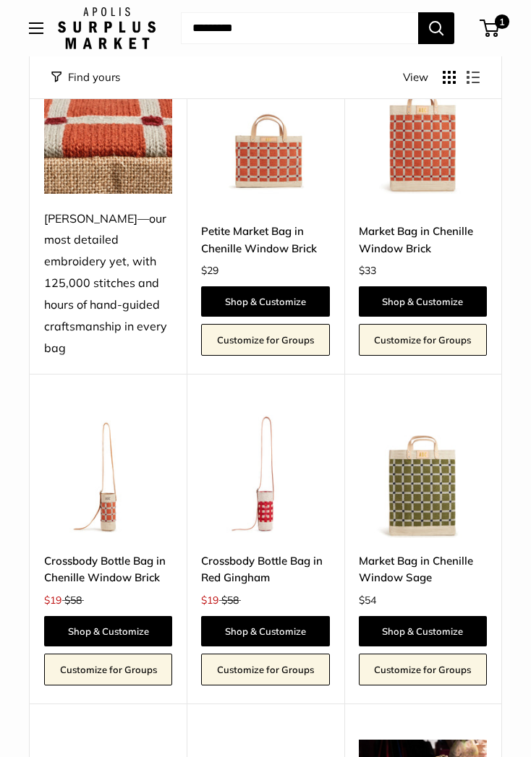
scroll to position [1834, 0]
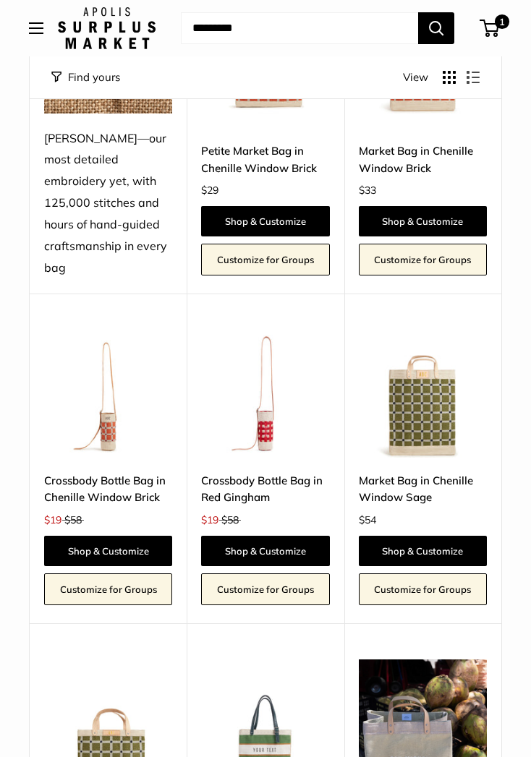
click at [443, 480] on link "Market Bag in Chenille Window Sage" at bounding box center [423, 489] width 128 height 34
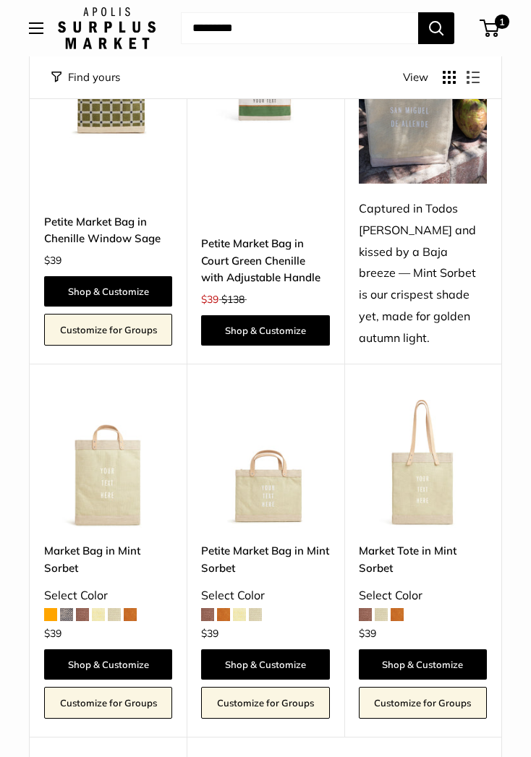
scroll to position [2530, 0]
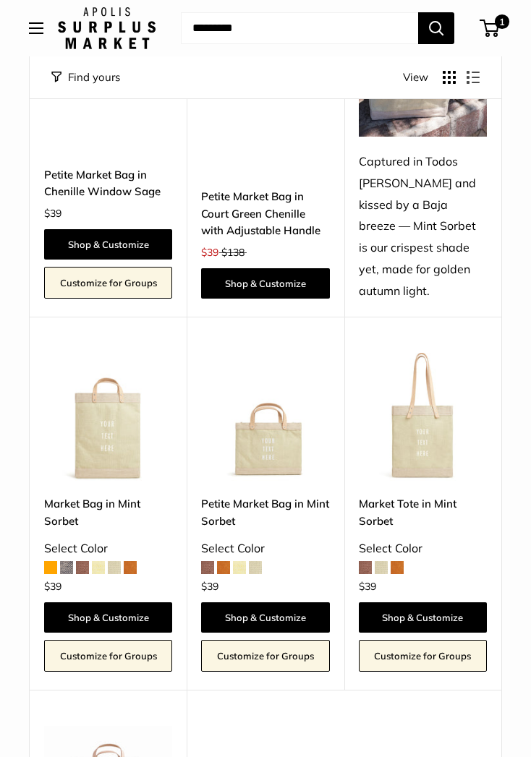
click at [125, 495] on link "Market Bag in Mint Sorbet" at bounding box center [108, 512] width 128 height 34
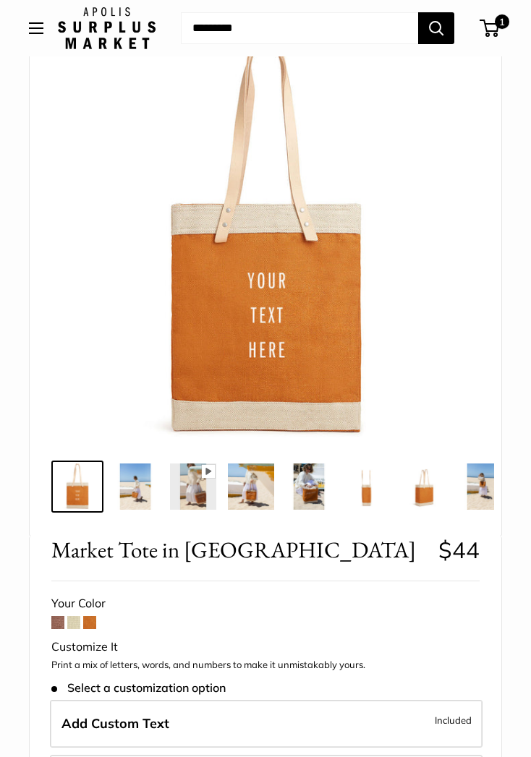
scroll to position [110, 0]
click at [70, 617] on span at bounding box center [73, 623] width 13 height 13
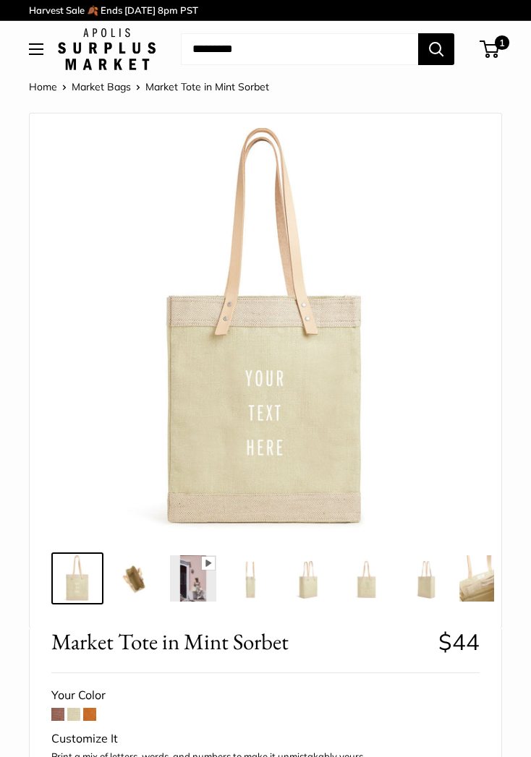
click at [140, 578] on img at bounding box center [135, 578] width 46 height 46
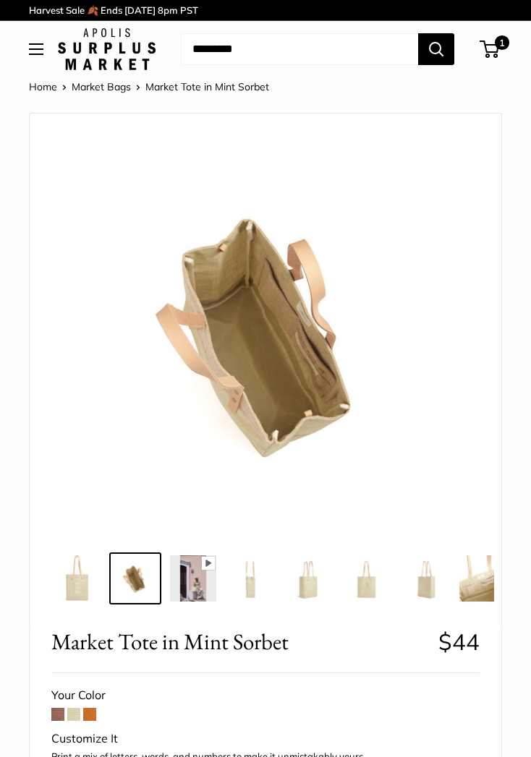
click at [206, 585] on img at bounding box center [193, 578] width 46 height 46
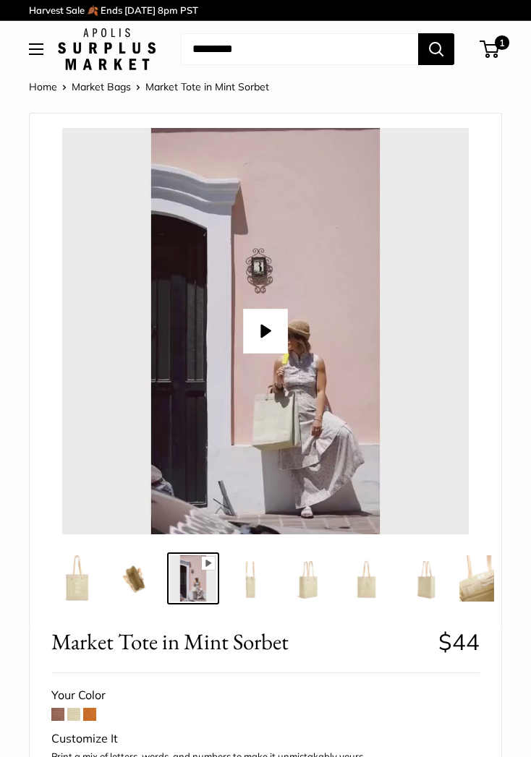
click at [260, 589] on img at bounding box center [251, 578] width 46 height 46
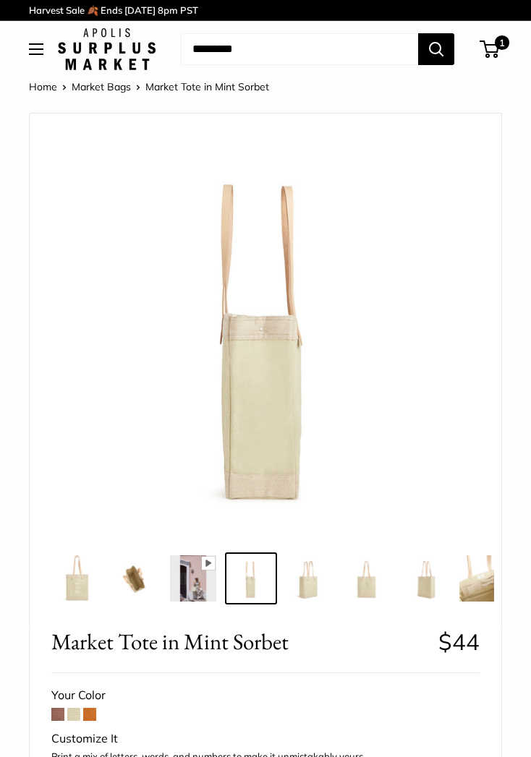
click at [322, 593] on img at bounding box center [309, 578] width 46 height 46
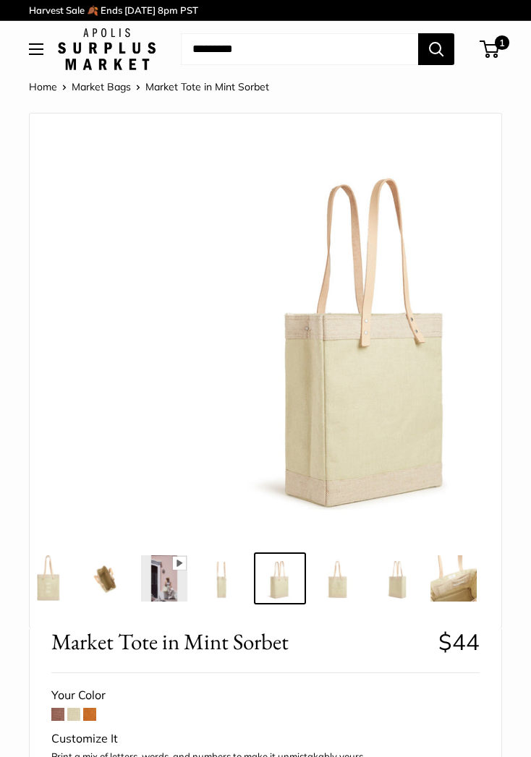
scroll to position [0, 31]
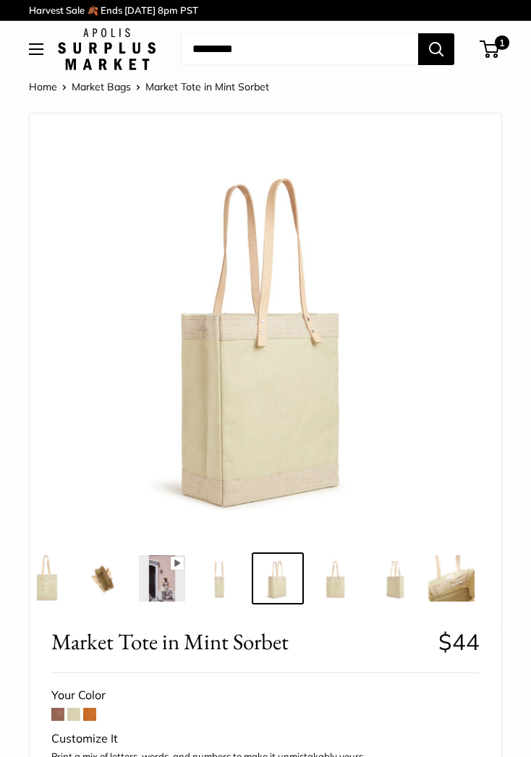
click at [350, 588] on img at bounding box center [335, 578] width 46 height 46
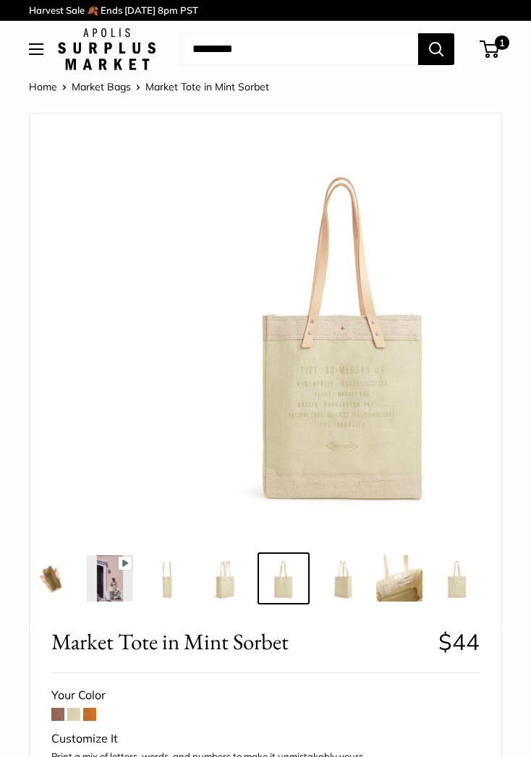
scroll to position [0, 87]
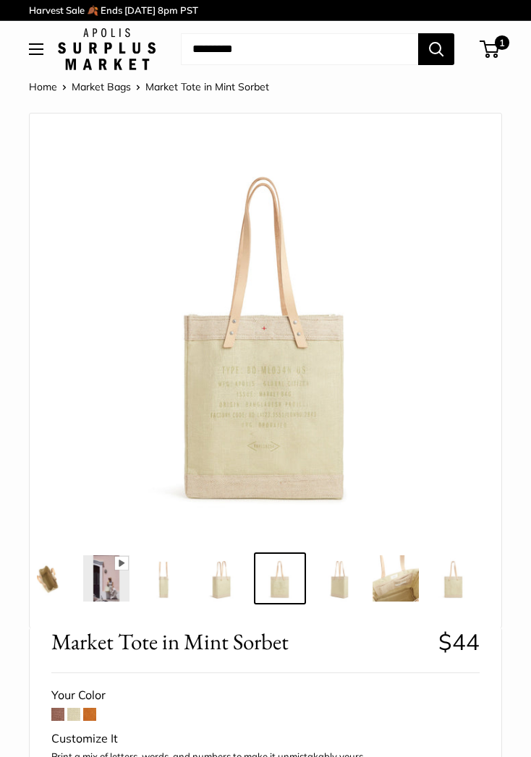
click at [359, 589] on img at bounding box center [338, 578] width 46 height 46
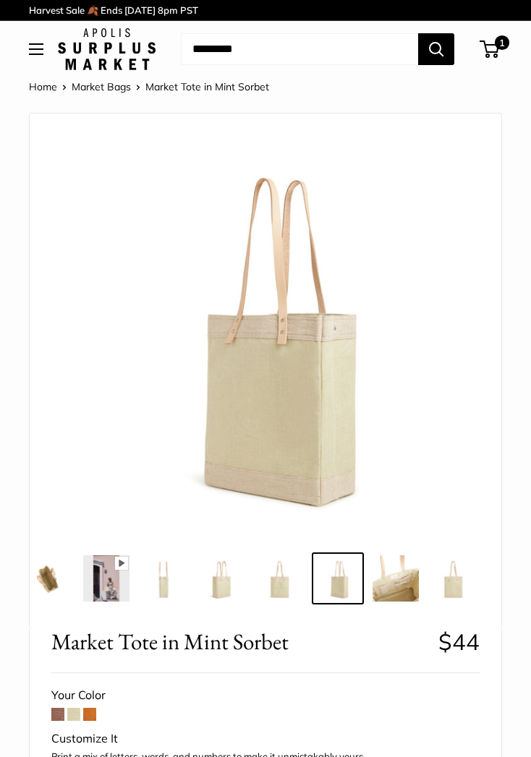
click at [399, 584] on img at bounding box center [395, 578] width 46 height 46
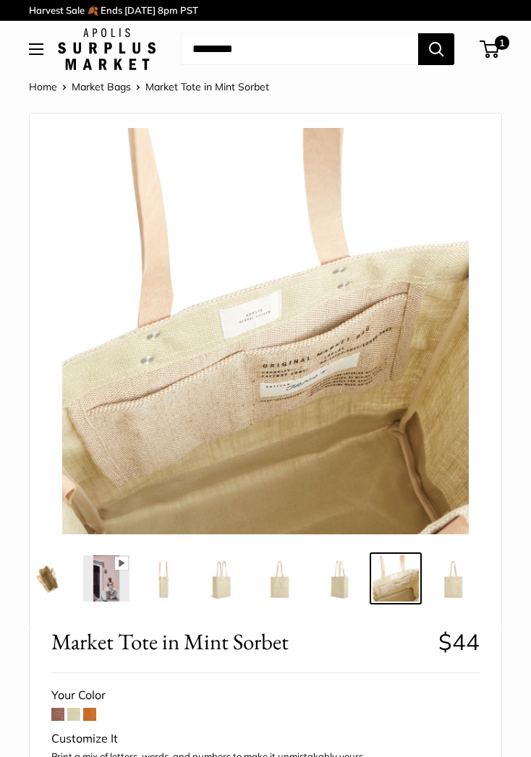
click at [406, 574] on img at bounding box center [395, 578] width 46 height 46
click at [455, 578] on img at bounding box center [453, 578] width 46 height 46
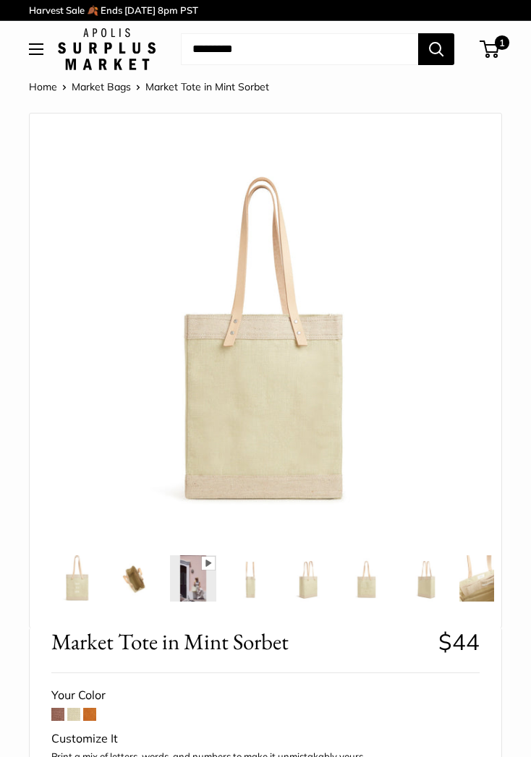
scroll to position [0, 0]
click at [82, 581] on img at bounding box center [77, 578] width 46 height 46
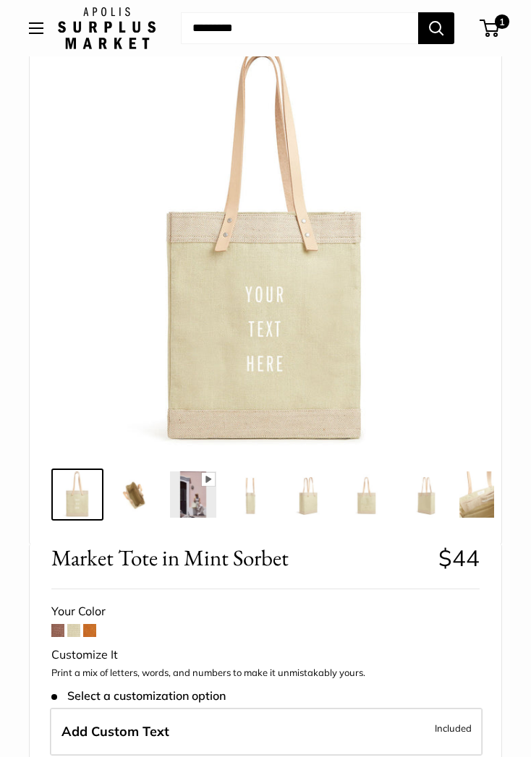
scroll to position [80, 0]
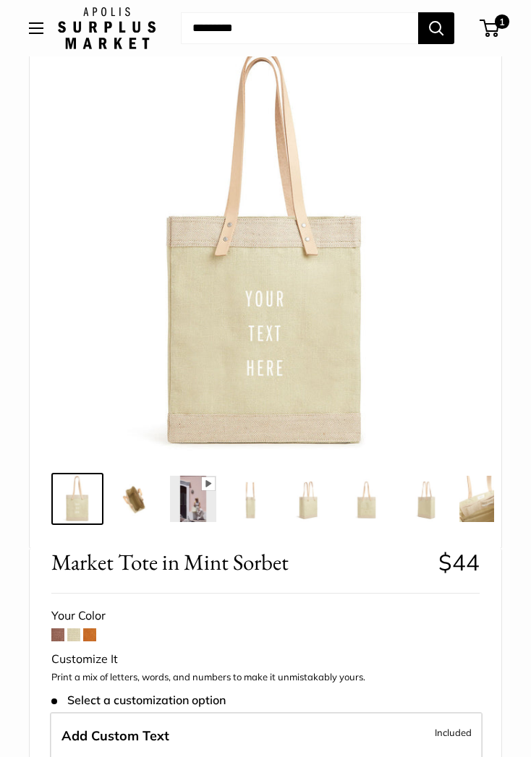
click at [149, 496] on img at bounding box center [135, 499] width 46 height 46
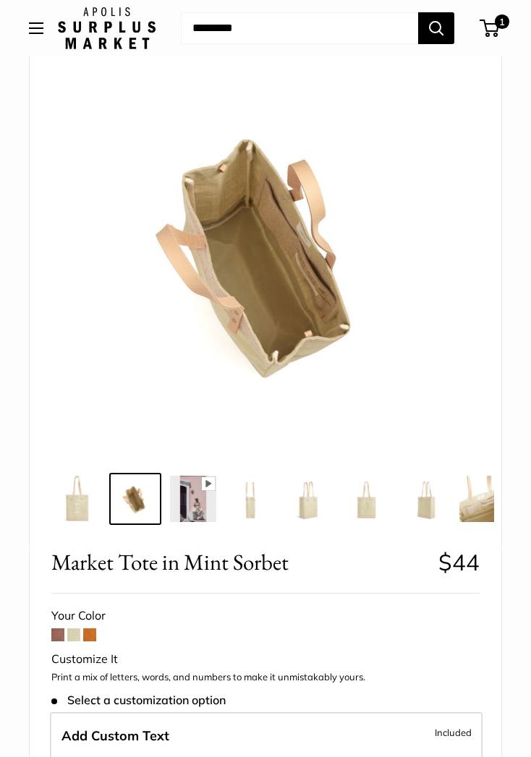
click at [198, 507] on img at bounding box center [193, 499] width 46 height 46
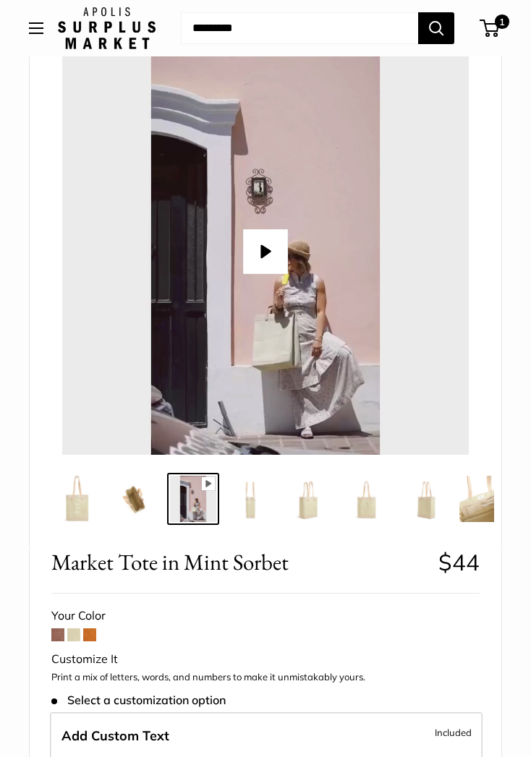
click at [85, 502] on img at bounding box center [77, 499] width 46 height 46
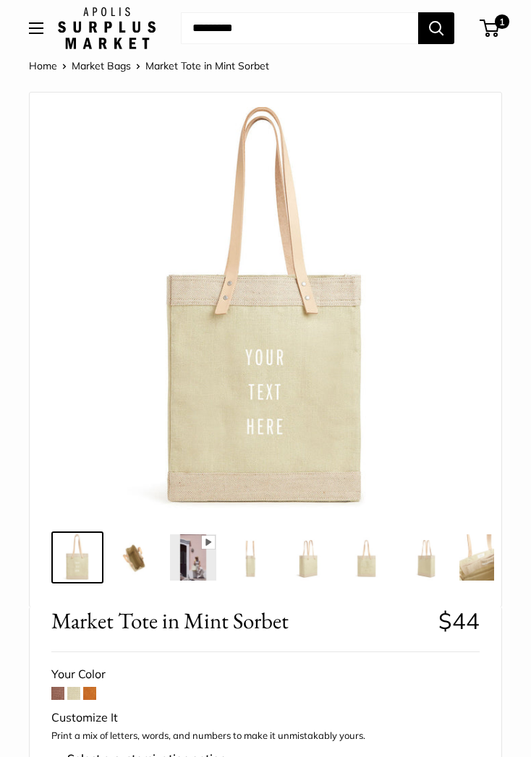
scroll to position [11, 0]
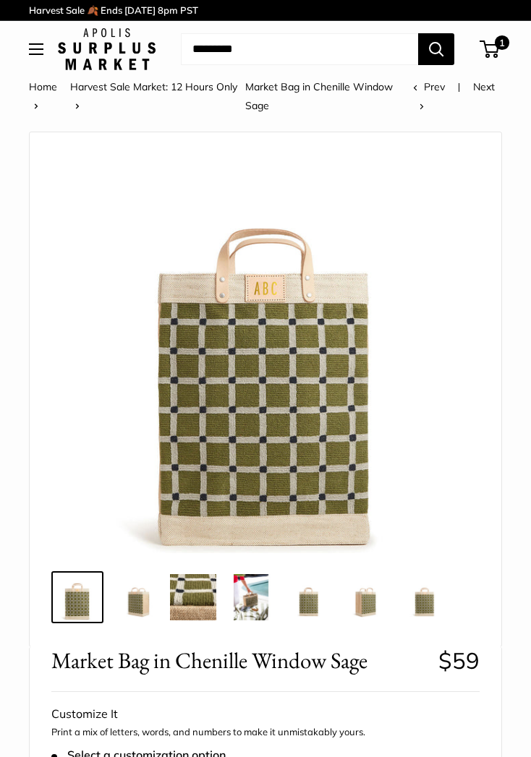
click at [140, 611] on img at bounding box center [135, 597] width 46 height 46
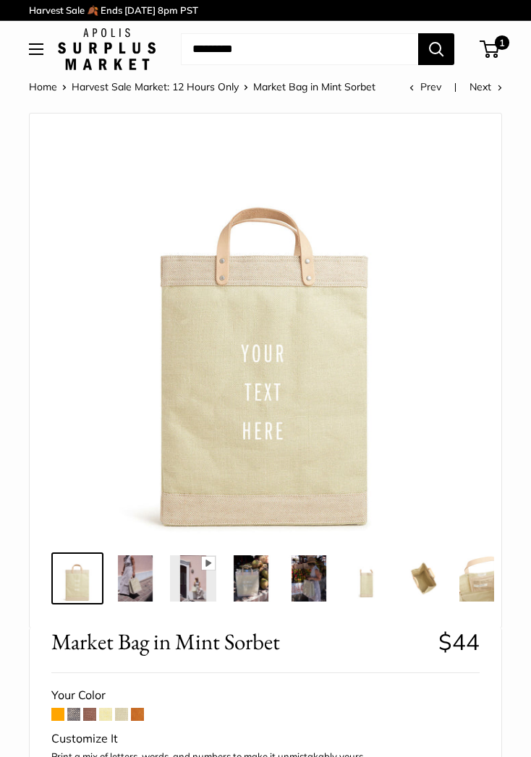
click at [101, 580] on link at bounding box center [77, 579] width 52 height 52
click at [92, 573] on img at bounding box center [77, 578] width 46 height 46
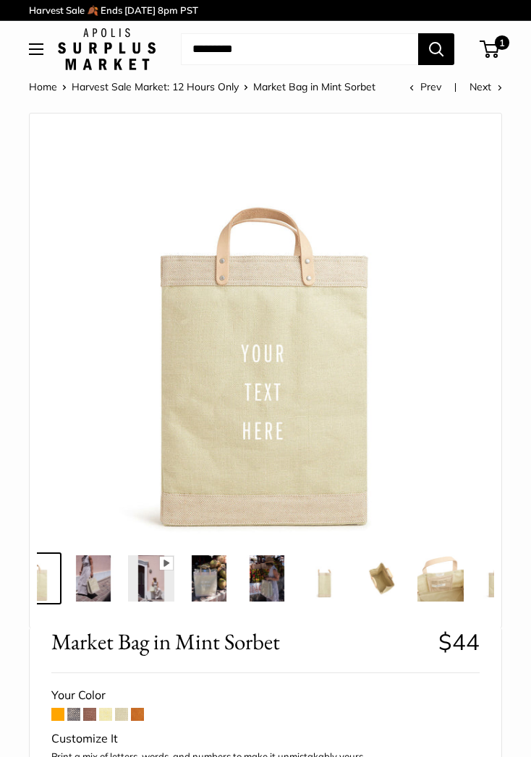
scroll to position [0, 47]
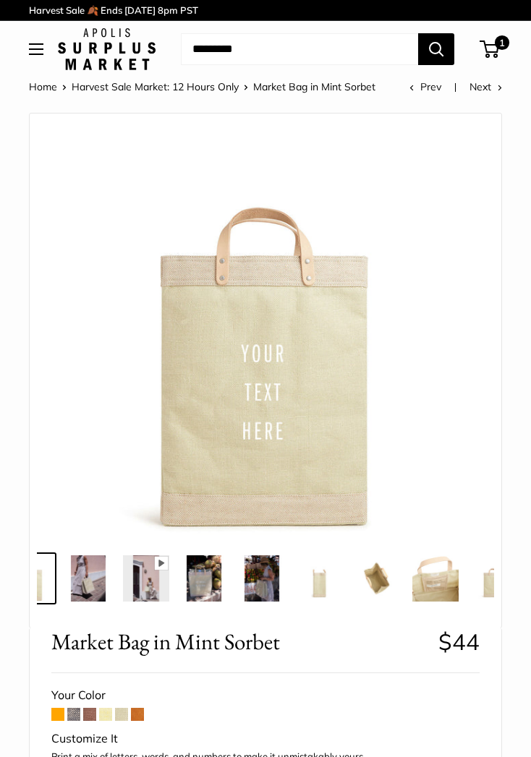
click at [91, 588] on img at bounding box center [88, 578] width 46 height 46
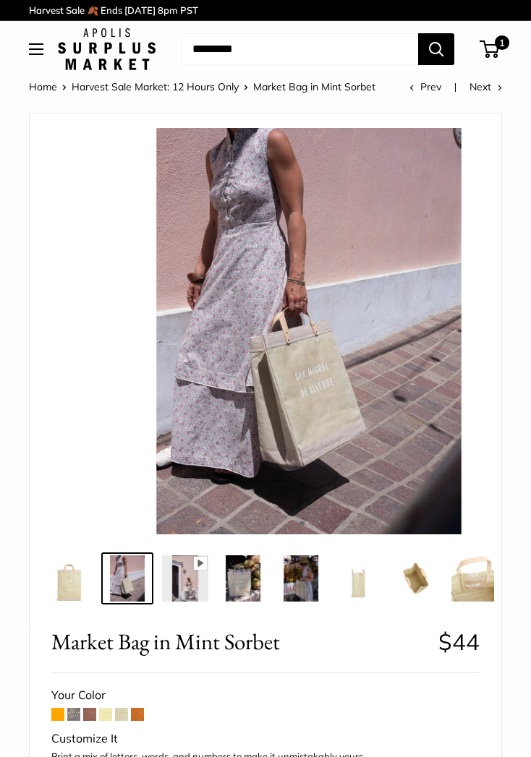
scroll to position [0, 0]
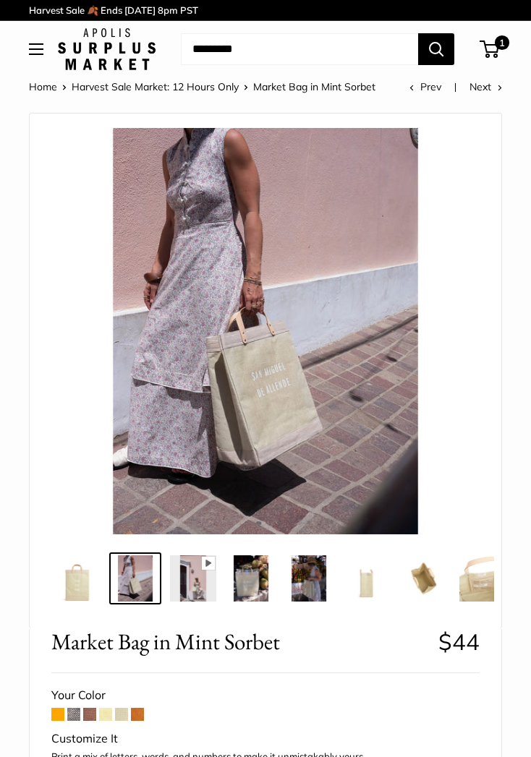
click at [199, 585] on img at bounding box center [193, 578] width 46 height 46
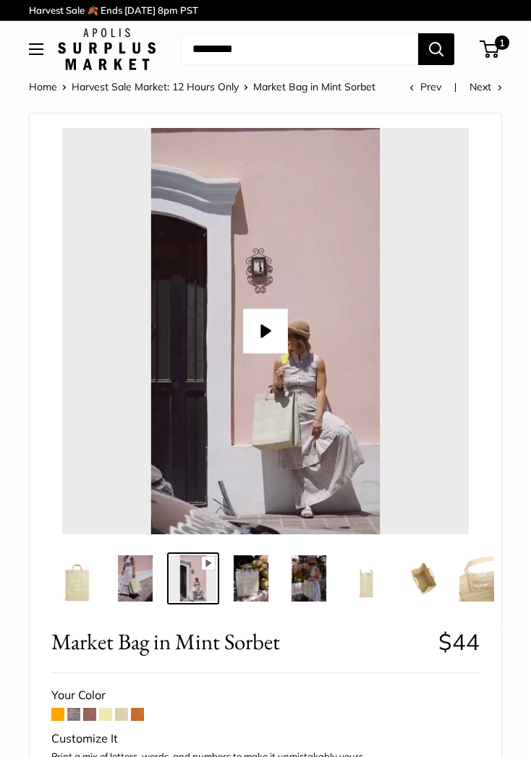
click at [255, 584] on img at bounding box center [251, 578] width 46 height 46
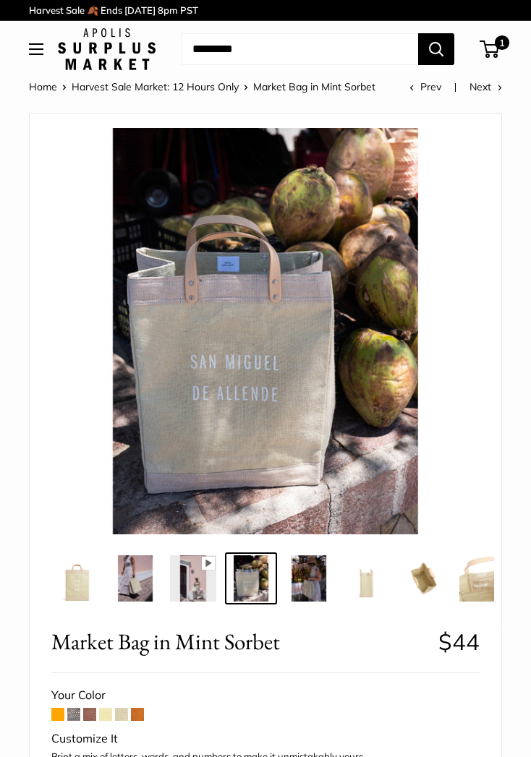
click at [318, 589] on img at bounding box center [309, 578] width 46 height 46
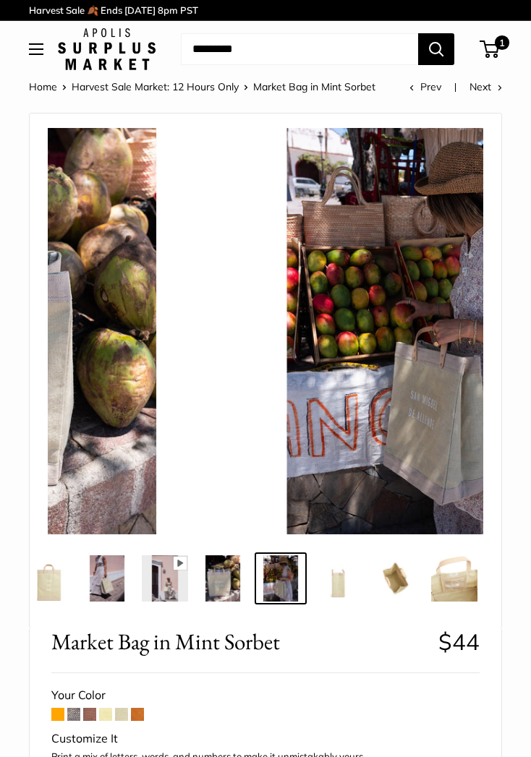
scroll to position [0, 31]
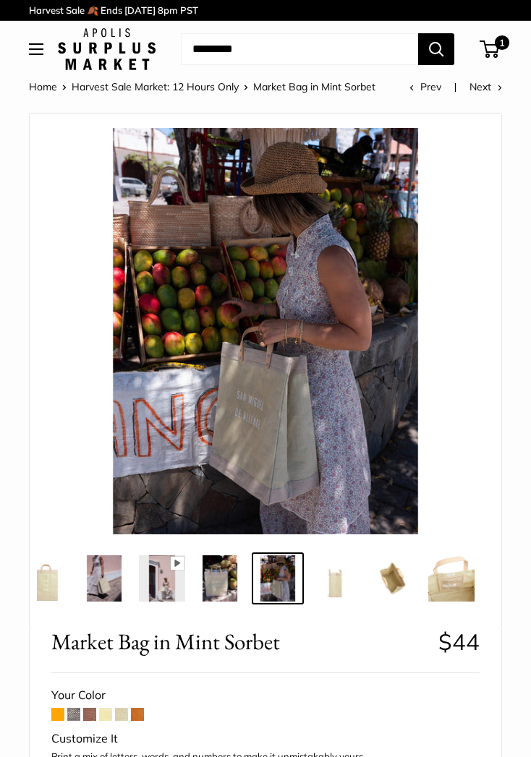
click at [341, 581] on img at bounding box center [335, 578] width 46 height 46
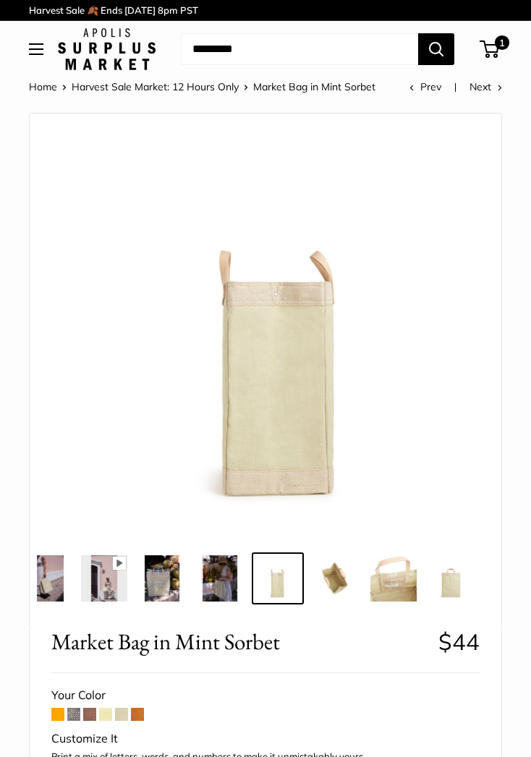
scroll to position [0, 89]
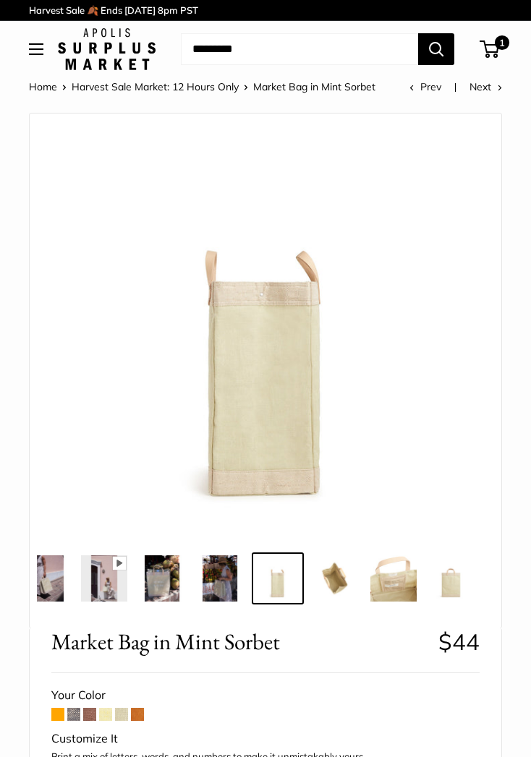
click at [339, 588] on img at bounding box center [335, 578] width 46 height 46
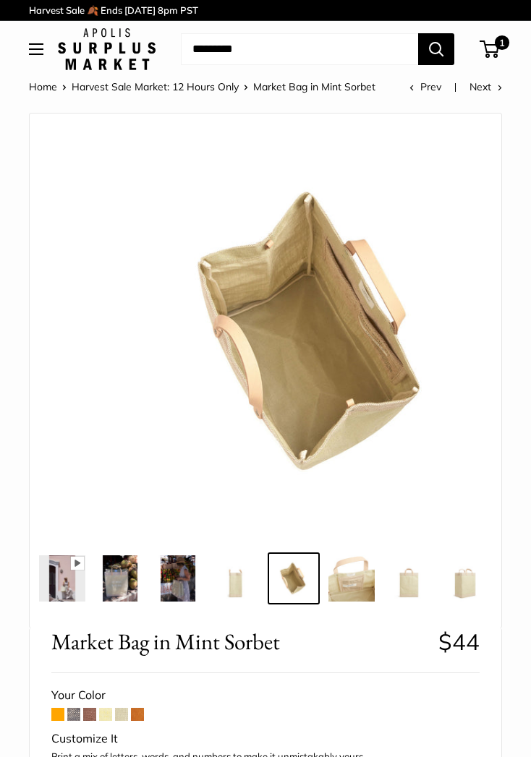
scroll to position [0, 147]
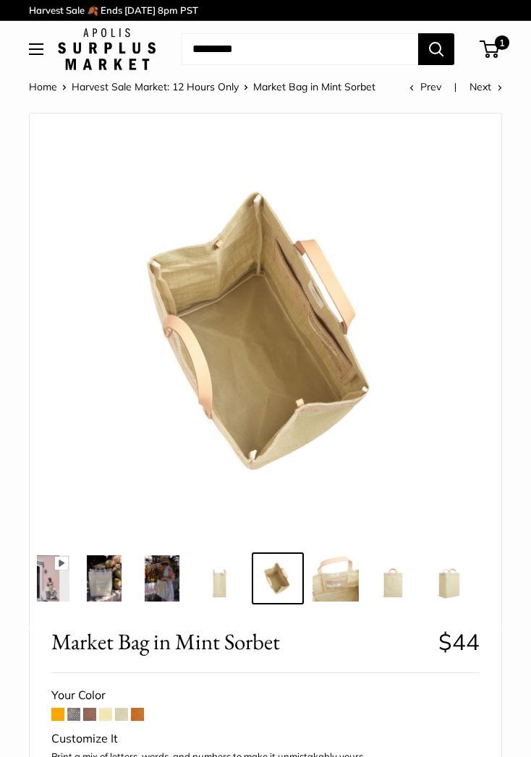
click at [333, 578] on img at bounding box center [335, 578] width 46 height 46
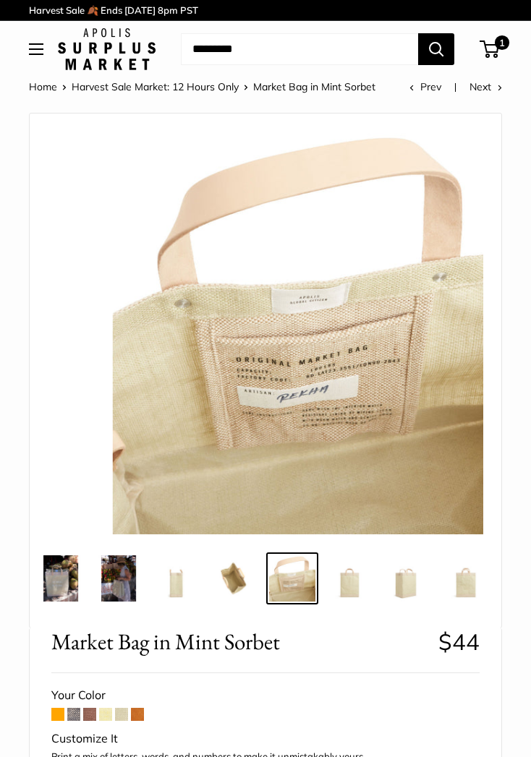
scroll to position [0, 205]
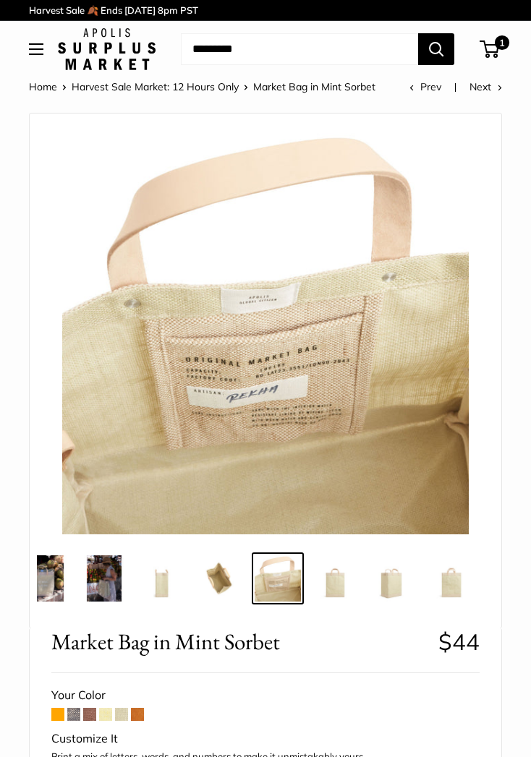
click at [339, 584] on img at bounding box center [335, 578] width 46 height 46
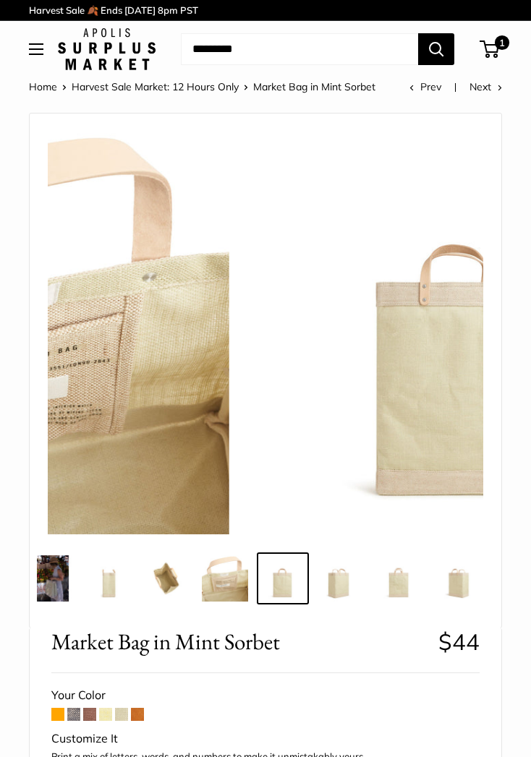
scroll to position [0, 260]
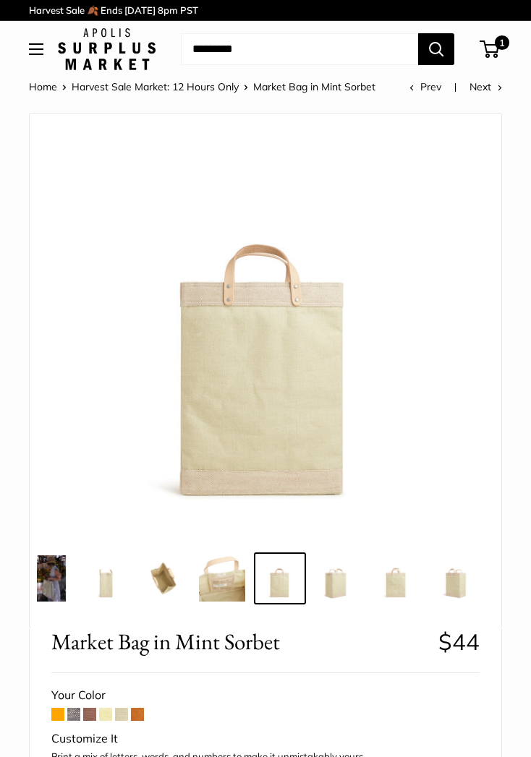
click at [339, 584] on img at bounding box center [338, 578] width 46 height 46
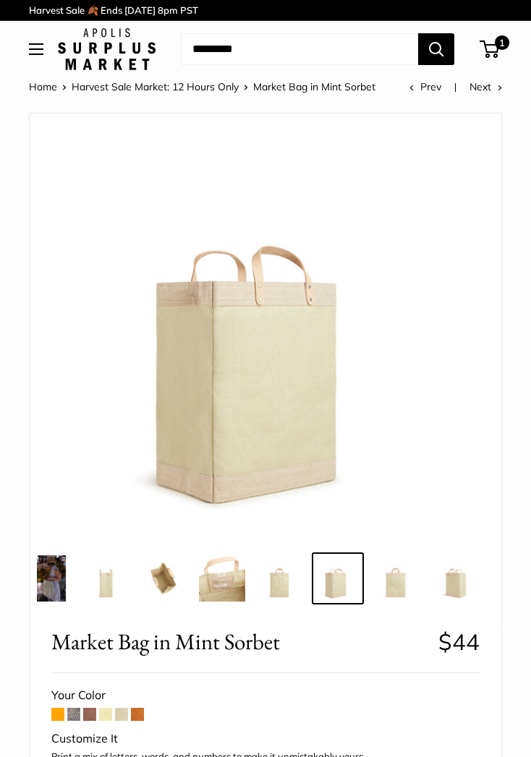
click at [396, 579] on img at bounding box center [395, 578] width 46 height 46
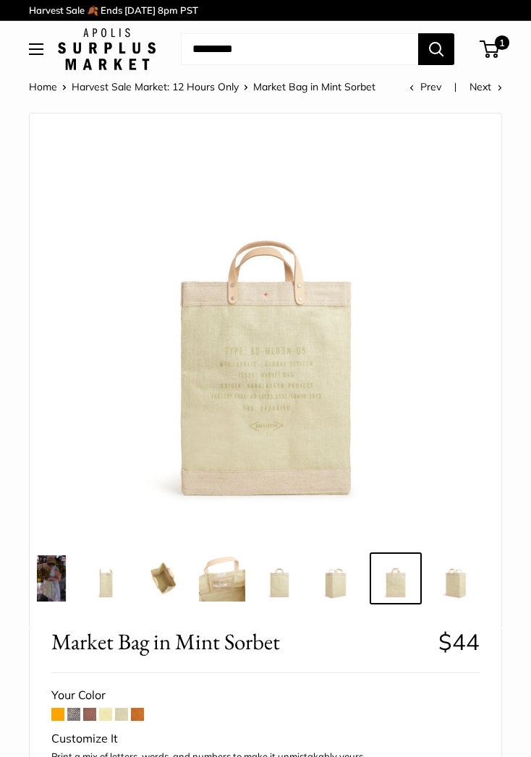
click at [464, 580] on img at bounding box center [453, 578] width 46 height 46
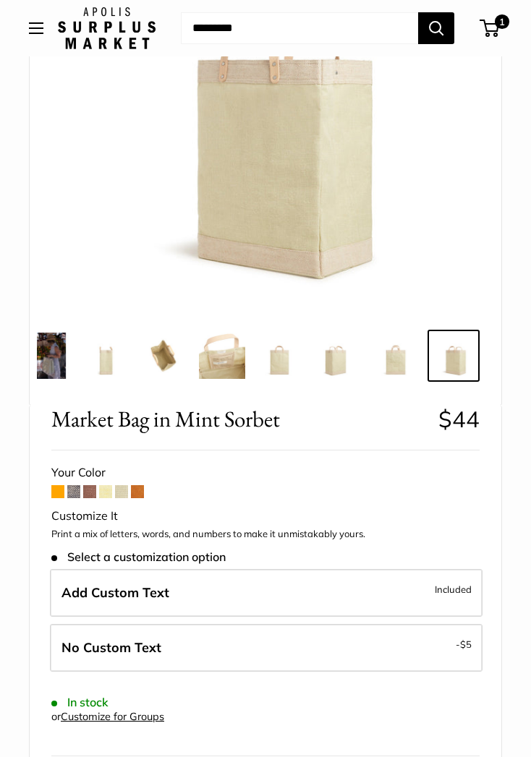
scroll to position [395, 0]
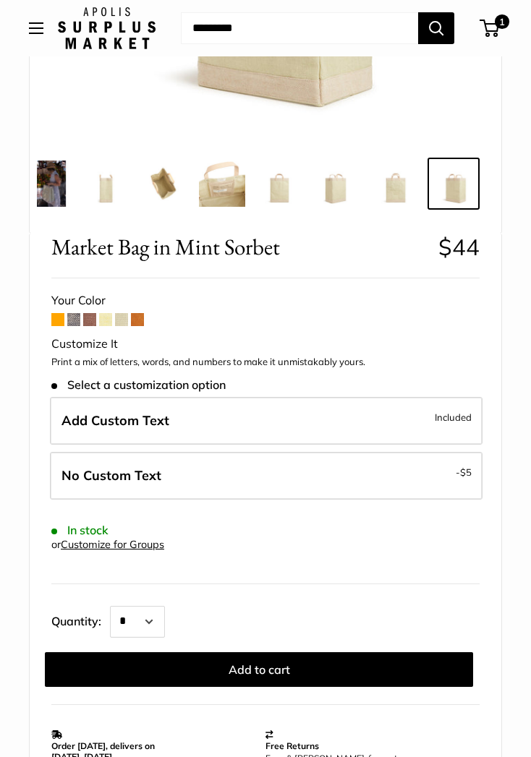
click at [432, 478] on label "No Custom Text - $5" at bounding box center [266, 476] width 433 height 48
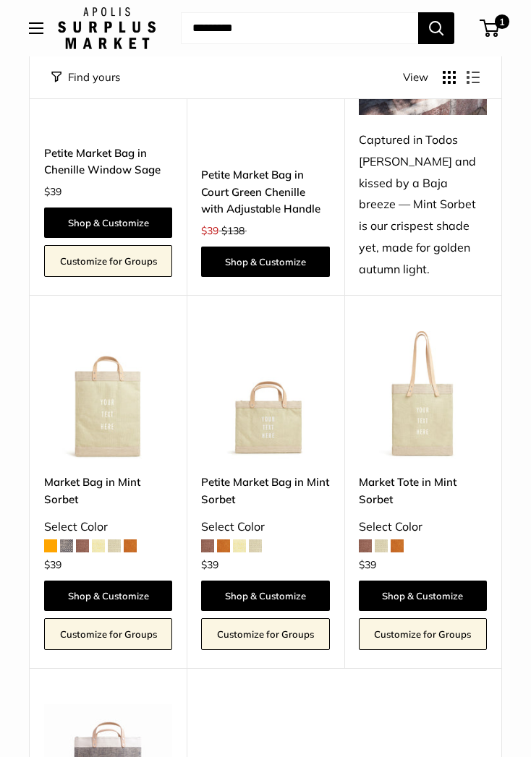
click at [435, 383] on img at bounding box center [423, 395] width 128 height 128
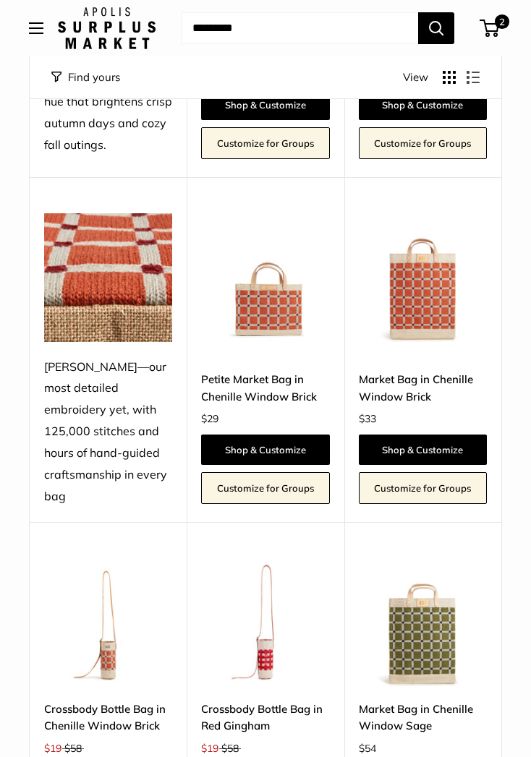
scroll to position [1576, 0]
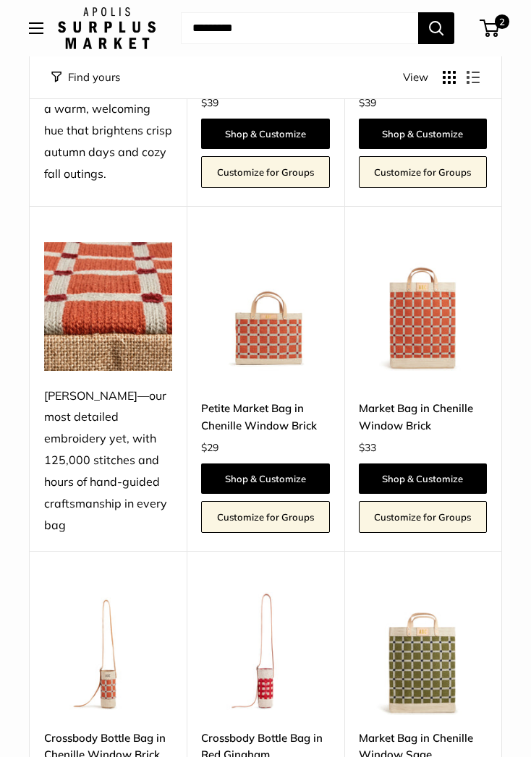
click at [446, 360] on img at bounding box center [423, 306] width 128 height 128
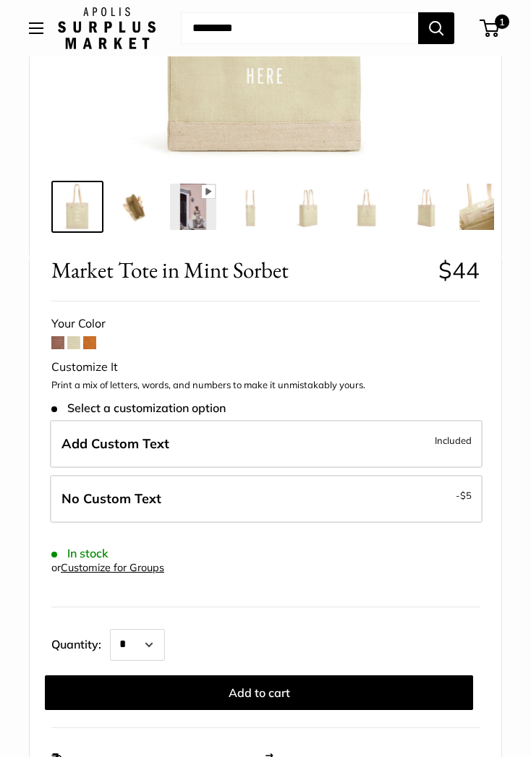
scroll to position [381, 0]
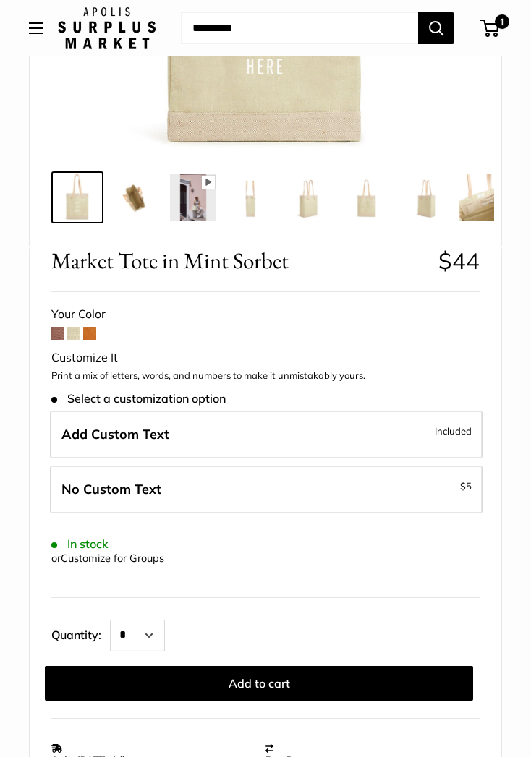
click at [451, 488] on label "No Custom Text - $5" at bounding box center [266, 490] width 433 height 48
click at [361, 683] on button "Add to cart" at bounding box center [259, 683] width 428 height 35
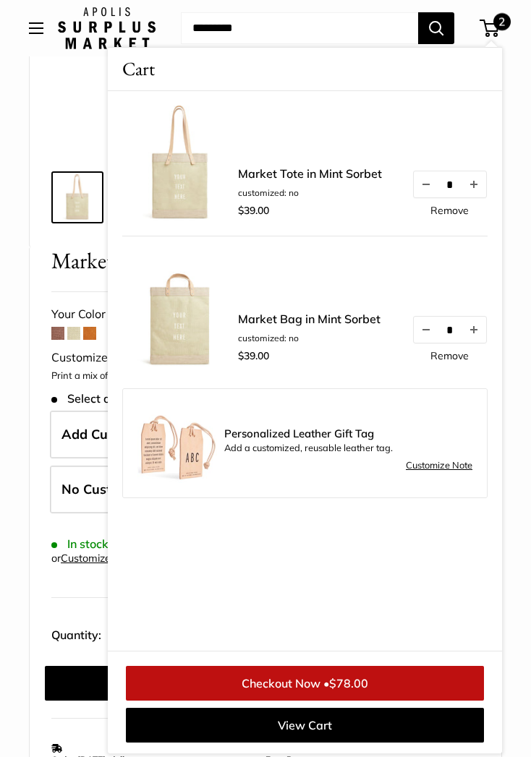
click at [51, 616] on label "Quantity:" at bounding box center [80, 634] width 59 height 36
click at [110, 620] on select "* * * * * * * * * *** *** *** *** *** *** *** *** *** *** *** *** *** *** *** *…" at bounding box center [137, 636] width 55 height 32
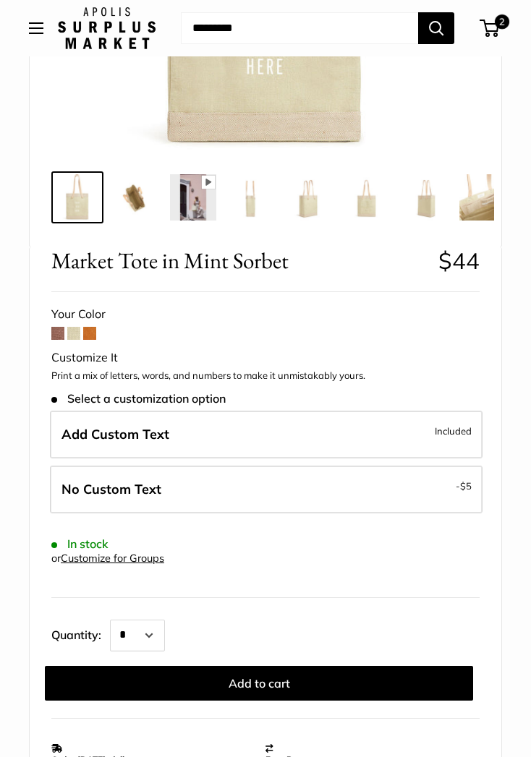
click at [490, 30] on span "2" at bounding box center [490, 28] width 20 height 17
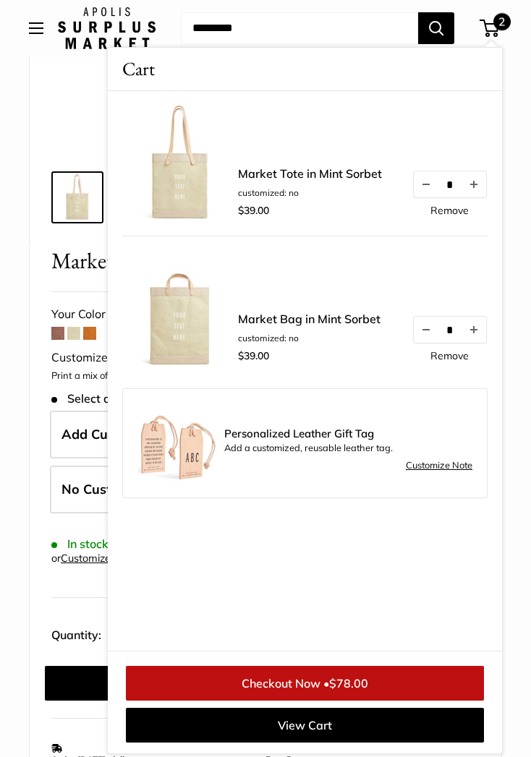
click at [39, 605] on div "Market Tote in Mint Sorbet $44 Customizable Text Long Handle Save $-39 $39 / Yo…" at bounding box center [266, 538] width 472 height 582
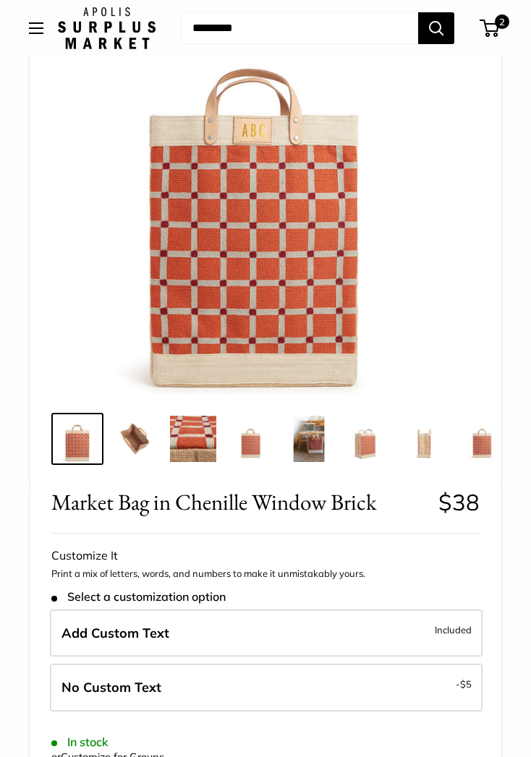
scroll to position [356, 0]
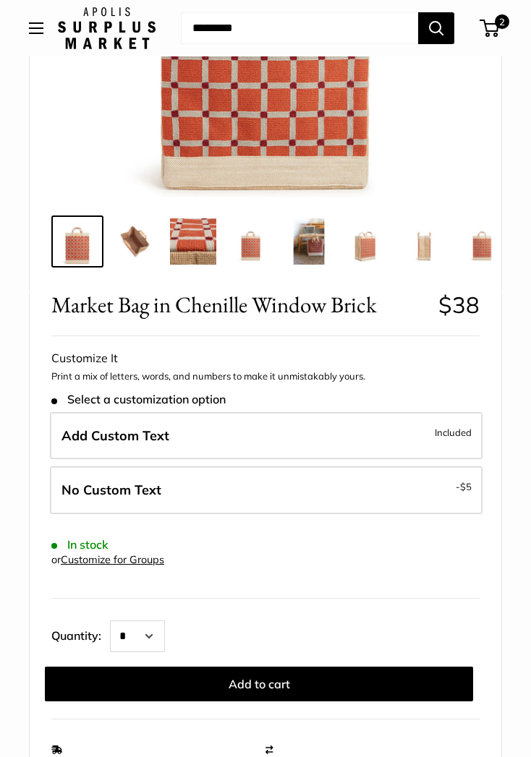
click at [445, 489] on label "No Custom Text - $5" at bounding box center [266, 491] width 433 height 48
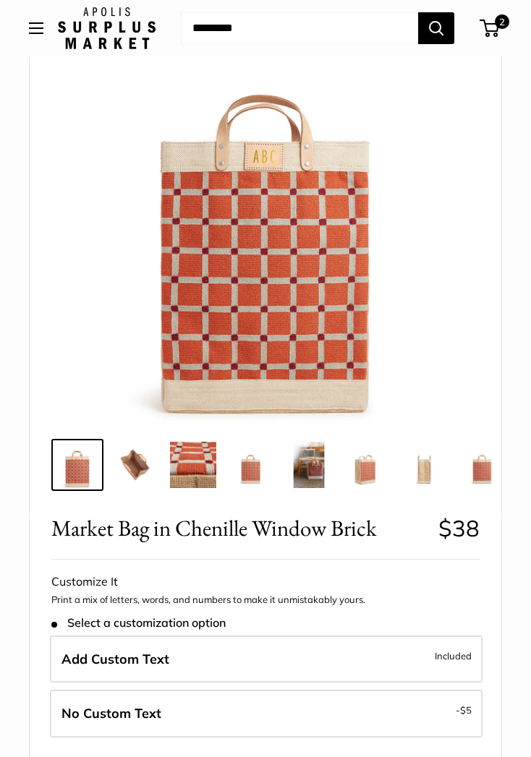
scroll to position [130, 0]
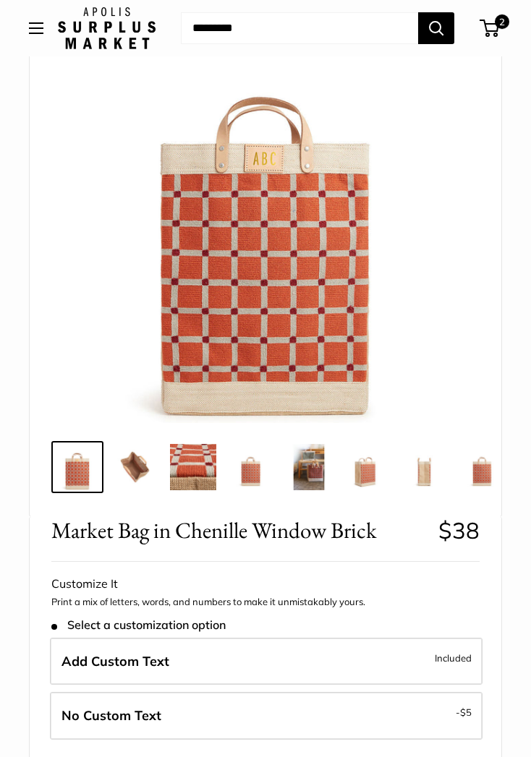
click at [190, 482] on img at bounding box center [193, 467] width 46 height 46
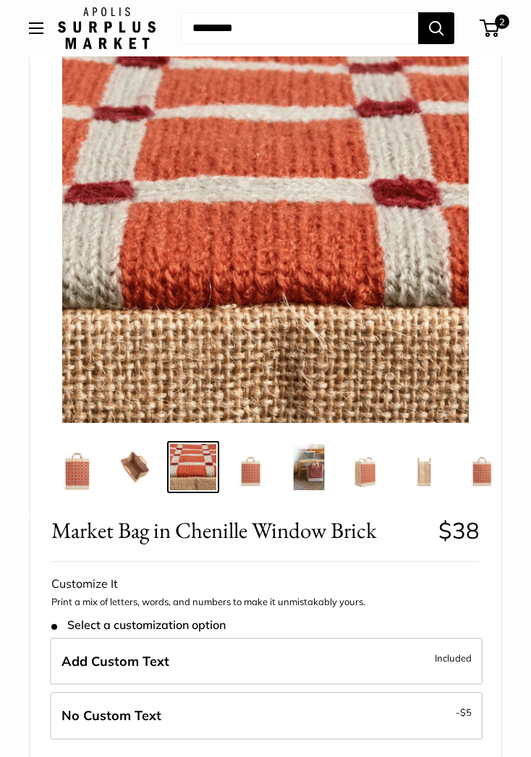
click at [250, 482] on img at bounding box center [251, 467] width 46 height 46
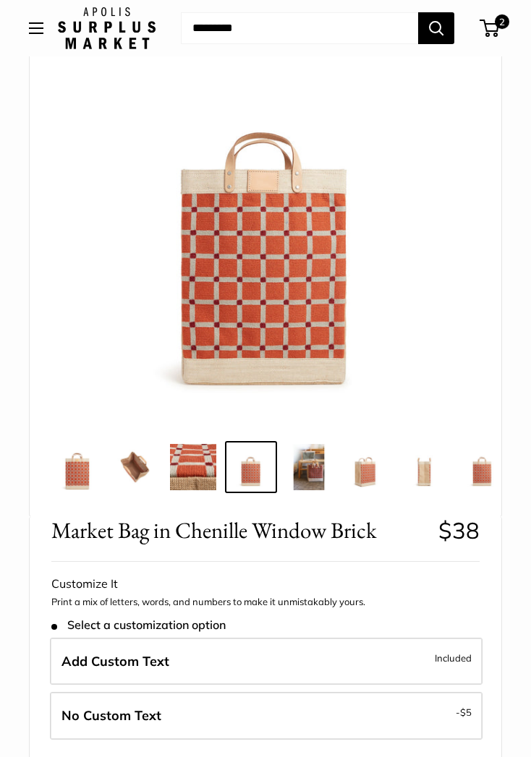
click at [315, 480] on img at bounding box center [309, 467] width 46 height 46
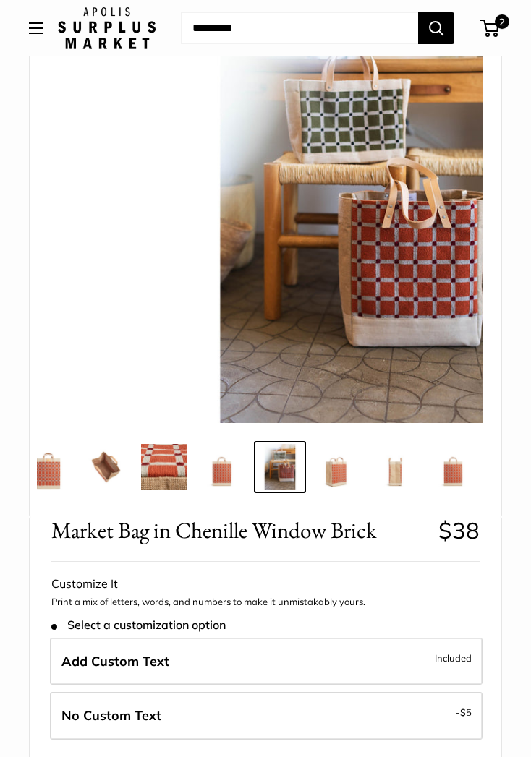
scroll to position [0, 31]
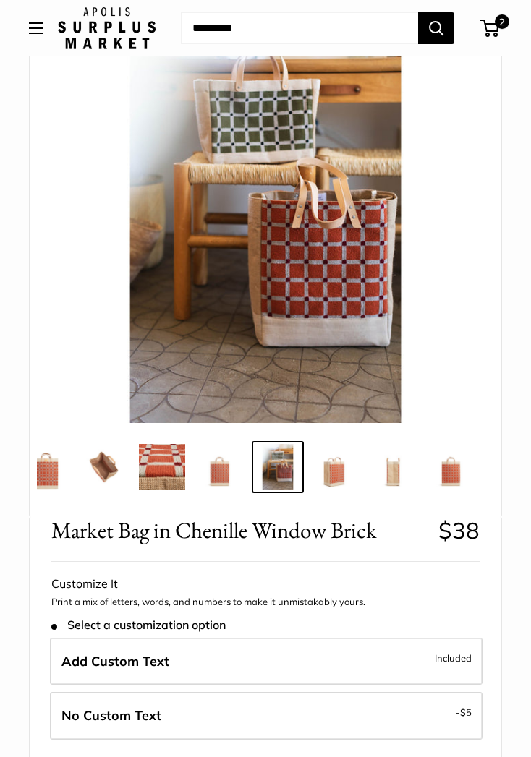
click at [341, 478] on img at bounding box center [335, 467] width 46 height 46
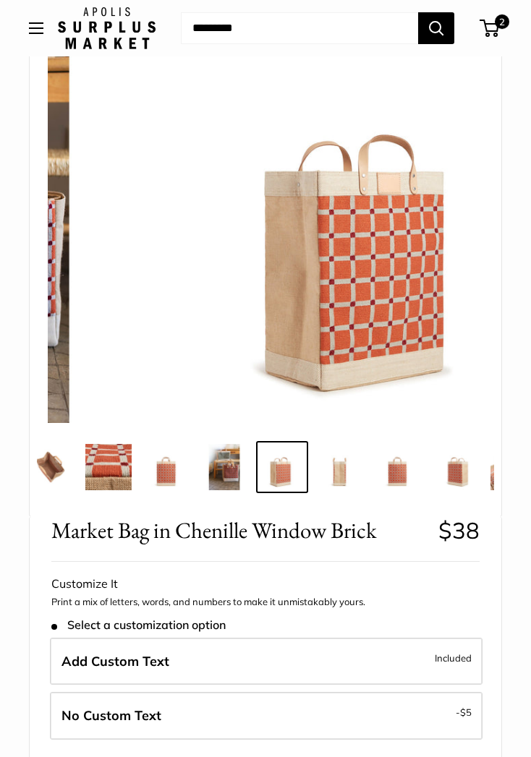
scroll to position [0, 89]
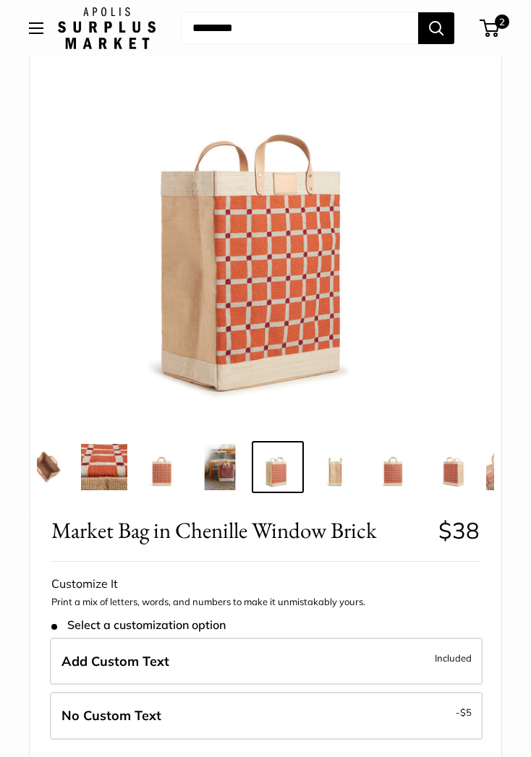
click at [338, 481] on img at bounding box center [335, 467] width 46 height 46
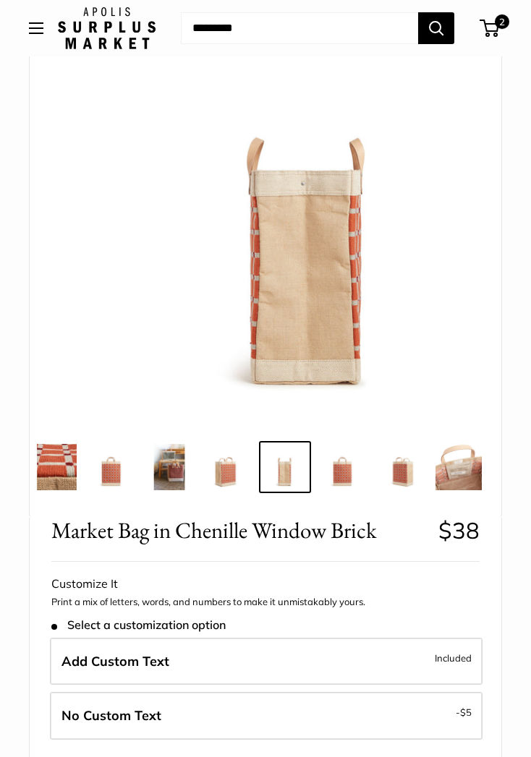
scroll to position [0, 145]
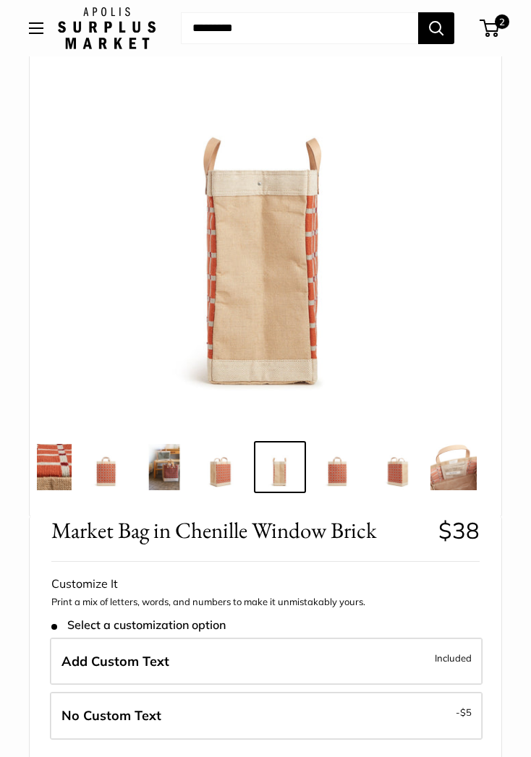
click at [341, 474] on img at bounding box center [338, 467] width 46 height 46
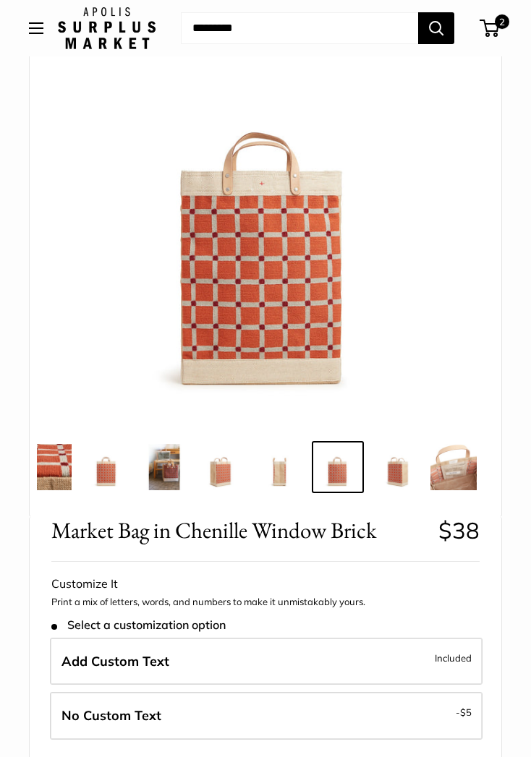
click at [497, 28] on span "2" at bounding box center [502, 21] width 14 height 14
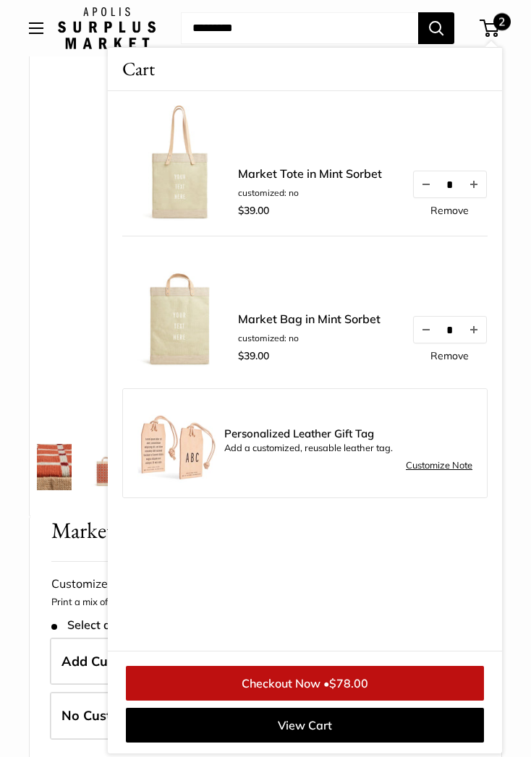
click at [181, 182] on img at bounding box center [180, 164] width 116 height 116
click at [339, 180] on link "Market Tote in Mint Sorbet" at bounding box center [310, 173] width 144 height 17
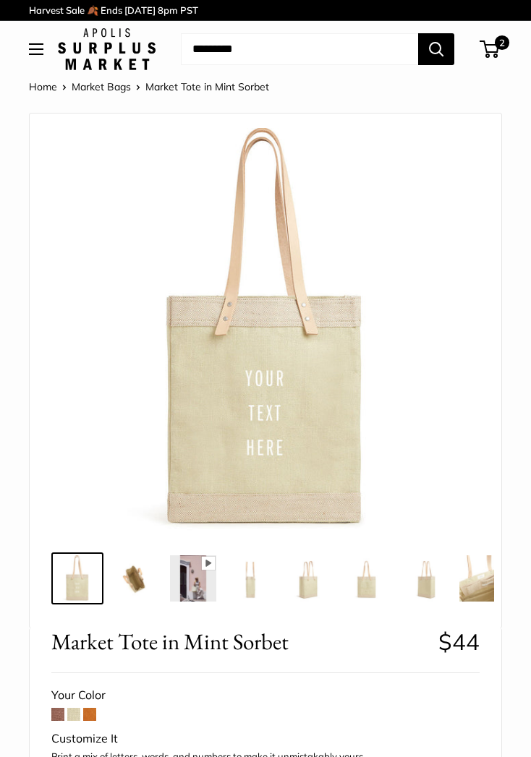
click at [142, 579] on img at bounding box center [135, 578] width 46 height 46
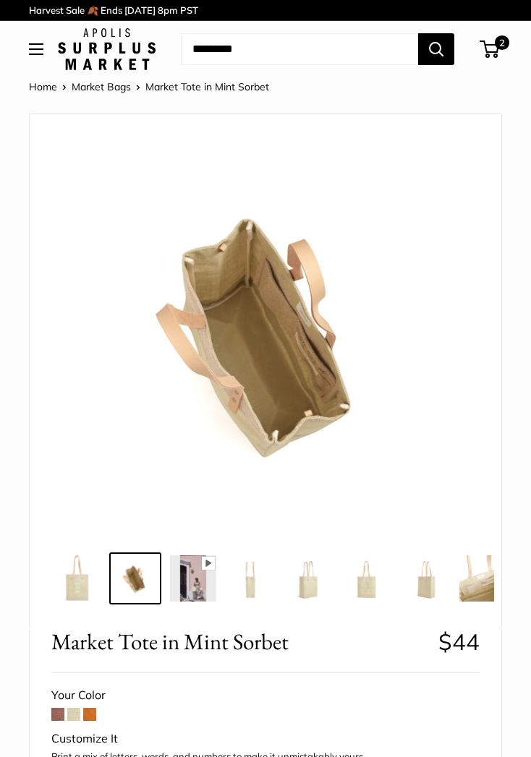
click at [85, 576] on img at bounding box center [77, 578] width 46 height 46
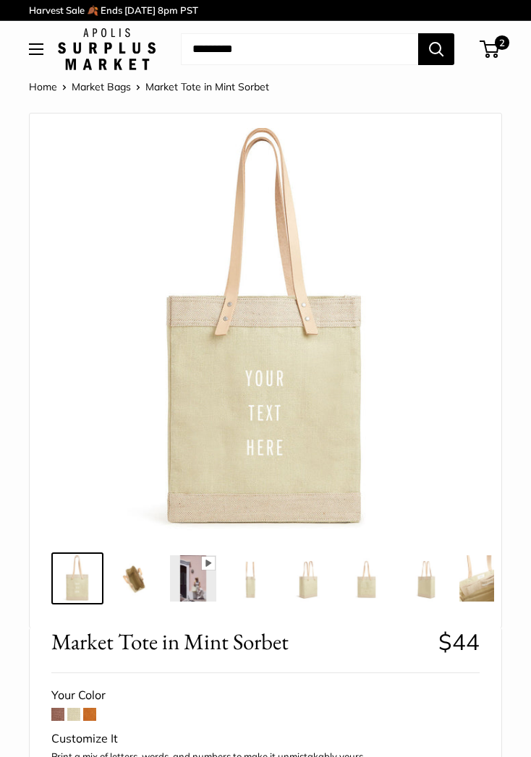
click at [140, 579] on img at bounding box center [135, 578] width 46 height 46
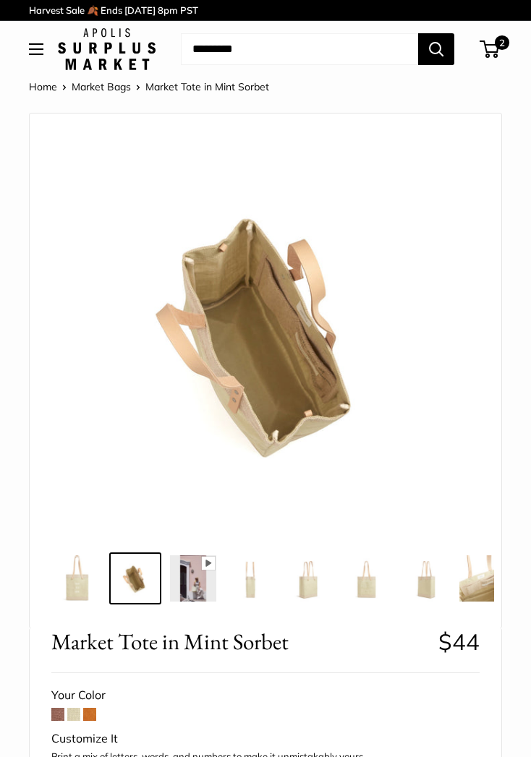
click at [196, 584] on img at bounding box center [193, 578] width 46 height 46
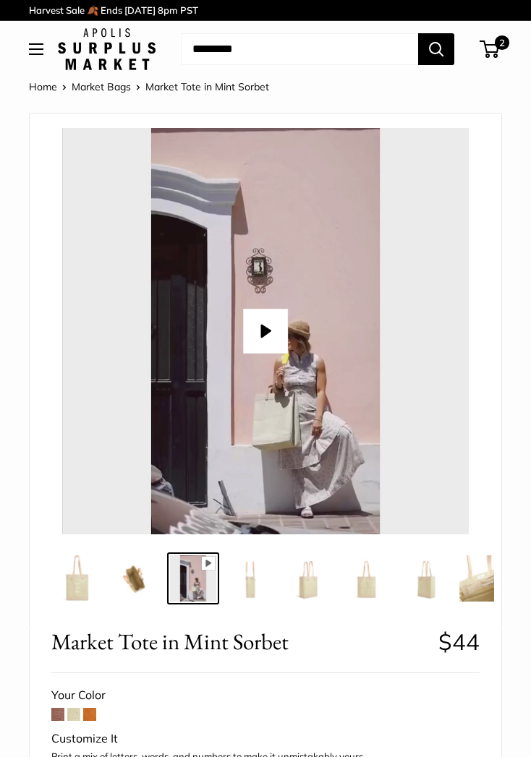
click at [253, 583] on img at bounding box center [251, 578] width 46 height 46
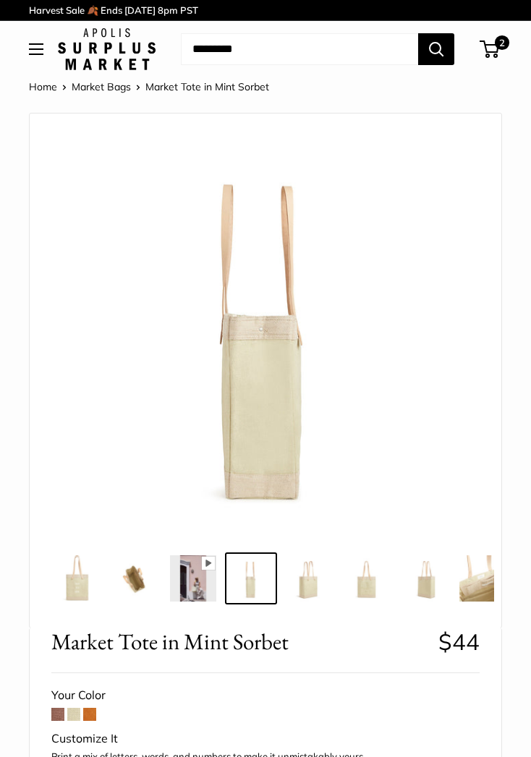
click at [312, 591] on img at bounding box center [309, 578] width 46 height 46
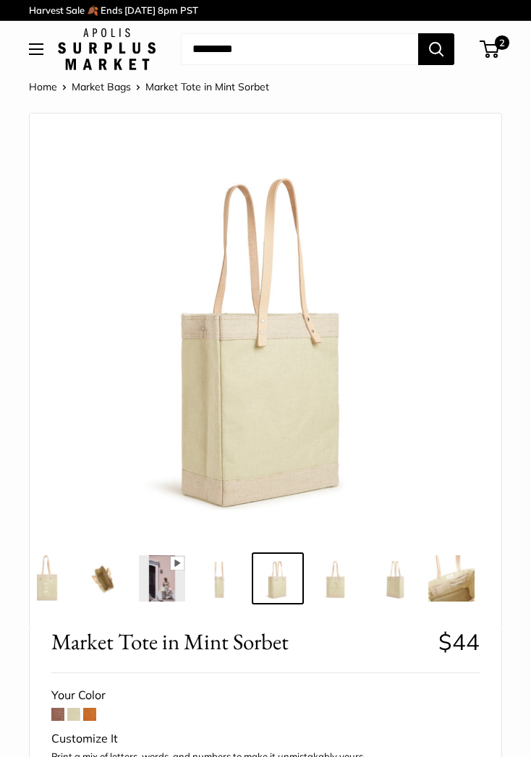
click at [333, 587] on img at bounding box center [335, 578] width 46 height 46
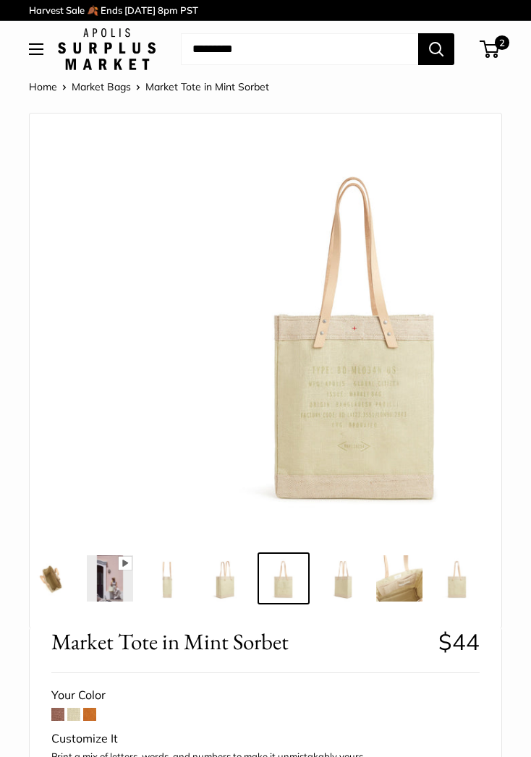
scroll to position [0, 87]
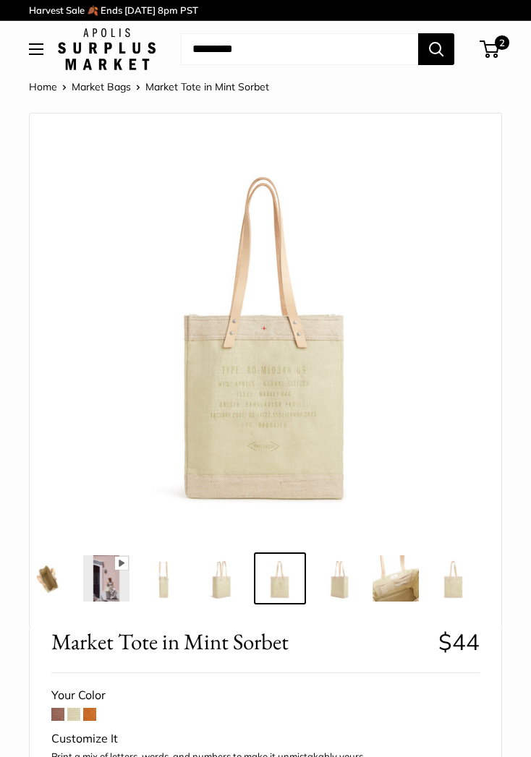
click at [289, 452] on img at bounding box center [265, 331] width 406 height 406
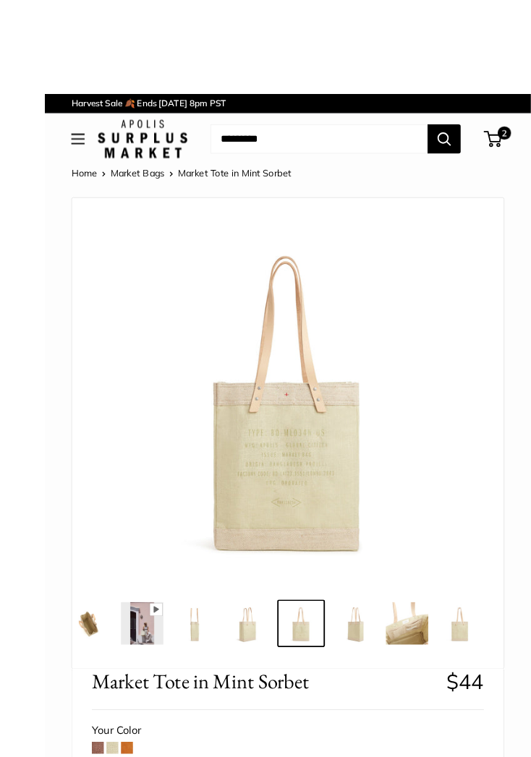
scroll to position [73, 0]
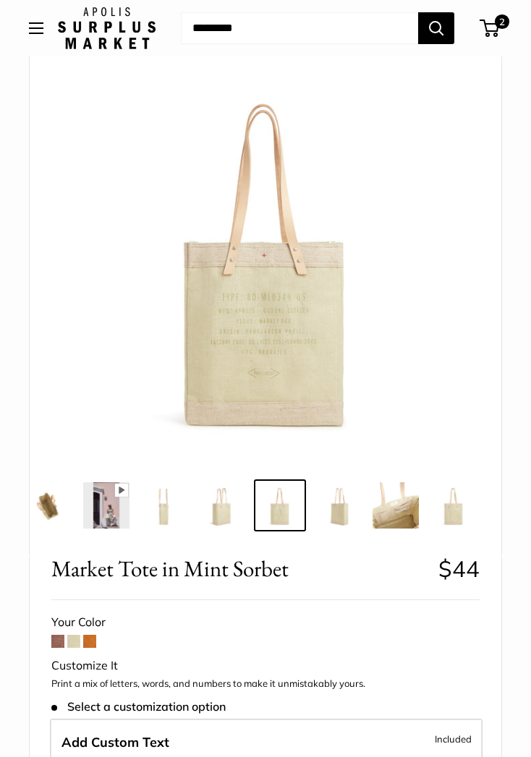
click at [495, 20] on span "2" at bounding box center [502, 21] width 14 height 14
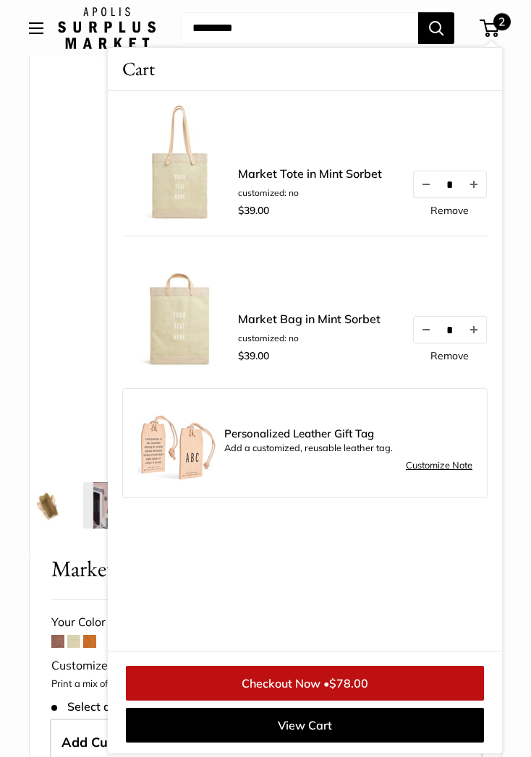
click at [359, 691] on span "$78.00" at bounding box center [348, 683] width 39 height 14
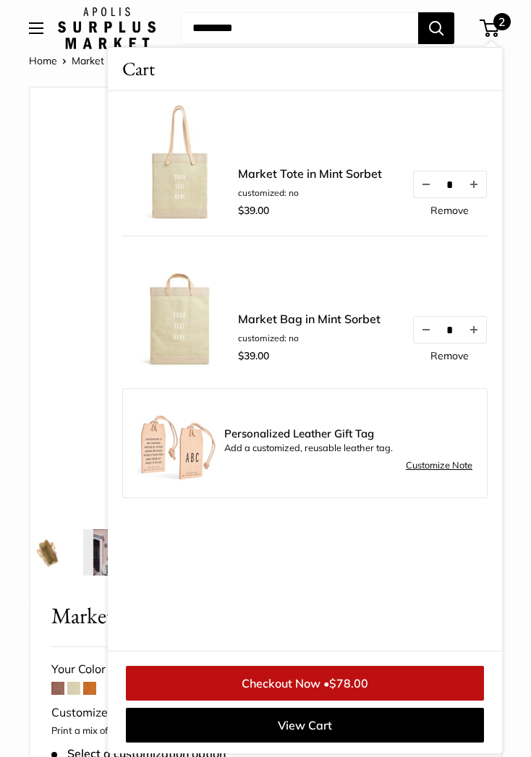
click at [182, 197] on img at bounding box center [180, 164] width 116 height 116
click at [345, 177] on link "Market Tote in Mint Sorbet" at bounding box center [310, 173] width 144 height 17
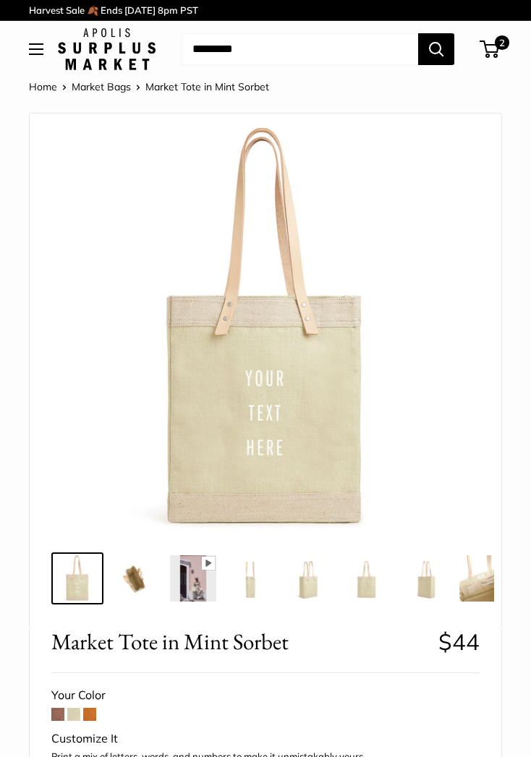
click at [126, 577] on img at bounding box center [135, 578] width 46 height 46
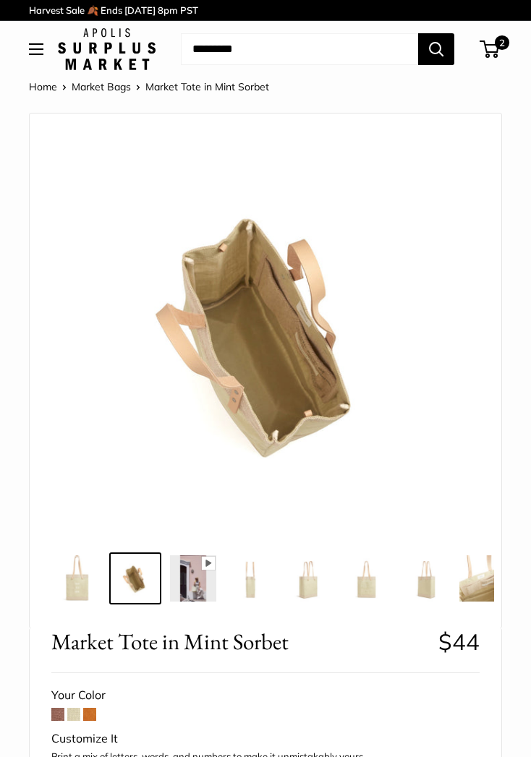
click at [197, 583] on img at bounding box center [193, 578] width 46 height 46
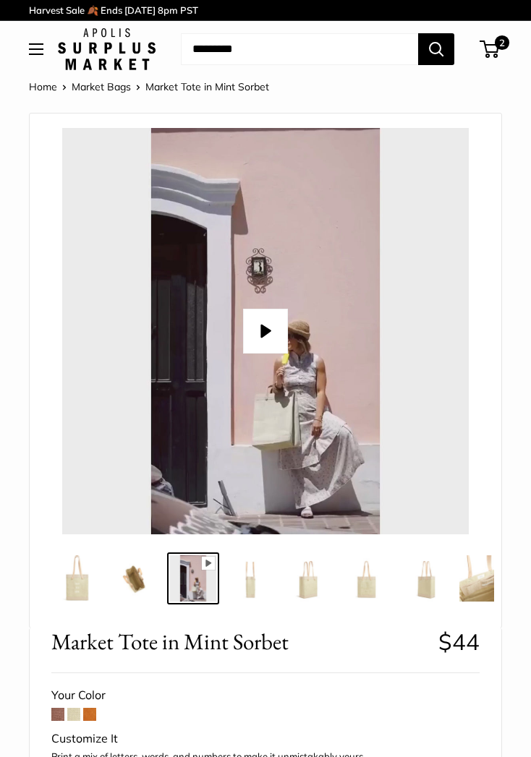
click at [251, 577] on img at bounding box center [251, 578] width 46 height 46
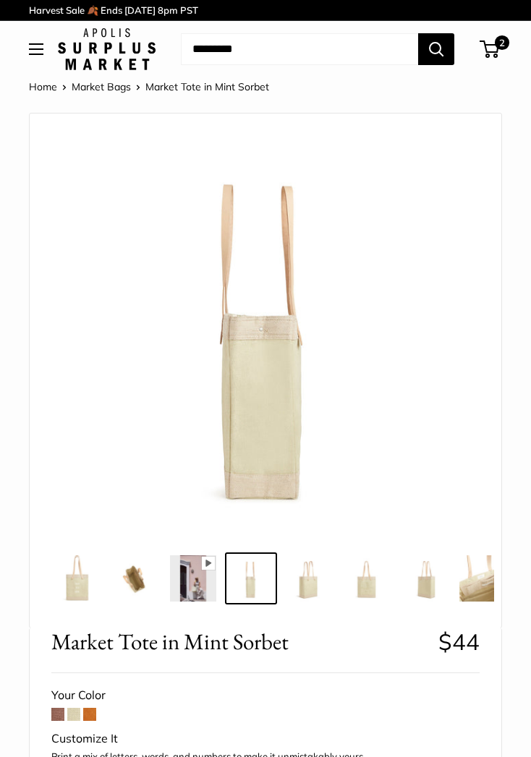
click at [313, 589] on img at bounding box center [309, 578] width 46 height 46
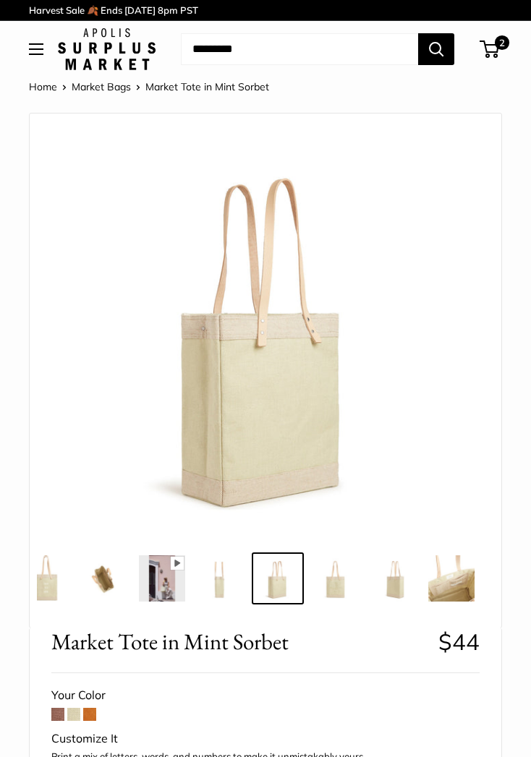
click at [346, 590] on img at bounding box center [335, 578] width 46 height 46
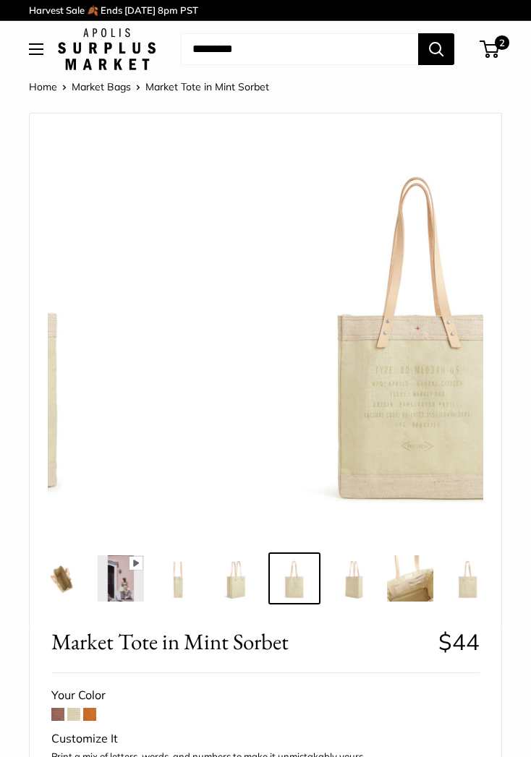
scroll to position [0, 87]
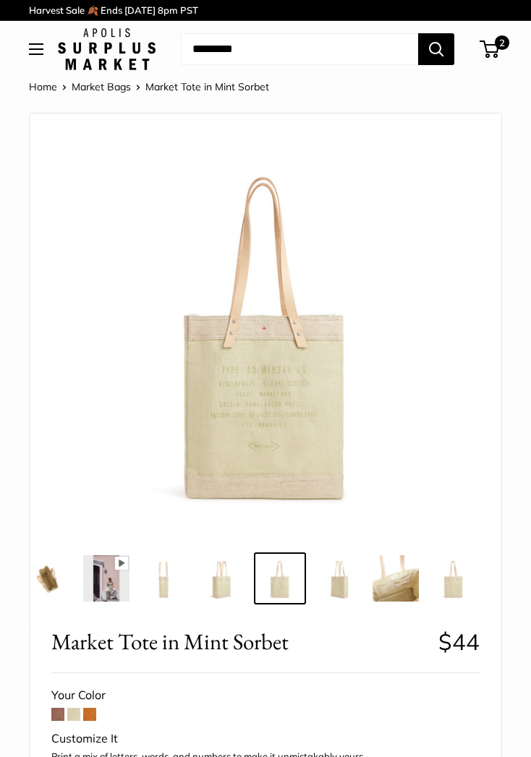
click at [294, 587] on img at bounding box center [280, 578] width 46 height 46
click at [294, 586] on img at bounding box center [280, 578] width 46 height 46
click at [301, 576] on img at bounding box center [280, 578] width 46 height 46
click at [346, 582] on img at bounding box center [338, 578] width 46 height 46
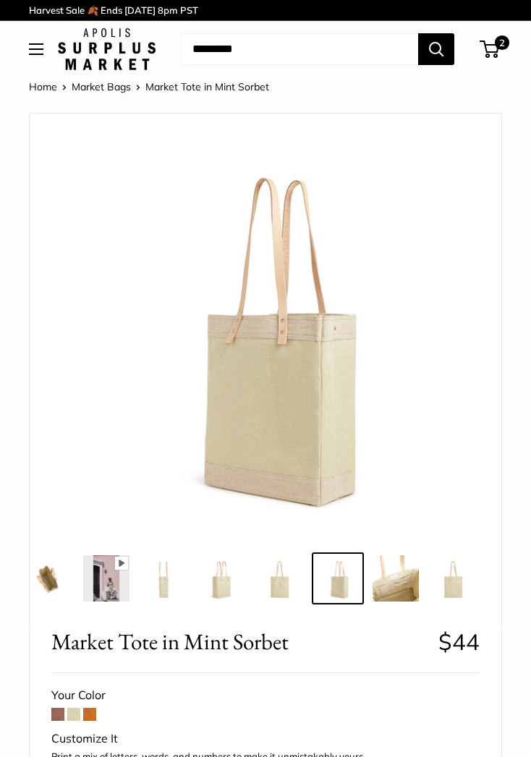
click at [399, 583] on img at bounding box center [395, 578] width 46 height 46
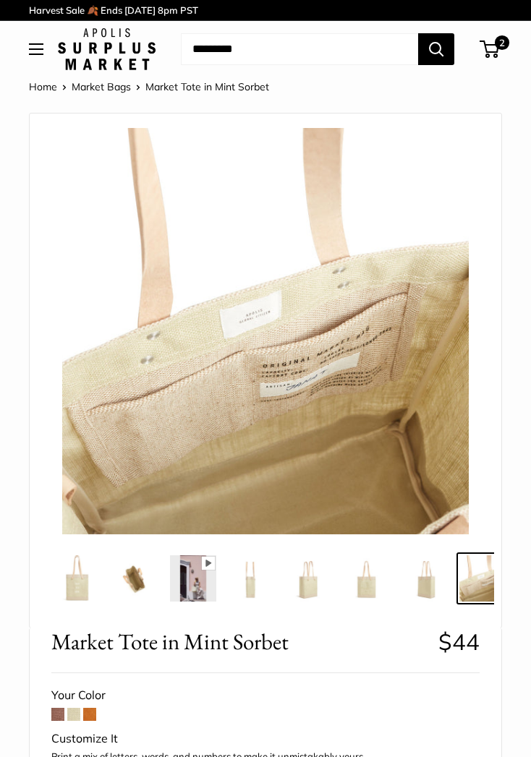
scroll to position [0, 0]
click at [78, 584] on img at bounding box center [77, 578] width 46 height 46
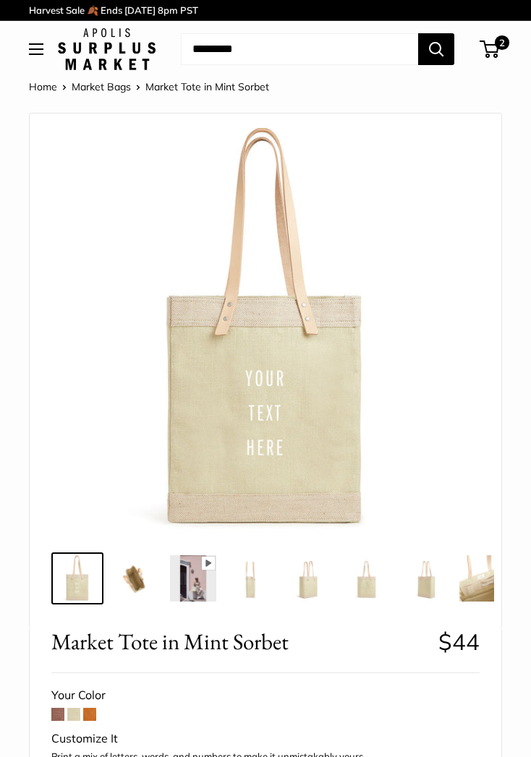
click at [127, 581] on img at bounding box center [135, 578] width 46 height 46
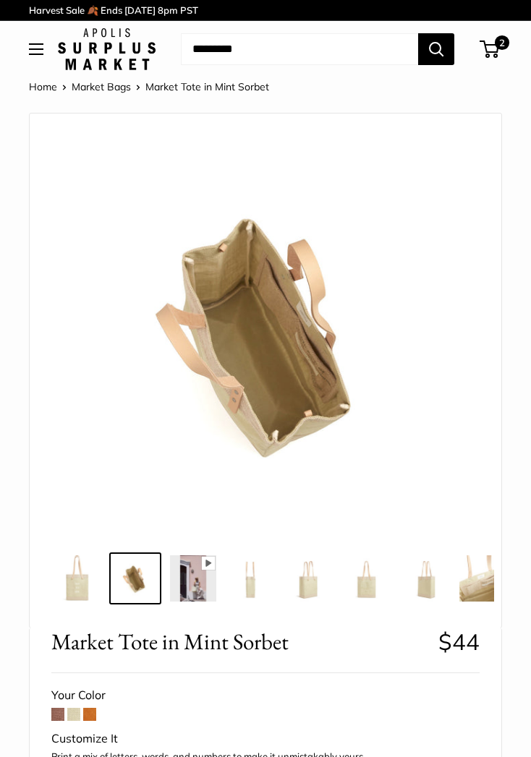
click at [260, 590] on img at bounding box center [251, 578] width 46 height 46
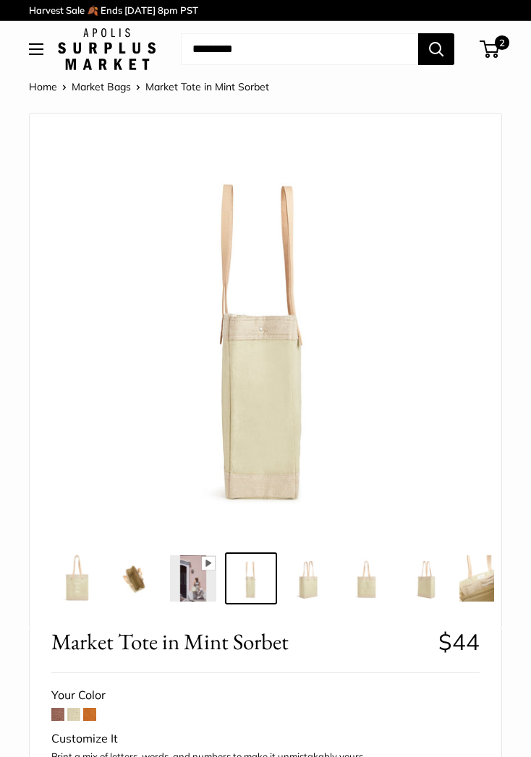
click at [305, 585] on img at bounding box center [309, 578] width 46 height 46
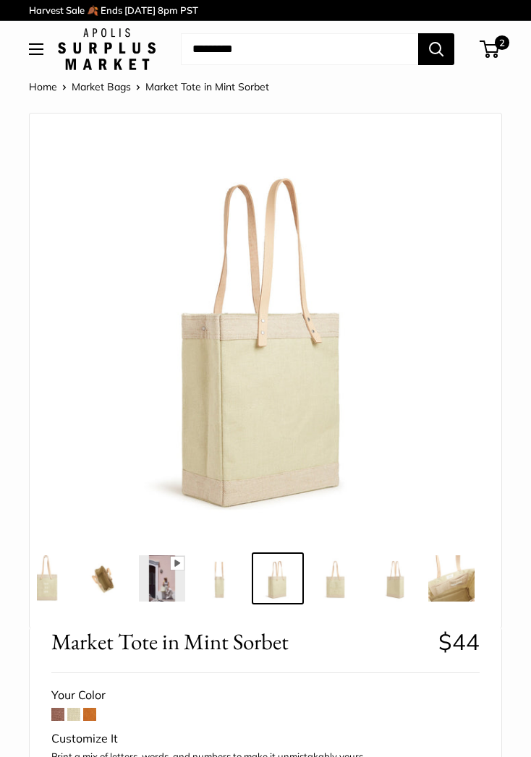
click at [325, 581] on img at bounding box center [335, 578] width 46 height 46
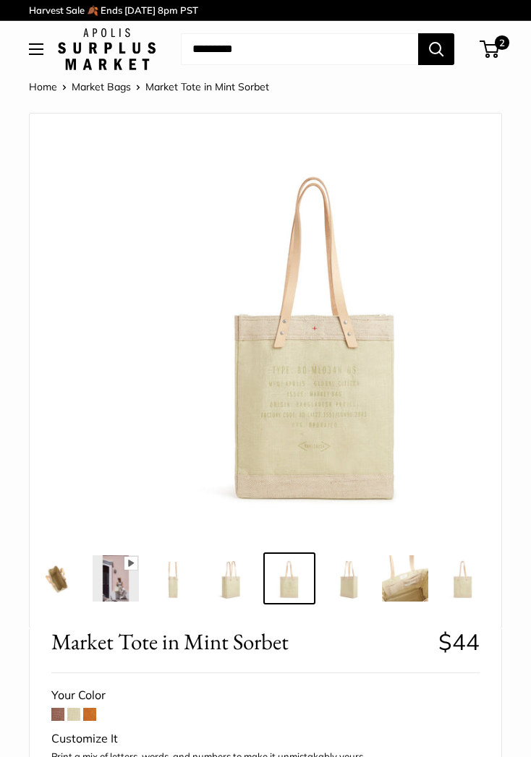
scroll to position [0, 87]
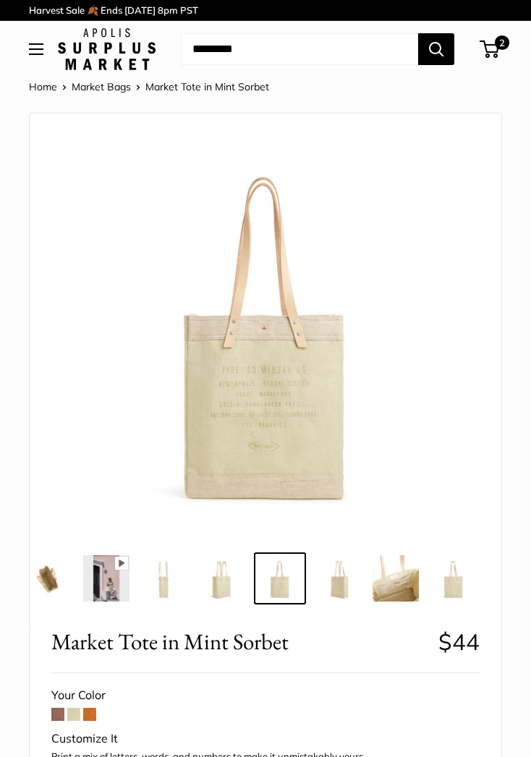
click at [494, 56] on span "2" at bounding box center [490, 49] width 20 height 17
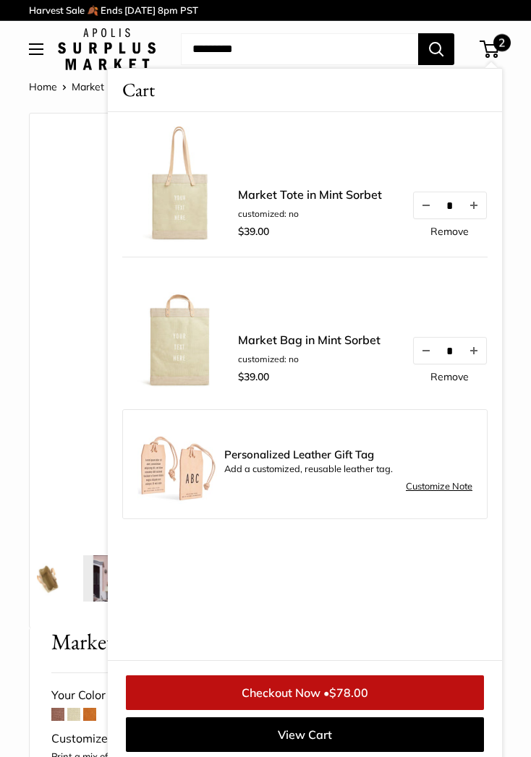
click at [409, 688] on link "Checkout Now • $78.00" at bounding box center [305, 692] width 358 height 35
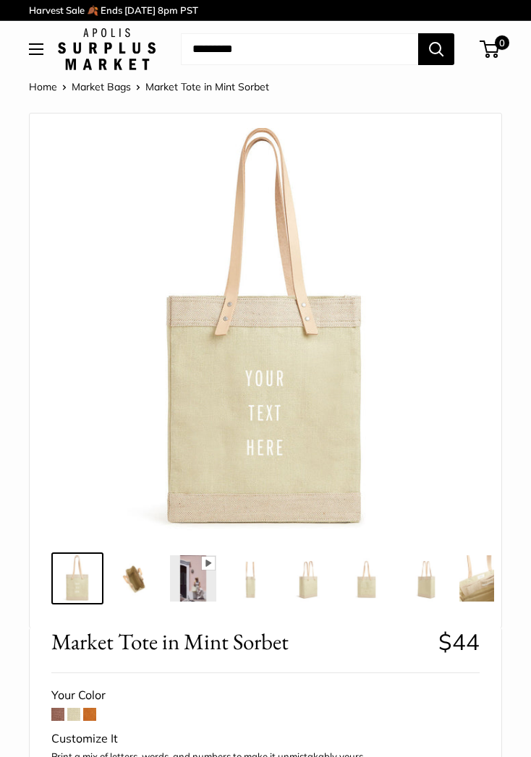
click at [120, 579] on img at bounding box center [135, 578] width 46 height 46
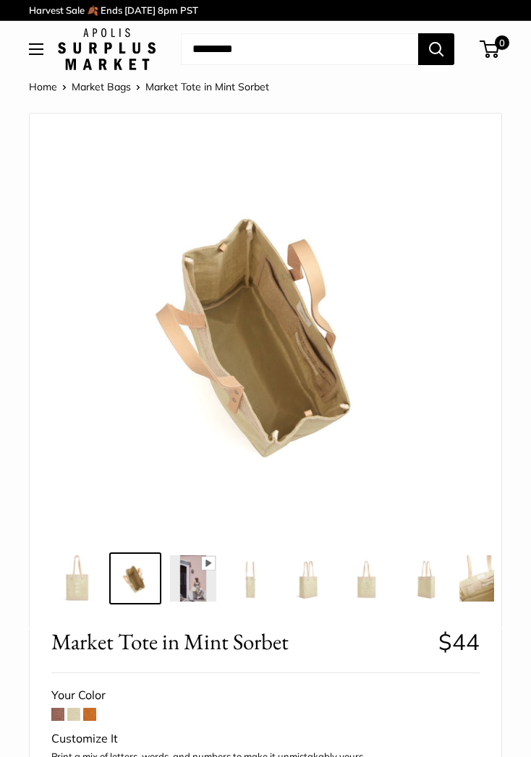
click at [213, 582] on img at bounding box center [193, 578] width 46 height 46
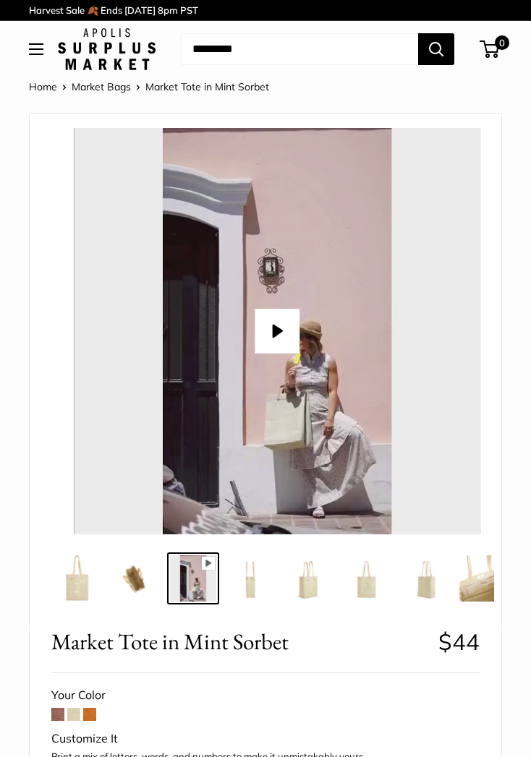
click at [255, 586] on img at bounding box center [251, 578] width 46 height 46
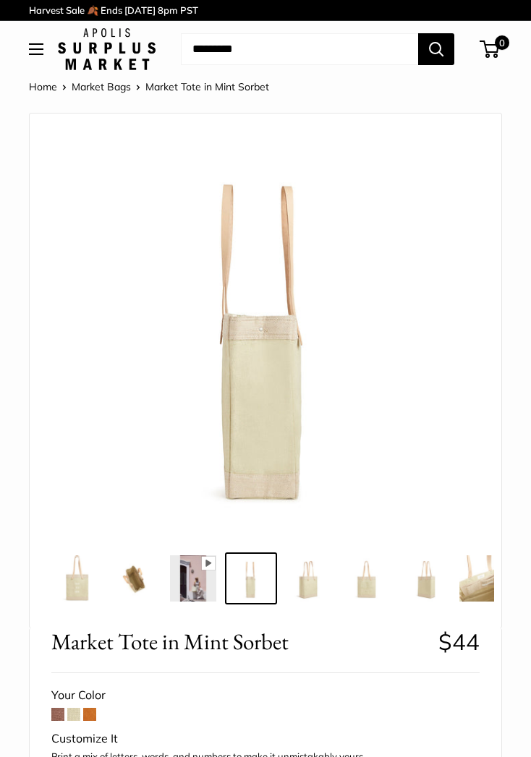
click at [312, 584] on img at bounding box center [309, 578] width 46 height 46
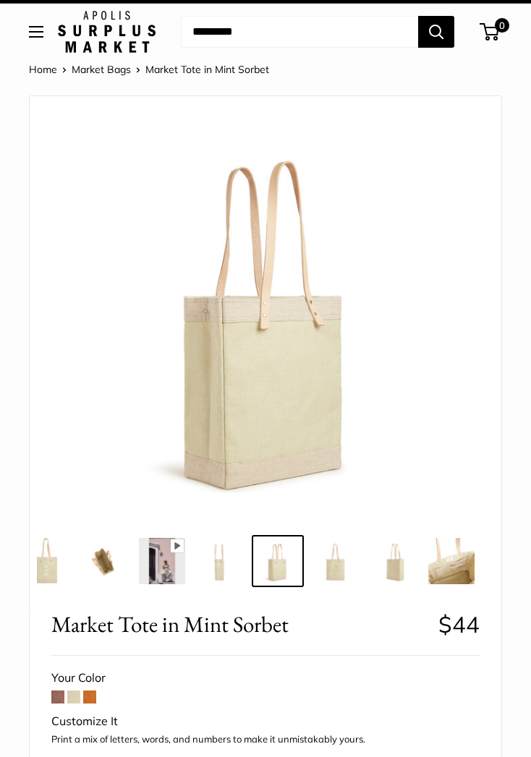
scroll to position [18, 0]
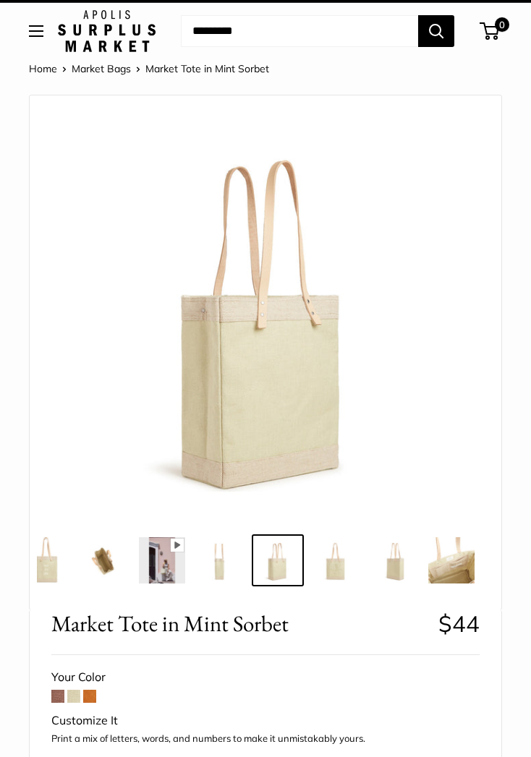
click at [39, 571] on img at bounding box center [46, 560] width 46 height 46
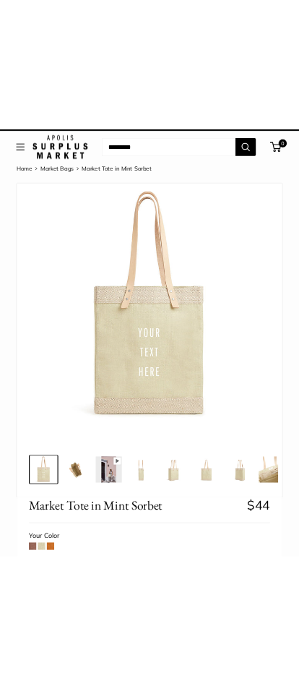
scroll to position [0, 0]
